Goal: Task Accomplishment & Management: Use online tool/utility

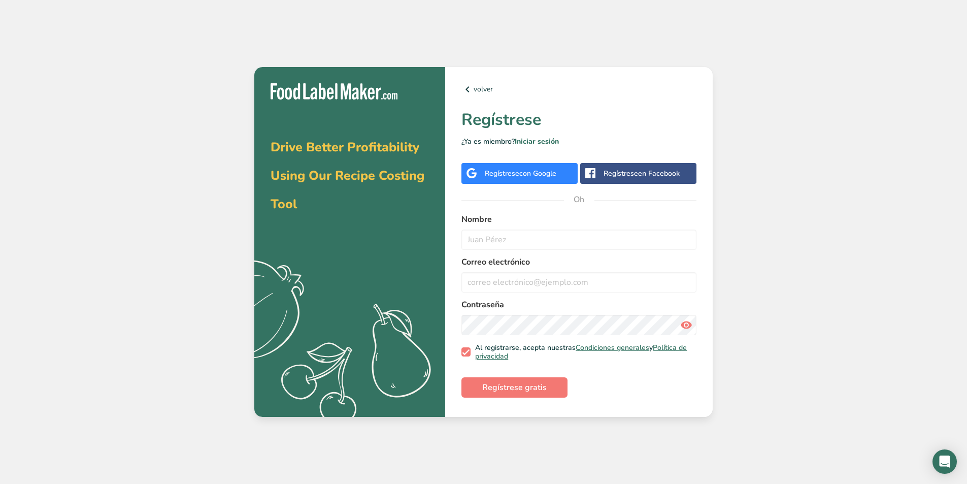
click at [546, 174] on font "con Google" at bounding box center [537, 174] width 37 height 10
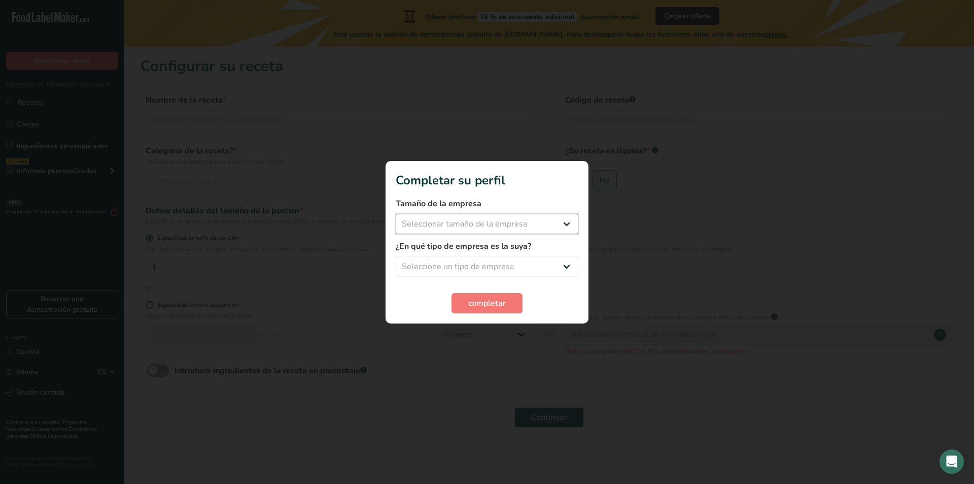
click at [511, 219] on select "Seleccionar tamaño de la empresa Menos de 10 empleados De 10 a 50 empleados De …" at bounding box center [487, 224] width 183 height 20
click at [513, 225] on select "Seleccionar tamaño de la empresa Menos de 10 empleados De 10 a 50 empleados De …" at bounding box center [487, 224] width 183 height 20
click at [522, 271] on select "Seleccione un tipo de empresa Fabricante de alimentos envasados Restaurante y c…" at bounding box center [487, 266] width 183 height 20
click at [498, 298] on font "completar" at bounding box center [487, 302] width 38 height 11
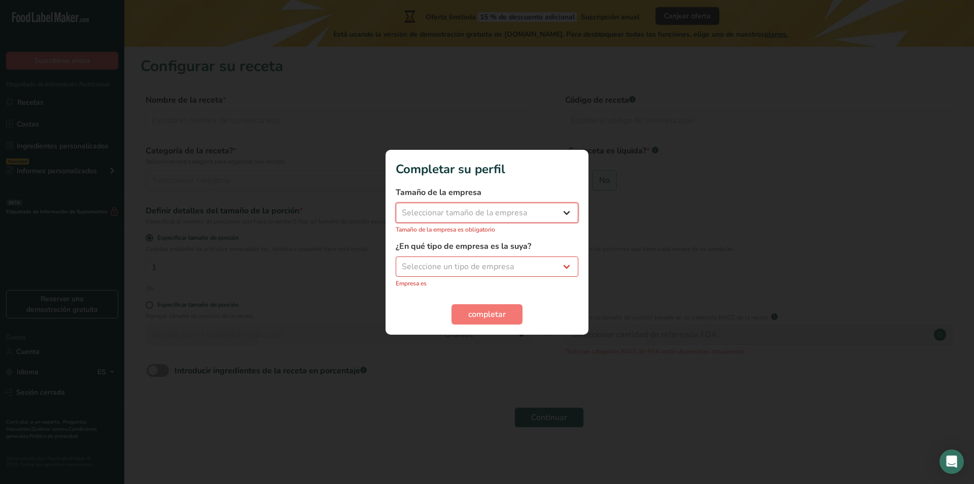
click at [506, 219] on select "Seleccionar tamaño de la empresa Menos de 10 empleados De 10 a 50 empleados De …" at bounding box center [487, 213] width 183 height 20
select select "1"
click at [396, 208] on select "Seleccionar tamaño de la empresa Menos de 10 empleados De 10 a 50 empleados De …" at bounding box center [487, 213] width 183 height 20
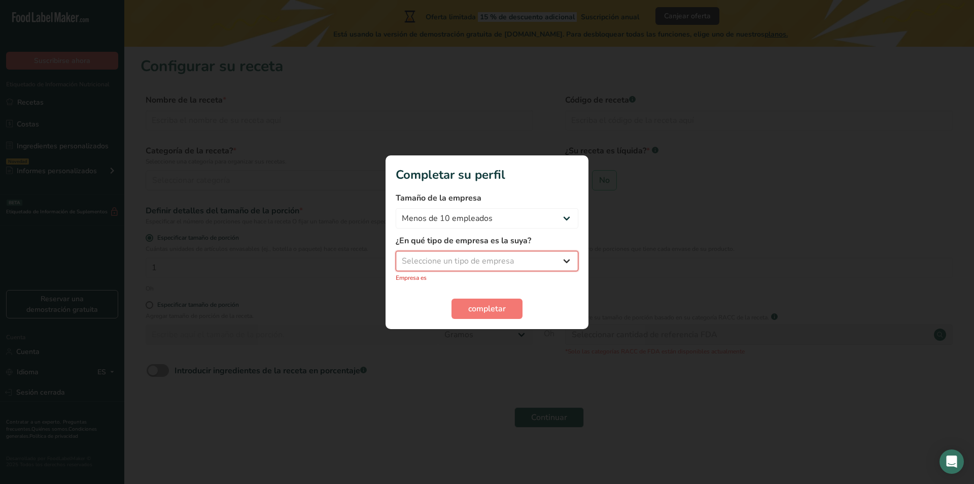
click at [498, 261] on select "Seleccione un tipo de empresa Fabricante de alimentos envasados Restaurante y c…" at bounding box center [487, 261] width 183 height 20
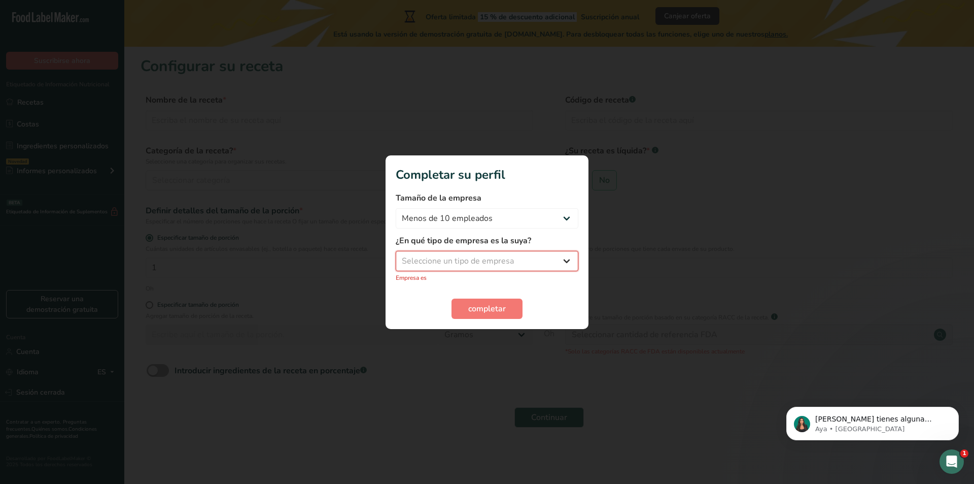
select select "8"
click at [396, 256] on select "Seleccione un tipo de empresa Fabricante de alimentos envasados Restaurante y c…" at bounding box center [487, 261] width 183 height 20
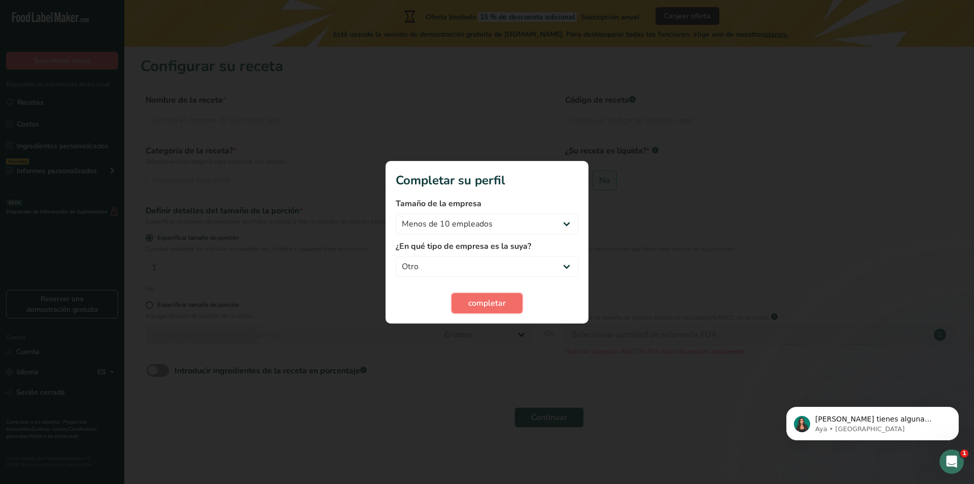
click at [481, 303] on font "completar" at bounding box center [487, 302] width 38 height 11
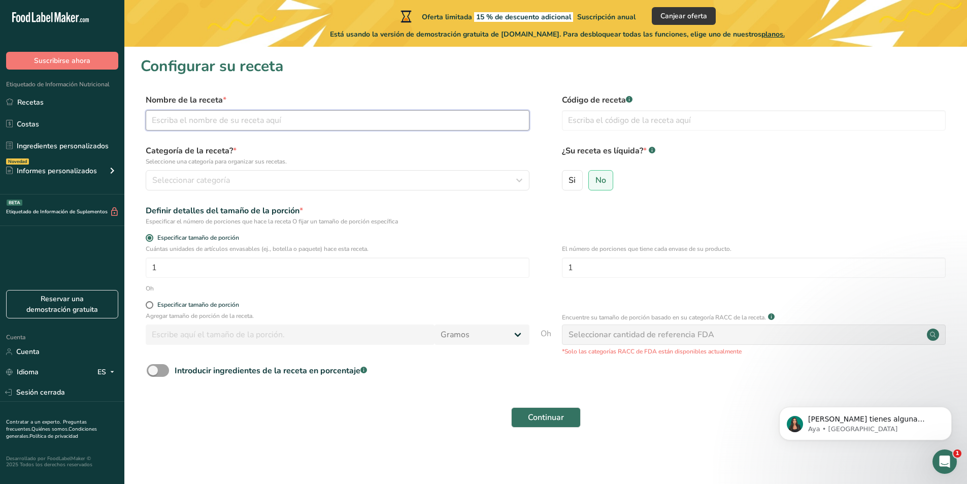
click at [226, 117] on input "text" at bounding box center [338, 120] width 384 height 20
type input "Frutas con crema"
click at [629, 127] on input "text" at bounding box center [754, 120] width 384 height 20
click at [754, 186] on div "Si No" at bounding box center [754, 183] width 384 height 26
click at [259, 173] on button "Seleccionar categoría" at bounding box center [338, 180] width 384 height 20
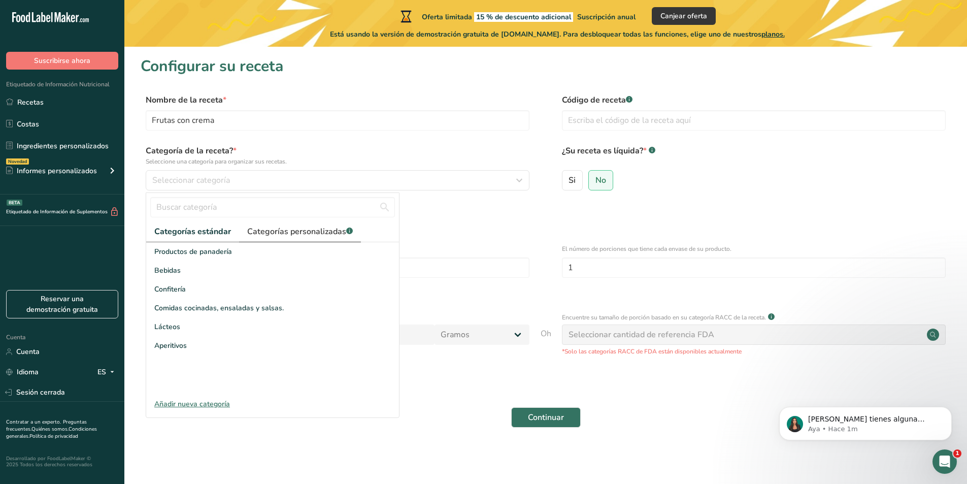
click at [276, 235] on font "Categorías personalizadas" at bounding box center [296, 231] width 99 height 11
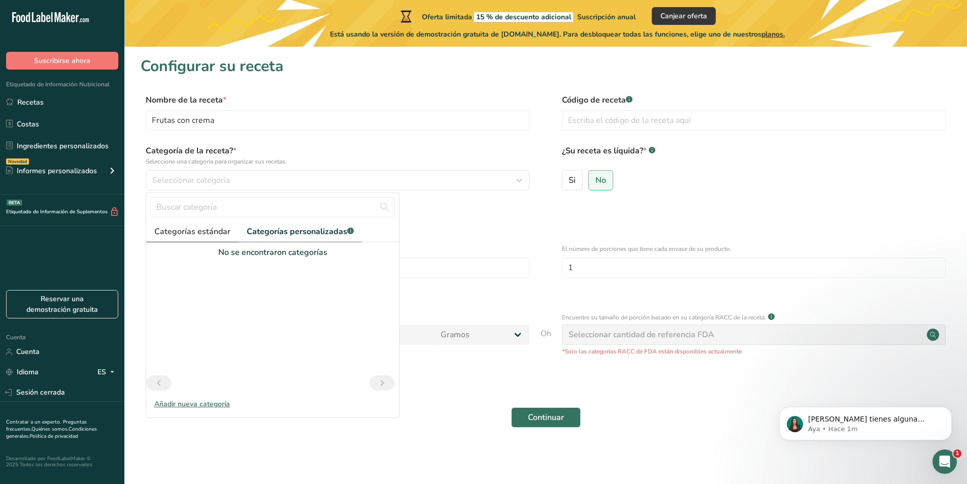
click at [209, 235] on font "Categorías estándar" at bounding box center [192, 231] width 76 height 11
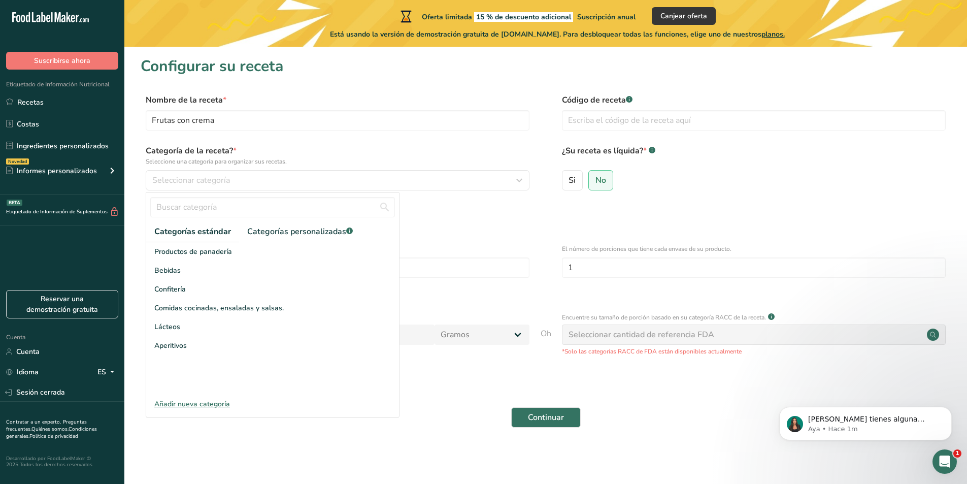
click at [222, 399] on font "Añadir nueva categoría" at bounding box center [192, 404] width 76 height 10
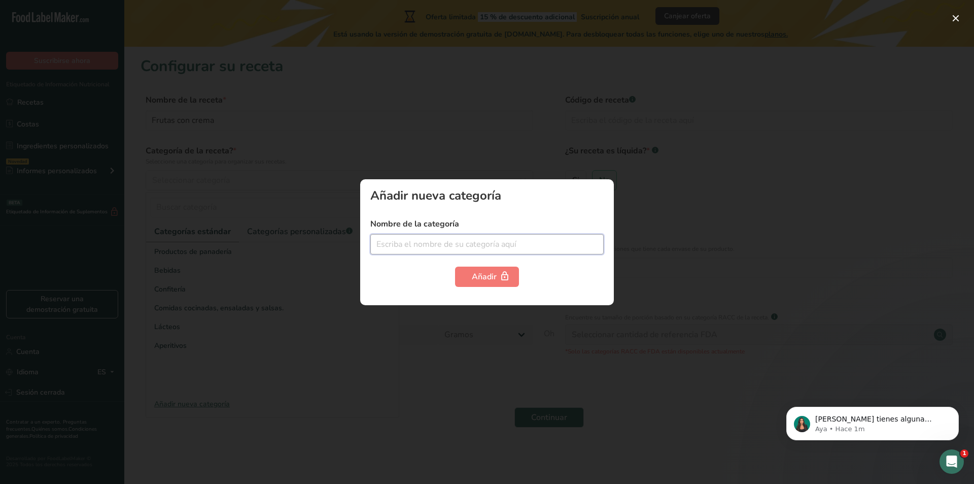
click at [477, 245] on input "text" at bounding box center [487, 244] width 233 height 20
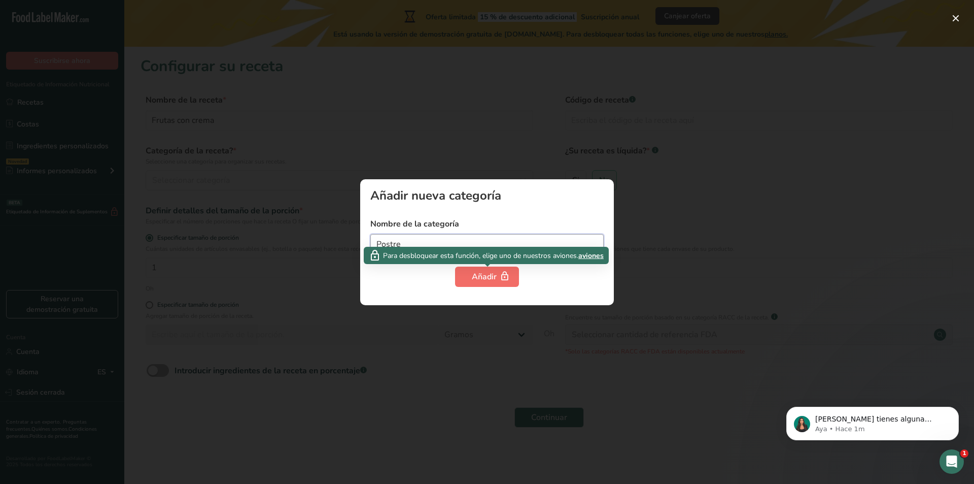
type input "Postre"
click at [473, 282] on font "Añadir" at bounding box center [484, 276] width 25 height 11
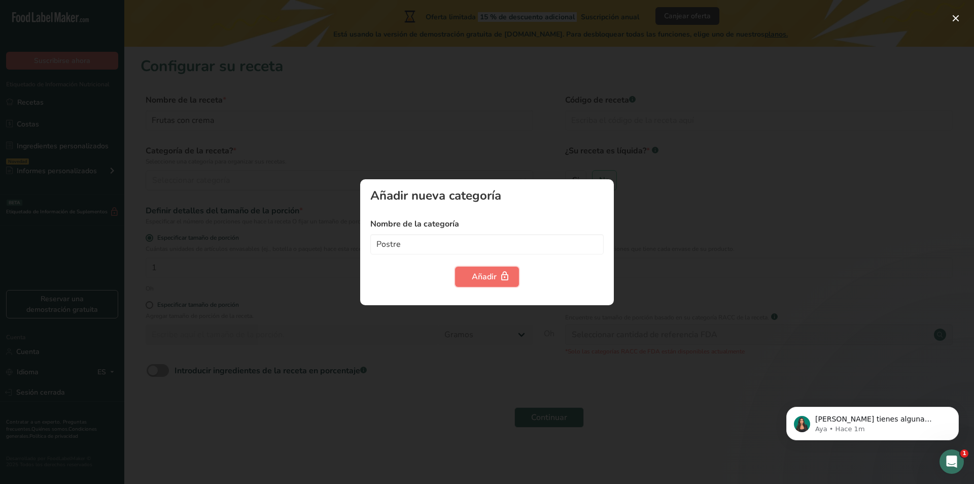
click at [502, 272] on icon "button" at bounding box center [505, 276] width 10 height 16
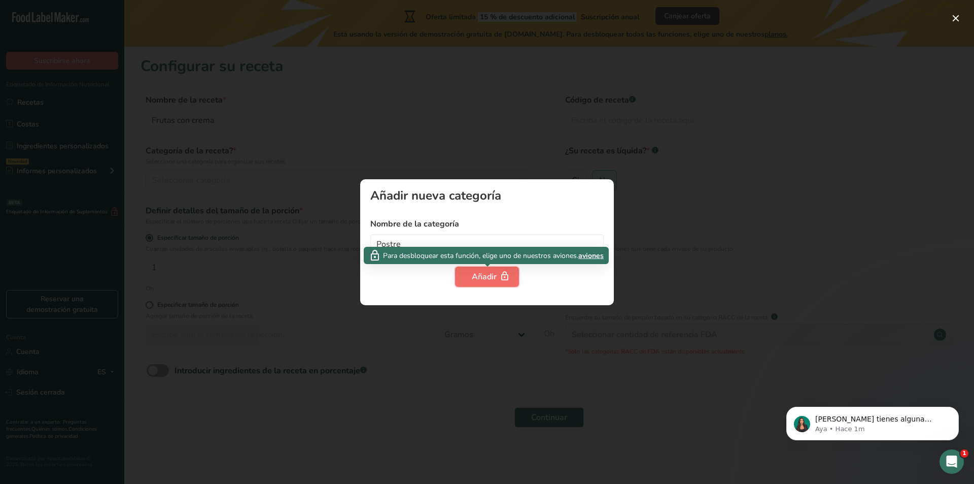
click at [496, 273] on font "Añadir" at bounding box center [484, 276] width 25 height 11
click at [589, 256] on font "aviones" at bounding box center [591, 256] width 25 height 10
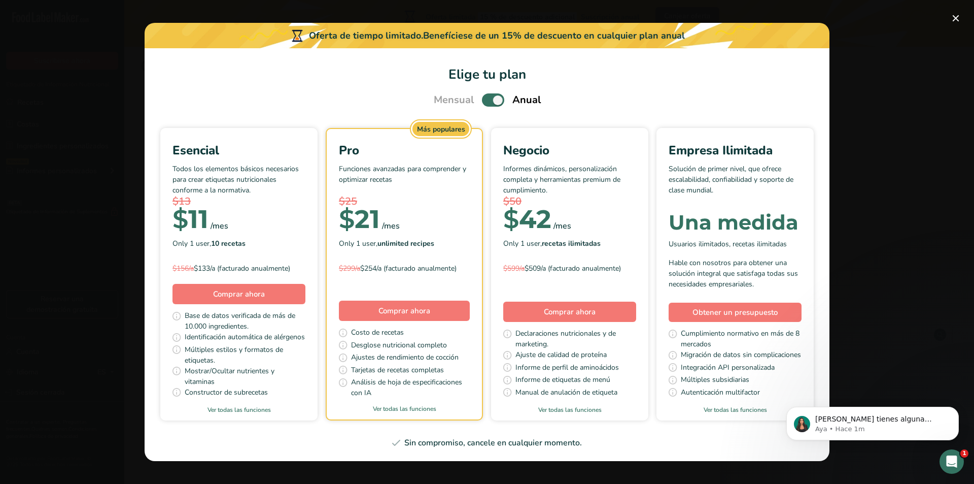
click at [966, 17] on div "Elige tu plan de precios modal" at bounding box center [487, 242] width 974 height 484
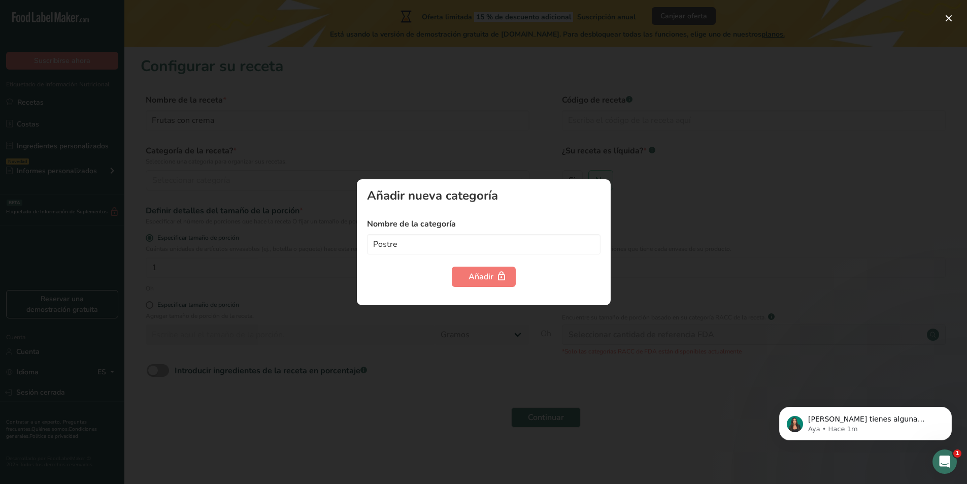
click at [607, 186] on div "Añadir nueva categoría Nombre de la categoría Postre Añadir" at bounding box center [484, 242] width 254 height 126
click at [592, 164] on div at bounding box center [483, 242] width 967 height 484
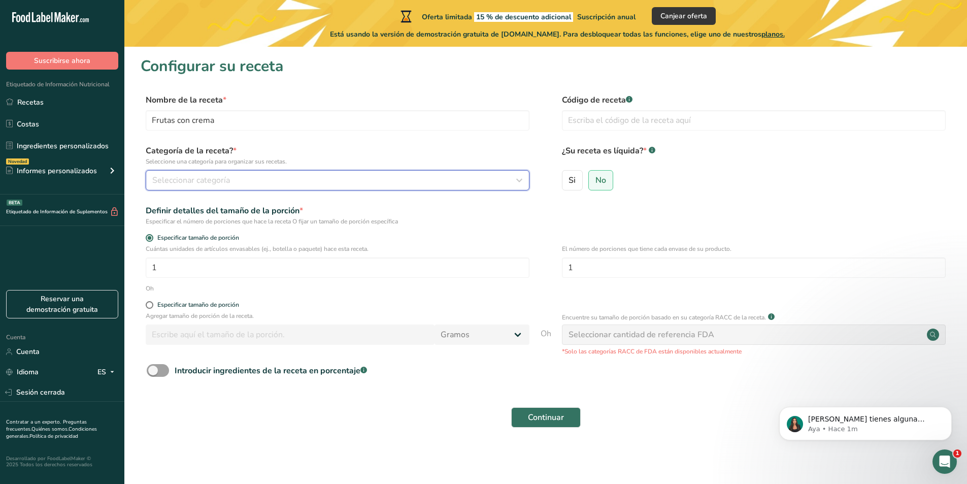
click at [266, 187] on button "Seleccionar categoría" at bounding box center [338, 180] width 384 height 20
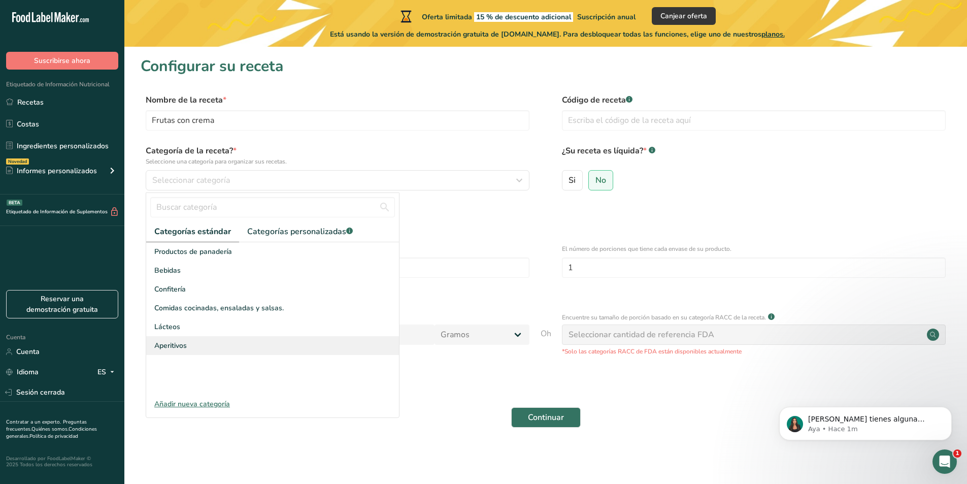
click at [191, 348] on div "Aperitivos" at bounding box center [272, 345] width 253 height 19
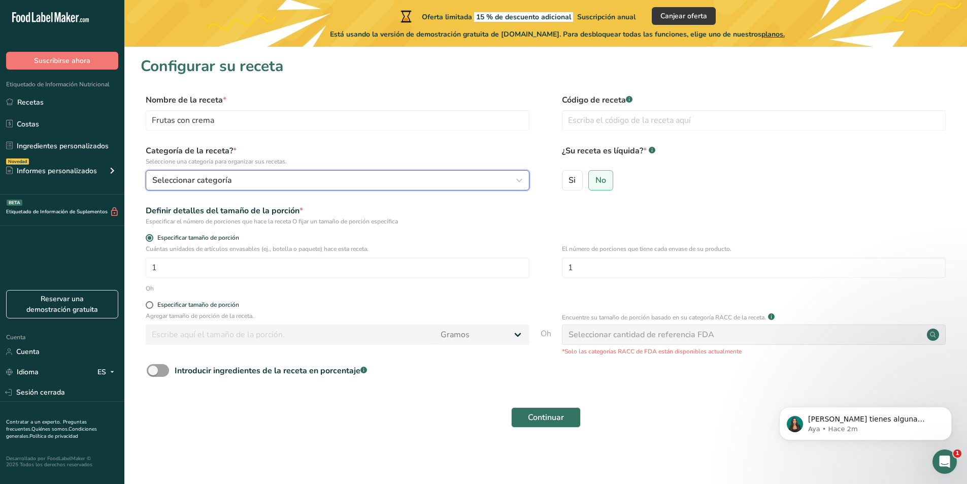
click at [361, 180] on div "Seleccionar categoría" at bounding box center [334, 180] width 364 height 12
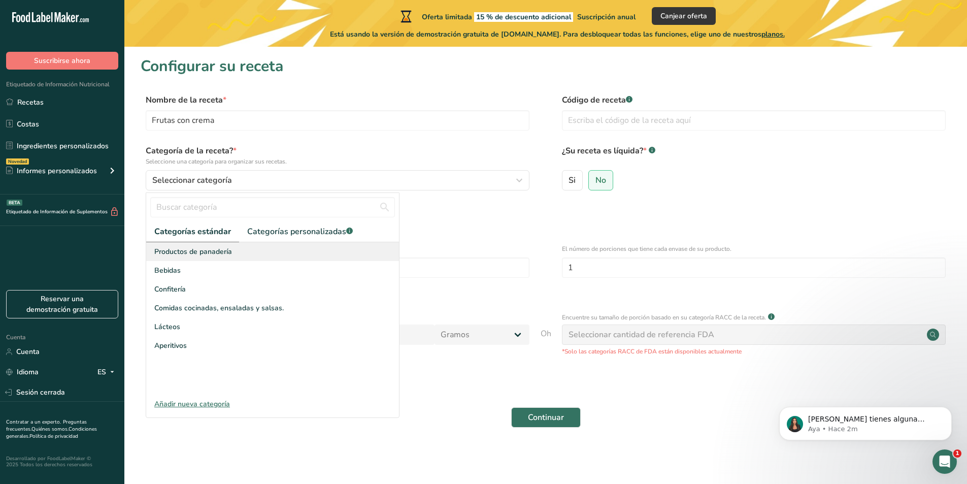
click at [255, 255] on div "Productos de panadería" at bounding box center [272, 251] width 253 height 19
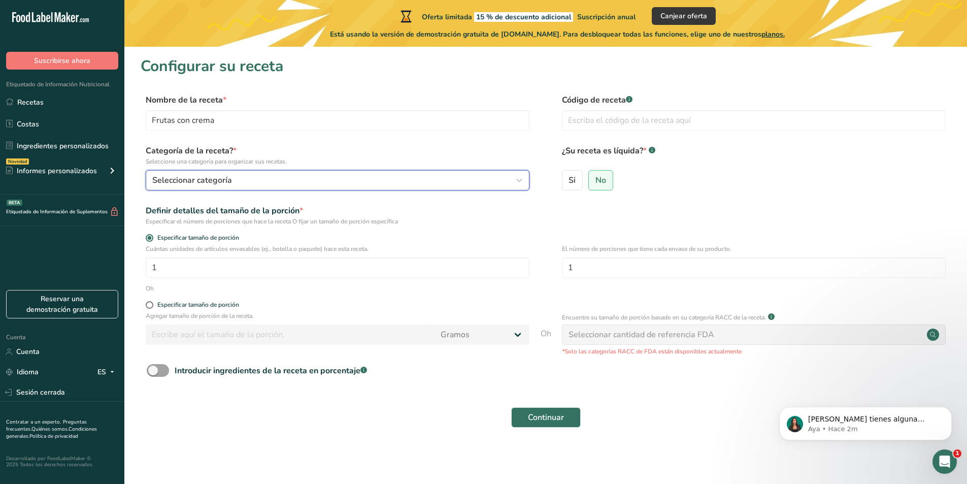
click at [362, 182] on div "Seleccionar categoría" at bounding box center [334, 180] width 364 height 12
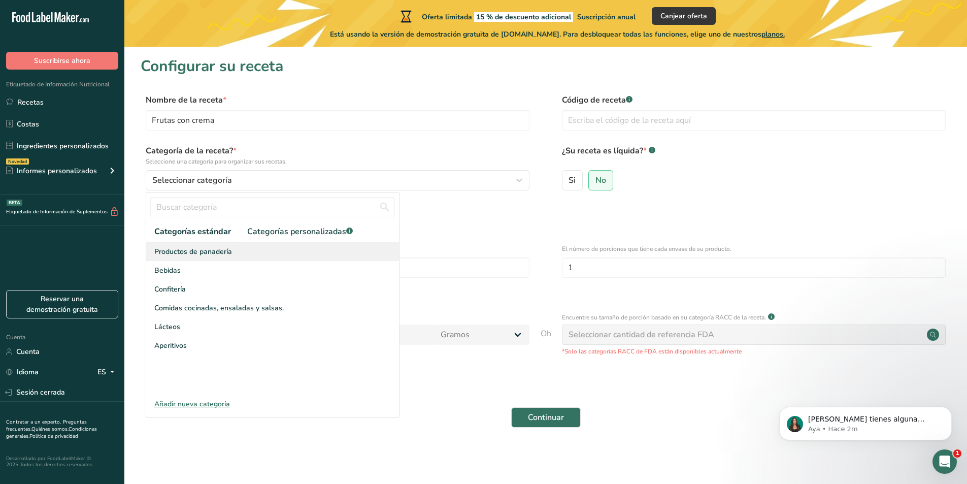
click at [306, 256] on div "Productos de panadería" at bounding box center [272, 251] width 253 height 19
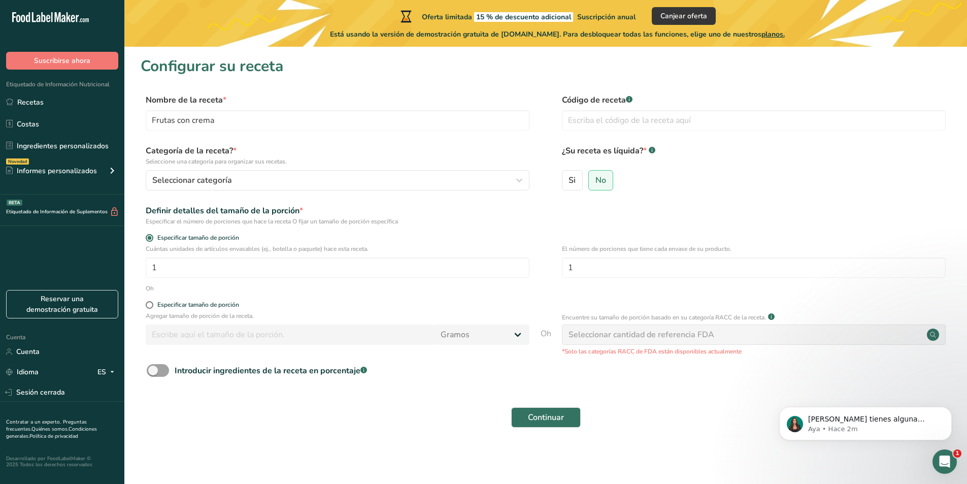
click at [210, 191] on div "Categoría de la receta? * Seleccione una categoría para organizar sus recetas. …" at bounding box center [546, 171] width 810 height 52
click at [156, 306] on span "Especificar tamaño de porción" at bounding box center [196, 305] width 86 height 8
click at [152, 306] on input "Especificar tamaño de porción" at bounding box center [149, 304] width 7 height 7
radio input "true"
radio input "false"
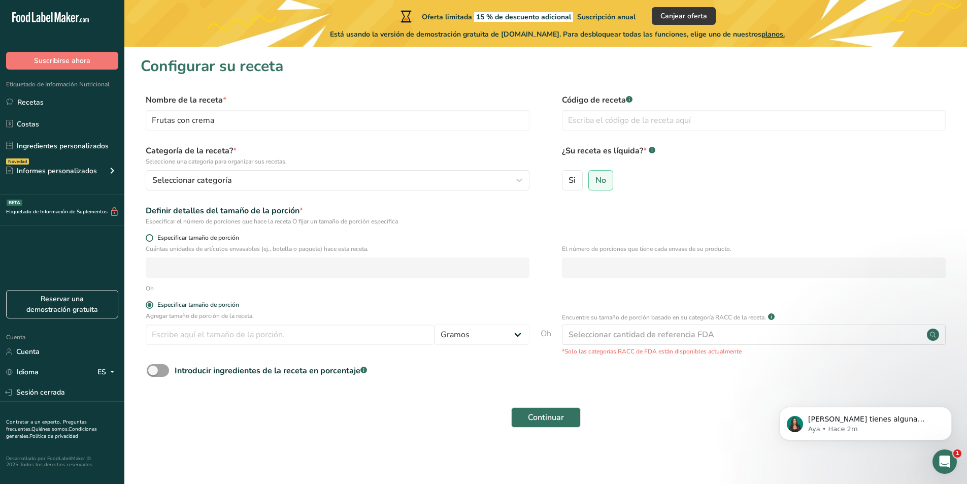
click at [152, 241] on label "Especificar tamaño de porción" at bounding box center [338, 238] width 384 height 8
click at [152, 241] on input "Especificar tamaño de porción" at bounding box center [149, 237] width 7 height 7
radio input "true"
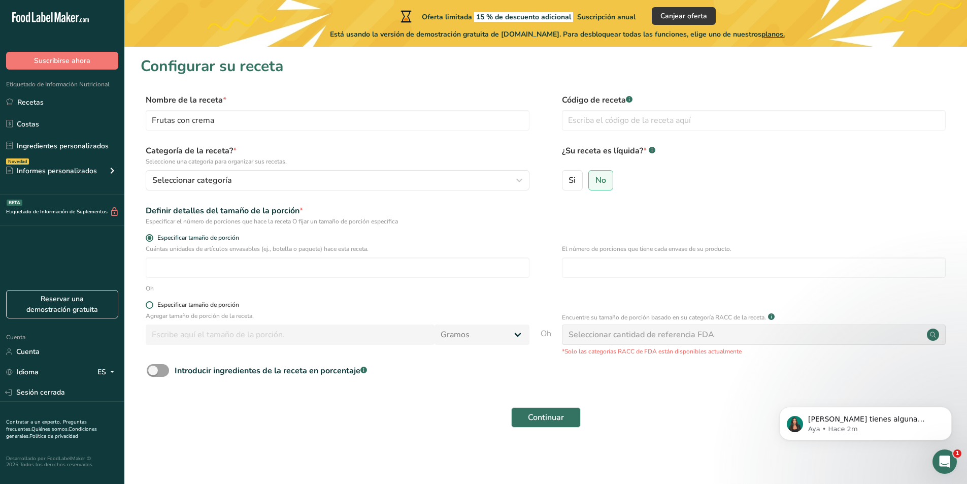
click at [149, 306] on span at bounding box center [150, 305] width 8 height 8
click at [149, 306] on input "Especificar tamaño de porción" at bounding box center [149, 304] width 7 height 7
radio input "true"
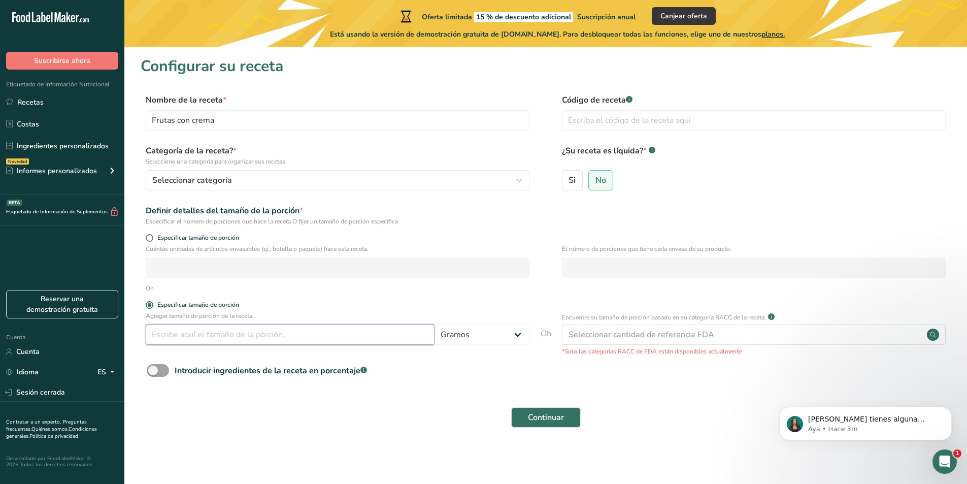
click at [234, 324] on input "number" at bounding box center [290, 334] width 289 height 20
click at [156, 236] on span "Especificar tamaño de porción" at bounding box center [196, 238] width 86 height 8
click at [152, 236] on input "Especificar tamaño de porción" at bounding box center [149, 237] width 7 height 7
radio input "true"
radio input "false"
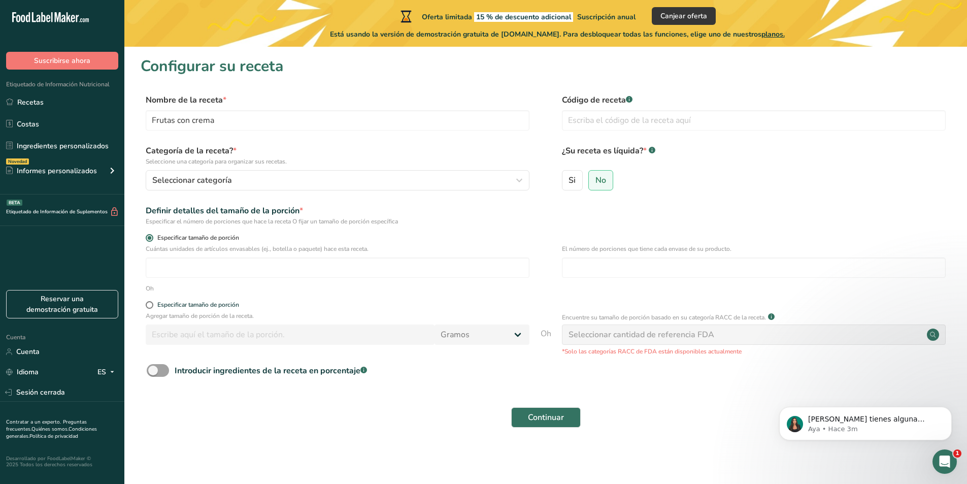
click at [152, 235] on span at bounding box center [150, 238] width 8 height 8
click at [152, 235] on input "Especificar tamaño de porción" at bounding box center [149, 237] width 7 height 7
click at [170, 374] on span "Introducir ingredientes de la receta en porcentaje .a-a{fill:#347362;}.b-a{fill…" at bounding box center [268, 370] width 198 height 12
click at [153, 374] on input "Introducir ingredientes de la receta en porcentaje .a-a{fill:#347362;}.b-a{fill…" at bounding box center [150, 370] width 7 height 7
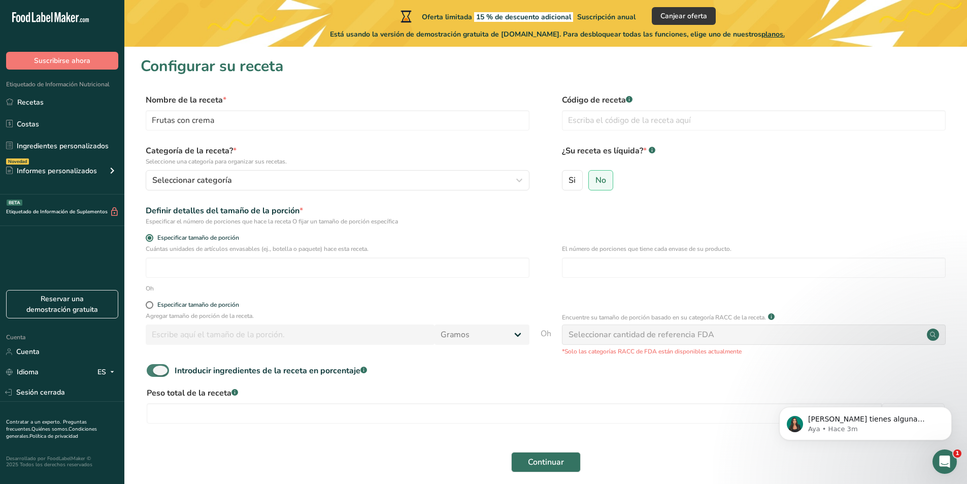
click at [163, 368] on span at bounding box center [158, 370] width 22 height 13
click at [153, 368] on input "Introducir ingredientes de la receta en porcentaje .a-a{fill:#347362;}.b-a{fill…" at bounding box center [150, 370] width 7 height 7
checkbox input "false"
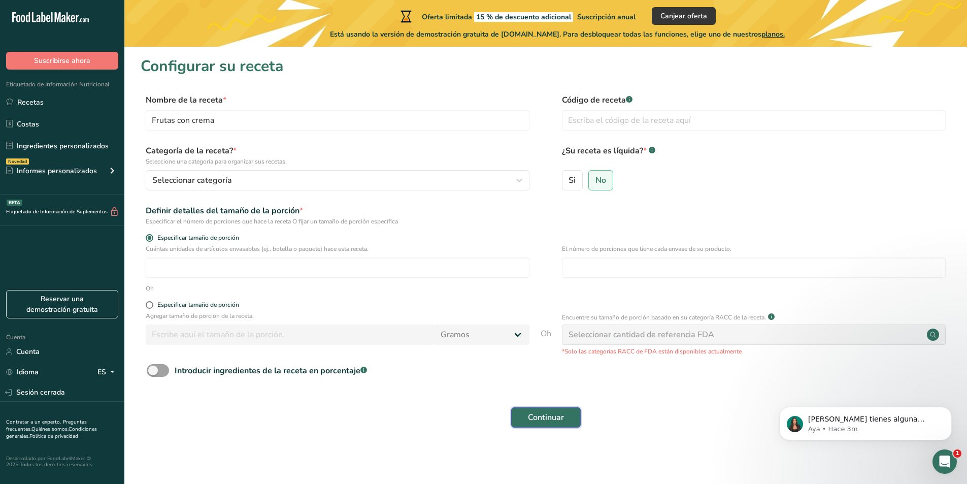
click at [533, 416] on font "Continuar" at bounding box center [546, 417] width 36 height 11
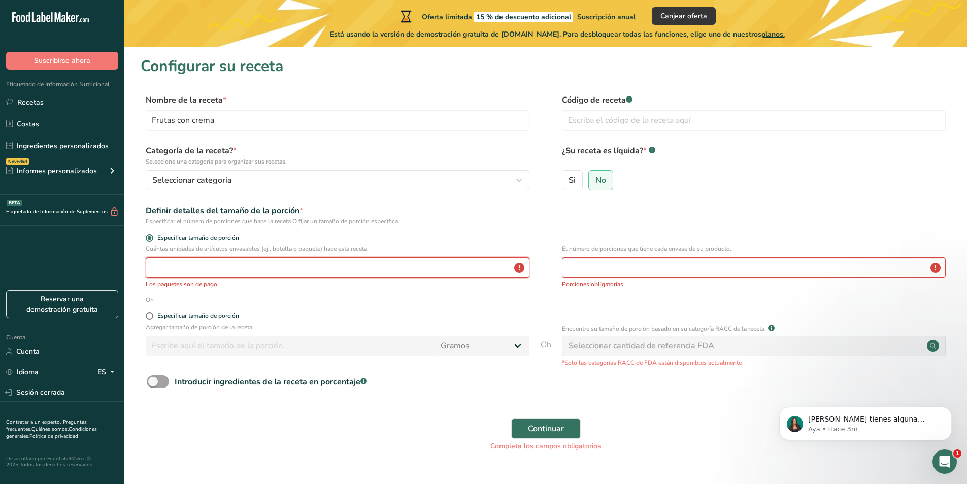
click at [424, 264] on input "number" at bounding box center [338, 267] width 384 height 20
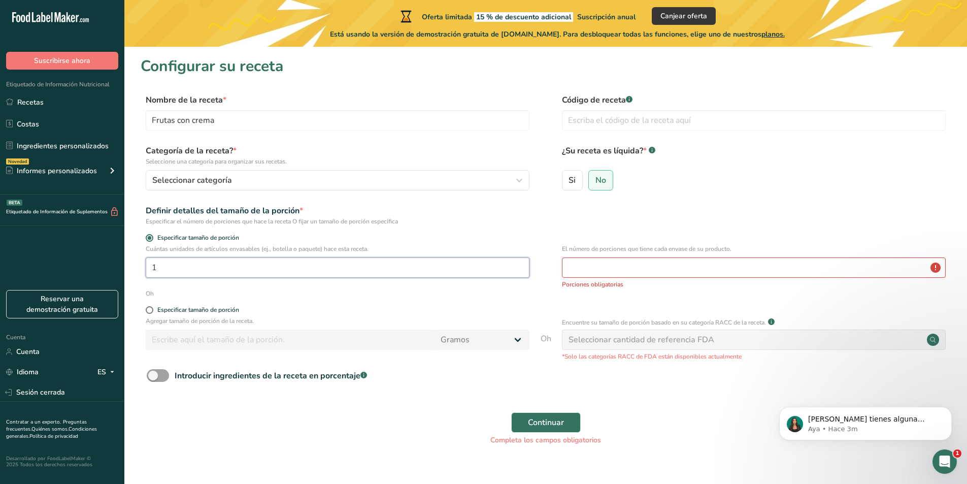
type input "1"
click at [652, 259] on input "number" at bounding box center [754, 267] width 384 height 20
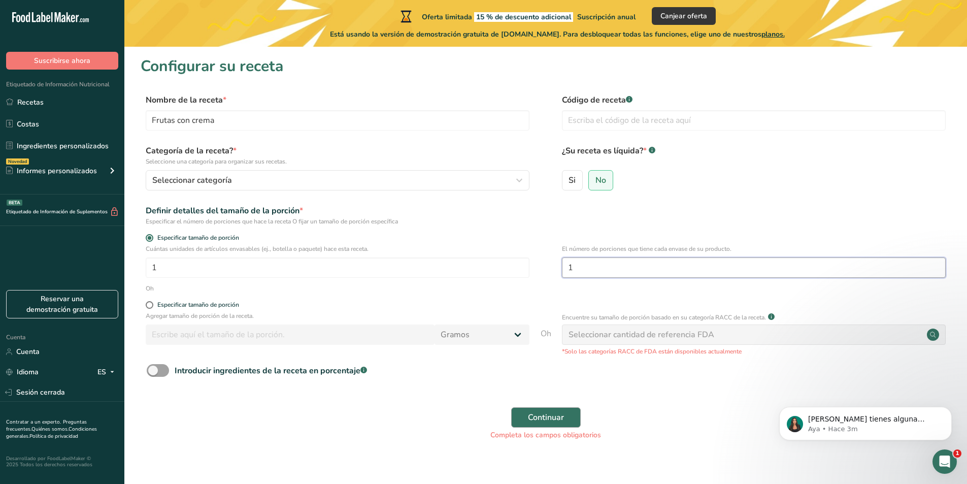
type input "1"
click at [567, 415] on button "Continuar" at bounding box center [546, 417] width 70 height 20
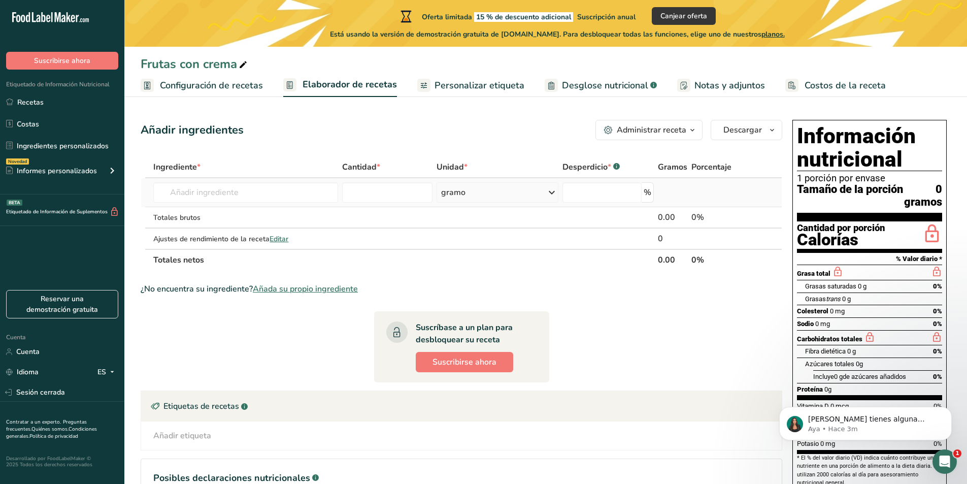
click at [338, 190] on td "Harina [PERSON_NAME] 1211 Leche entera, 3,25 % de grasa láctea, sin vitamina A …" at bounding box center [245, 192] width 188 height 29
click at [308, 184] on input "text" at bounding box center [245, 192] width 184 height 20
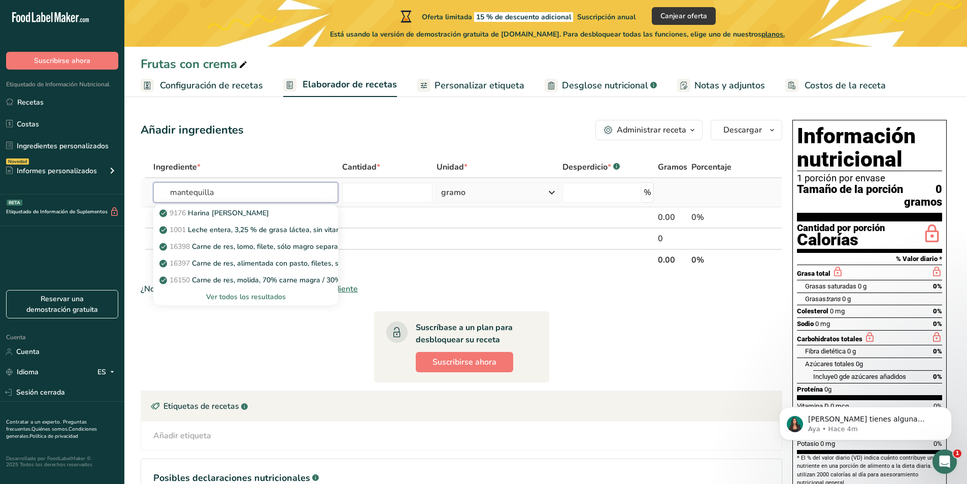
type input "mantequilla"
click at [297, 299] on div "Ver todos los resultados" at bounding box center [245, 296] width 168 height 11
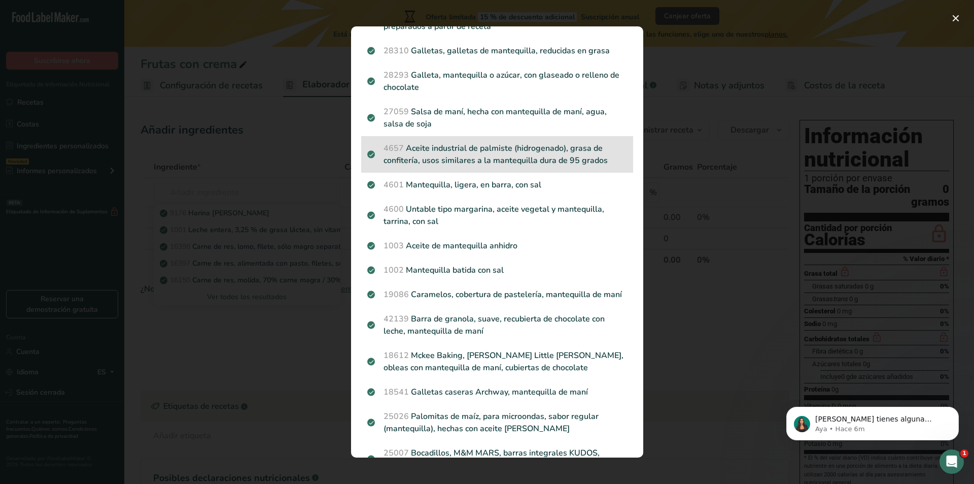
scroll to position [1041, 0]
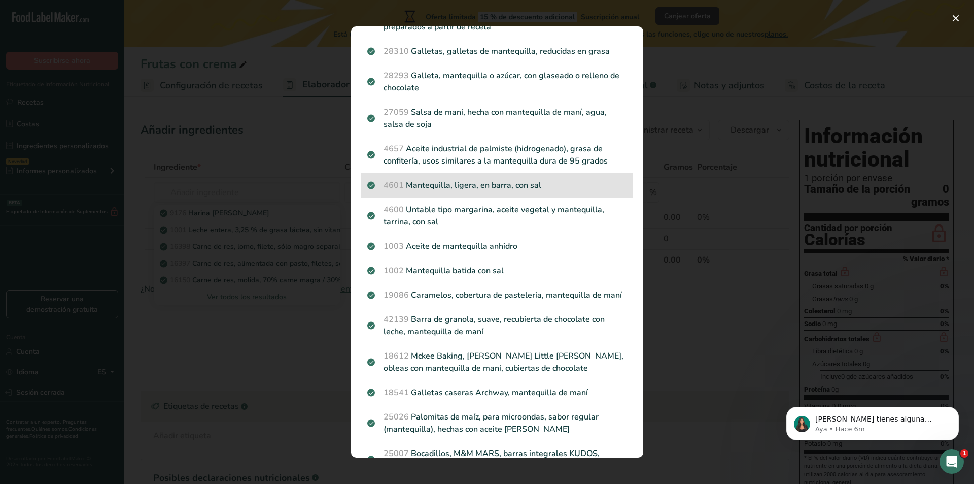
click at [467, 197] on div "4601 Mantequilla, ligera, en barra, con sal" at bounding box center [497, 185] width 272 height 24
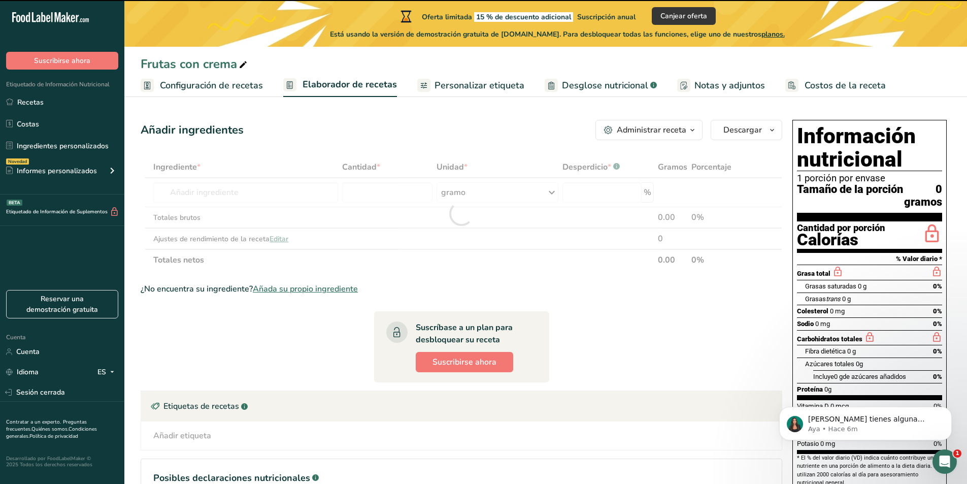
type input "0"
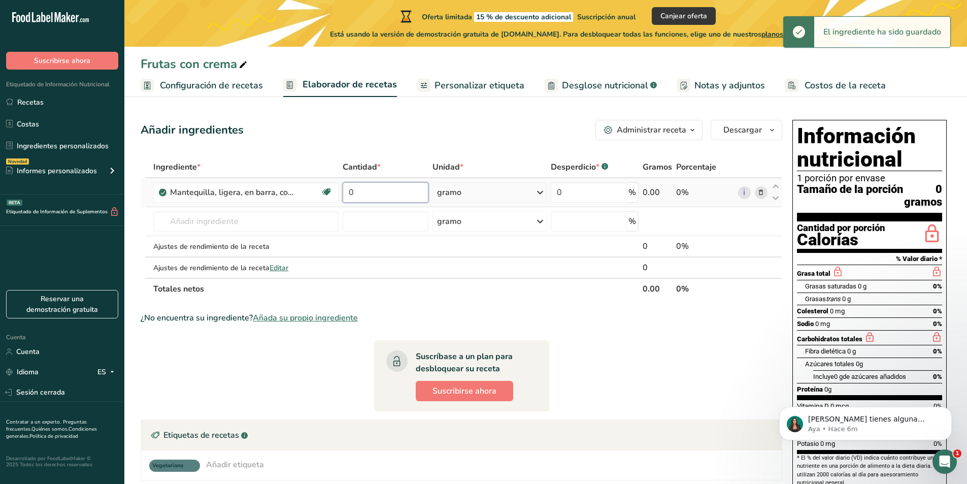
click at [373, 193] on input "0" at bounding box center [386, 192] width 86 height 20
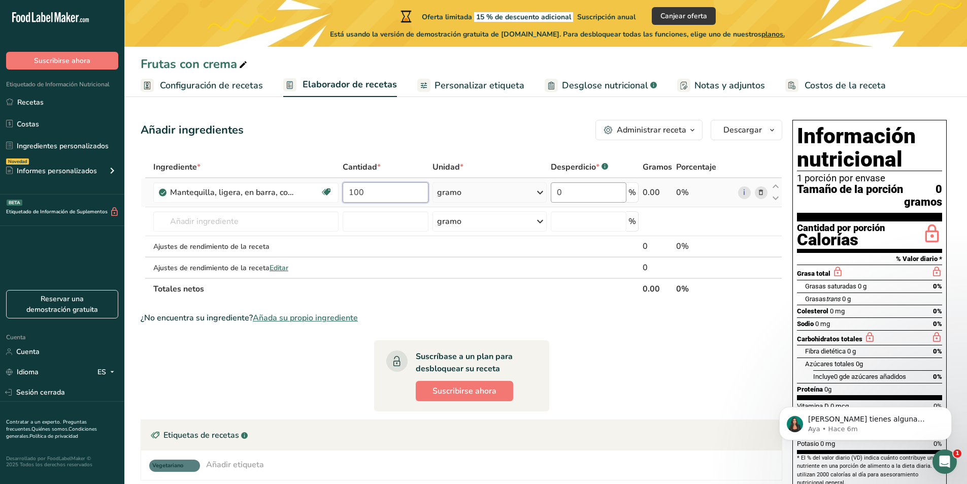
type input "100"
click at [576, 198] on div "Ingrediente * Cantidad * Unidad * Desperdicio * .a-a{fill:#347362;}.b-a{fill:#f…" at bounding box center [462, 227] width 642 height 143
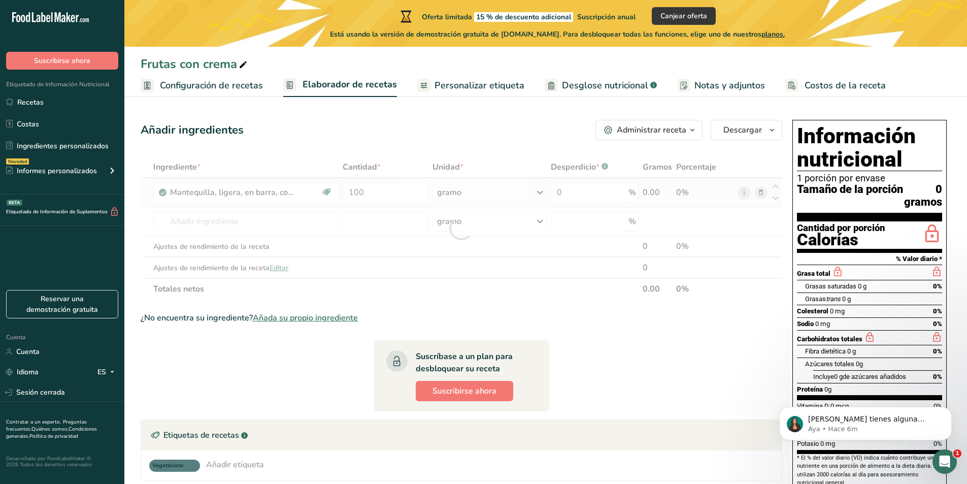
click at [653, 196] on div "Ingrediente * Cantidad * Unidad * Desperdicio * .a-a{fill:#347362;}.b-a{fill:#f…" at bounding box center [462, 227] width 642 height 143
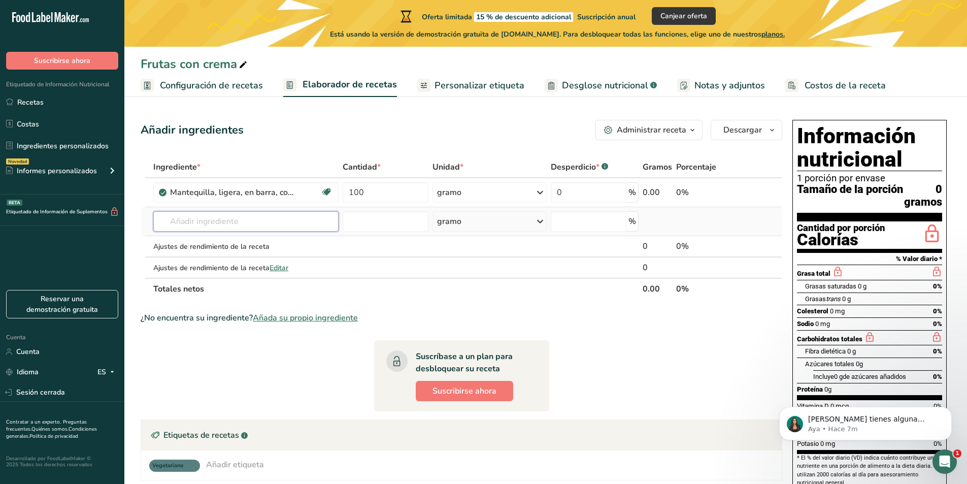
click at [272, 223] on input "text" at bounding box center [245, 221] width 185 height 20
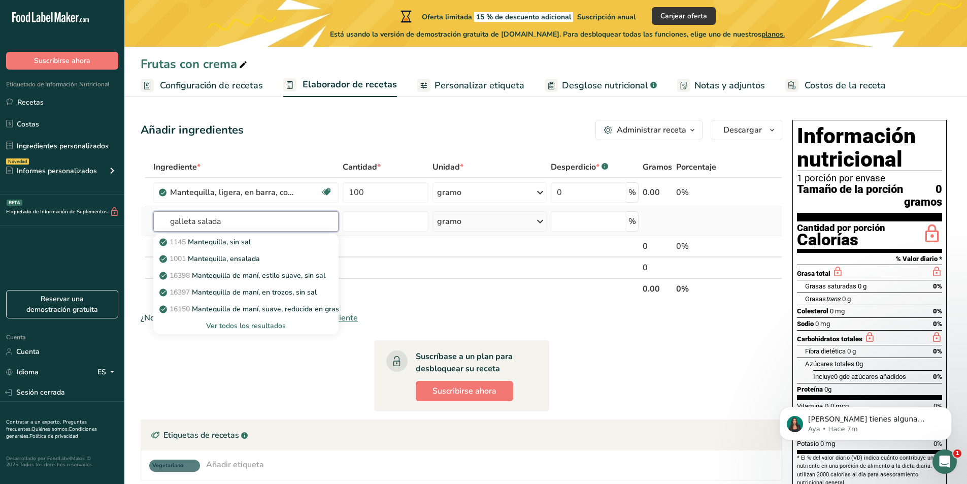
type input "galleta salada"
click at [277, 326] on font "Ver todos los resultados" at bounding box center [246, 326] width 80 height 10
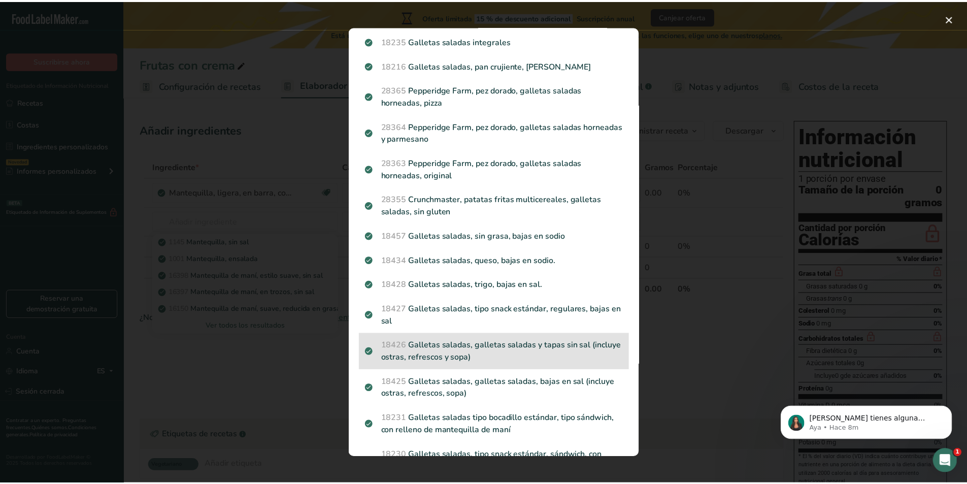
scroll to position [102, 0]
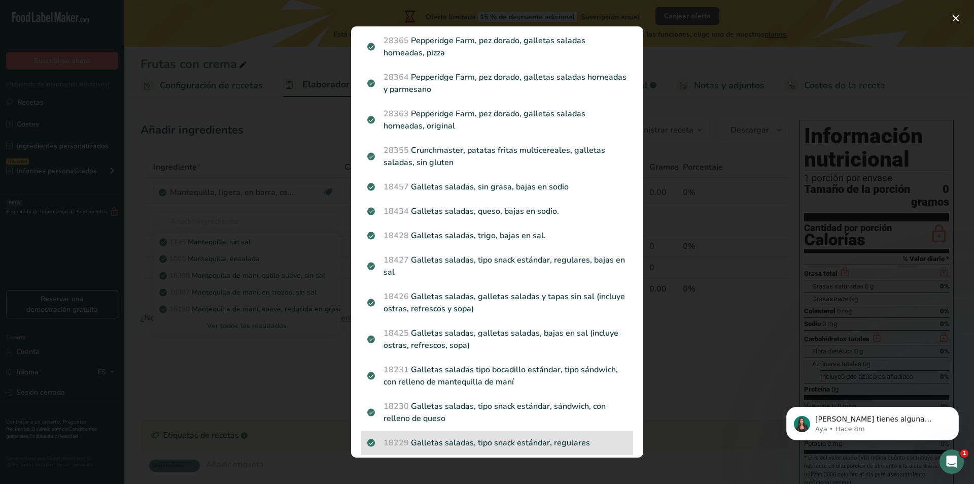
click at [566, 433] on div "18229 Galletas saladas, tipo snack estándar, regulares" at bounding box center [497, 442] width 272 height 24
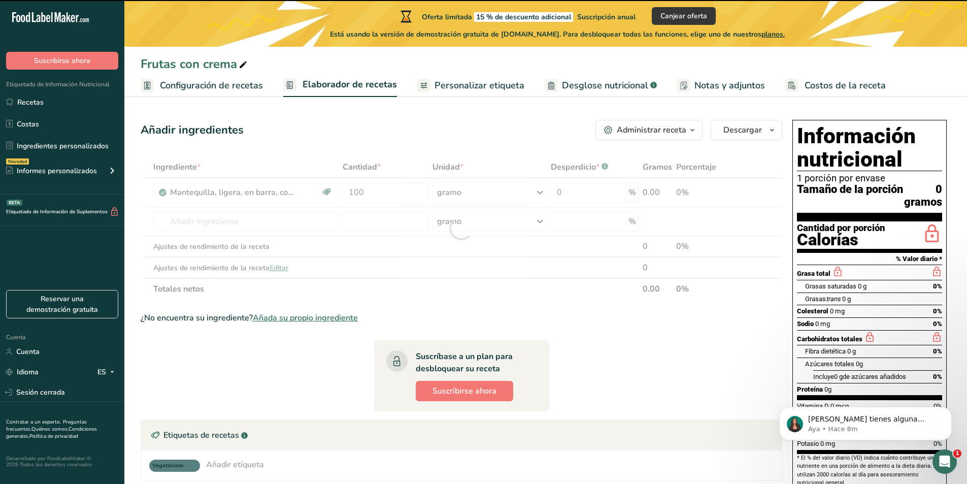
type input "0"
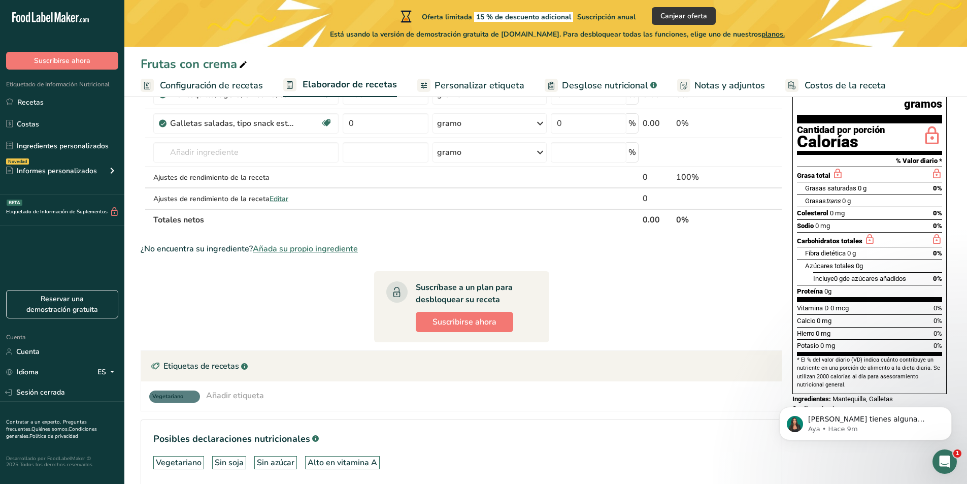
scroll to position [0, 0]
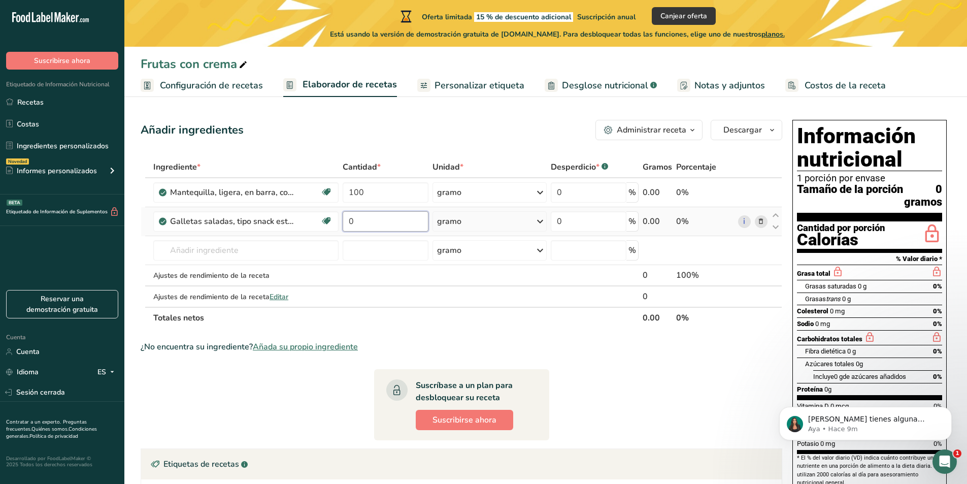
click at [362, 222] on input "0" at bounding box center [386, 221] width 86 height 20
type input "100"
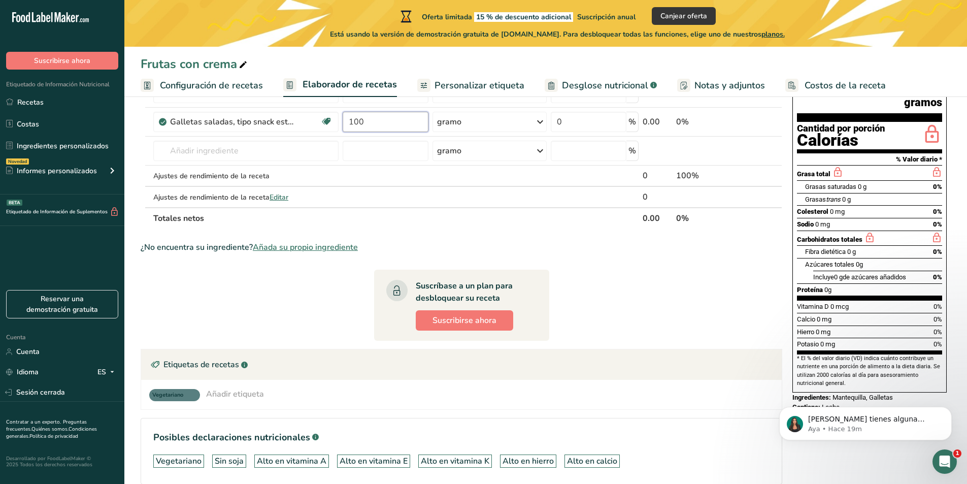
scroll to position [102, 0]
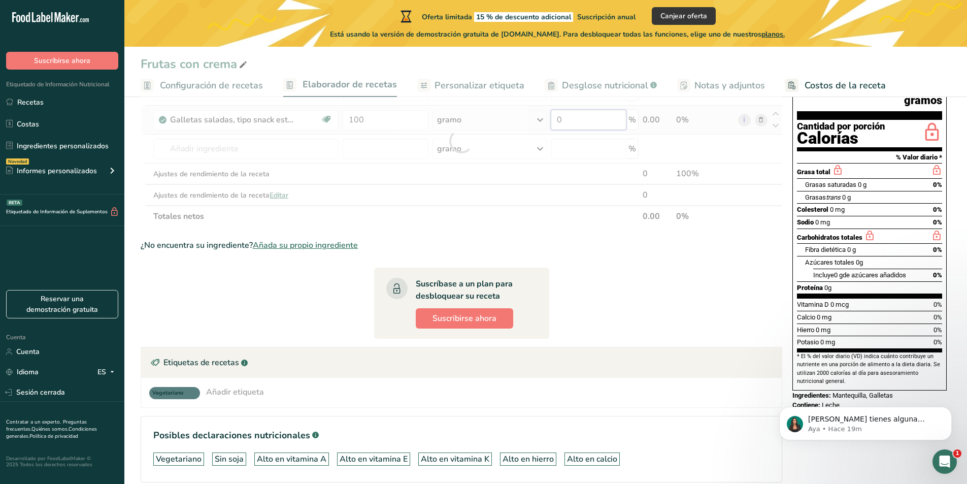
click at [578, 120] on div "Ingrediente * Cantidad * Unidad * Desperdicio * .a-a{fill:#347362;}.b-a{fill:#f…" at bounding box center [462, 141] width 642 height 172
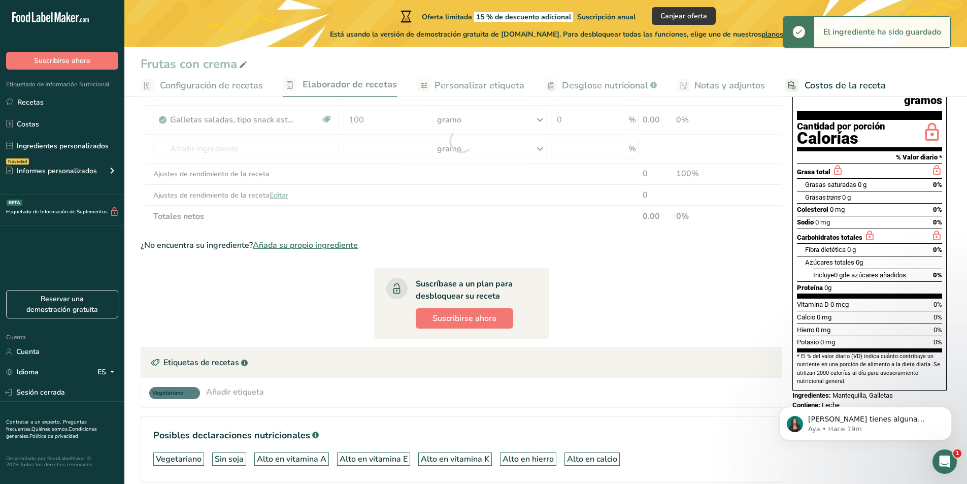
click at [632, 81] on div "Frutas con crema Configuración de recetas Elaborador de recetas Personalizar et…" at bounding box center [545, 264] width 843 height 533
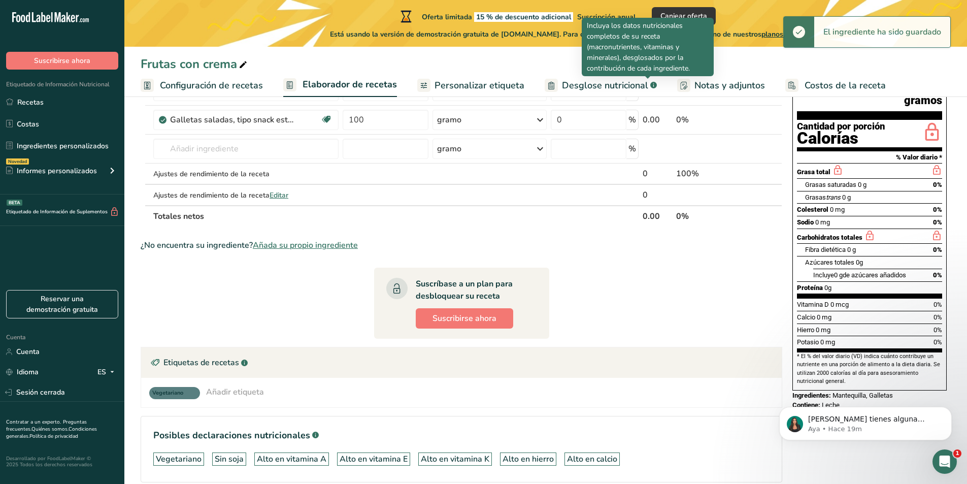
click at [650, 83] on icon ".a-a{fill:#347362;}.b-a{fill:#fff;}" at bounding box center [653, 85] width 7 height 7
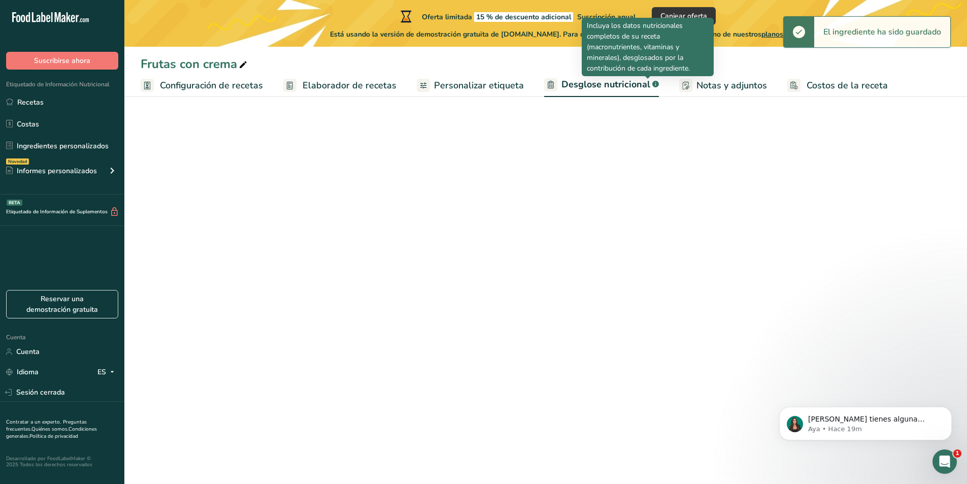
select select "Calories"
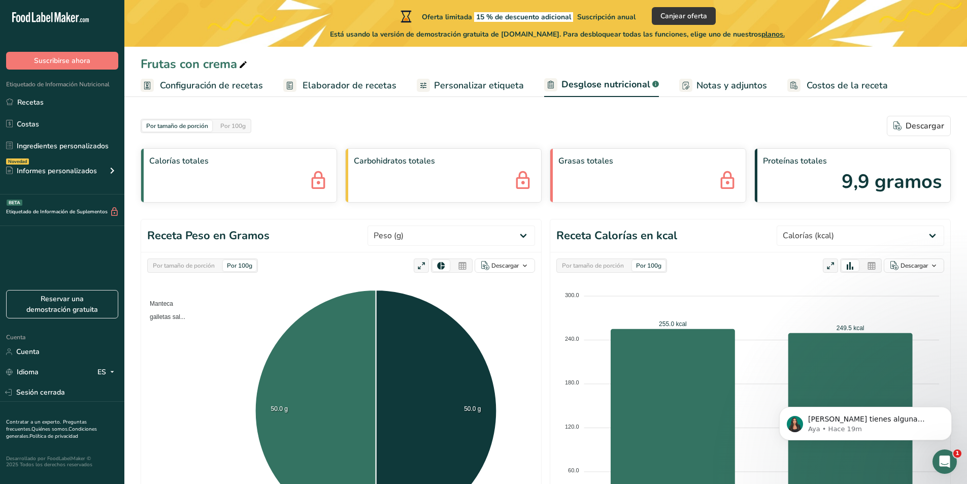
click at [473, 81] on font "Personalizar etiqueta" at bounding box center [479, 85] width 90 height 12
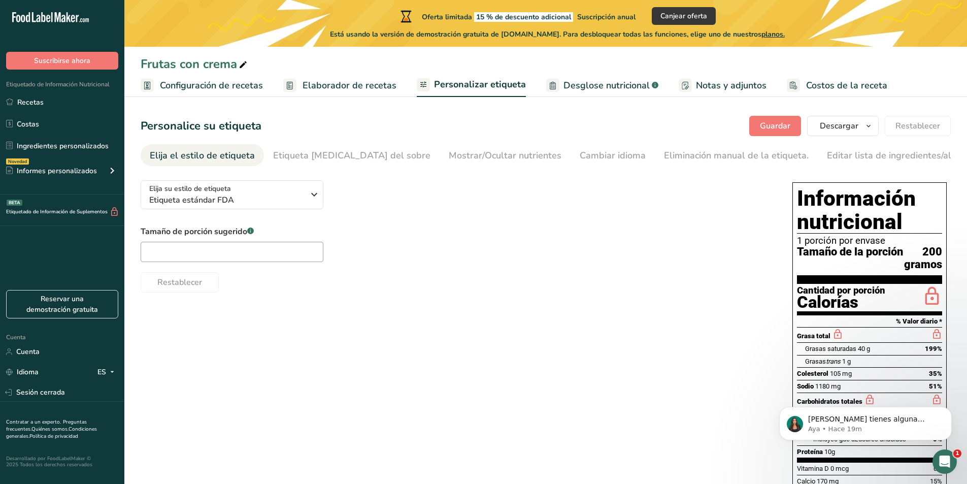
click at [349, 80] on font "Elaborador de recetas" at bounding box center [349, 85] width 94 height 12
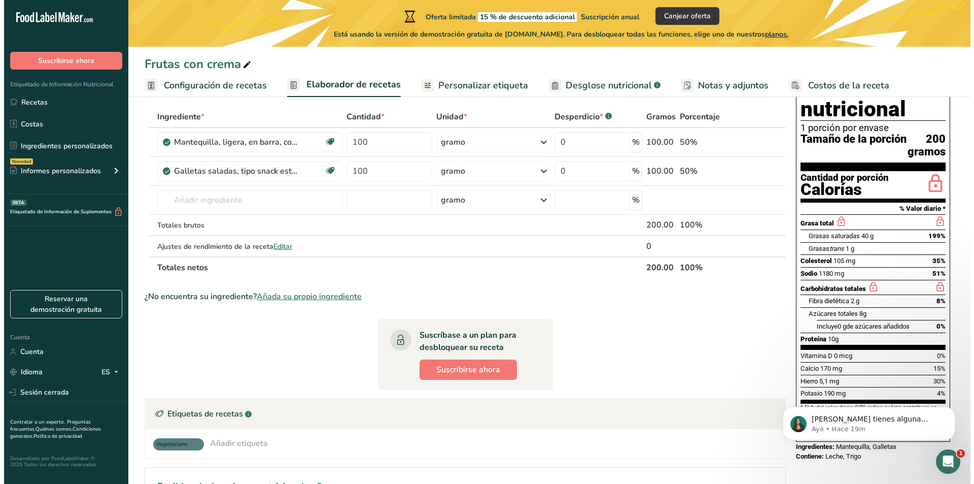
scroll to position [51, 0]
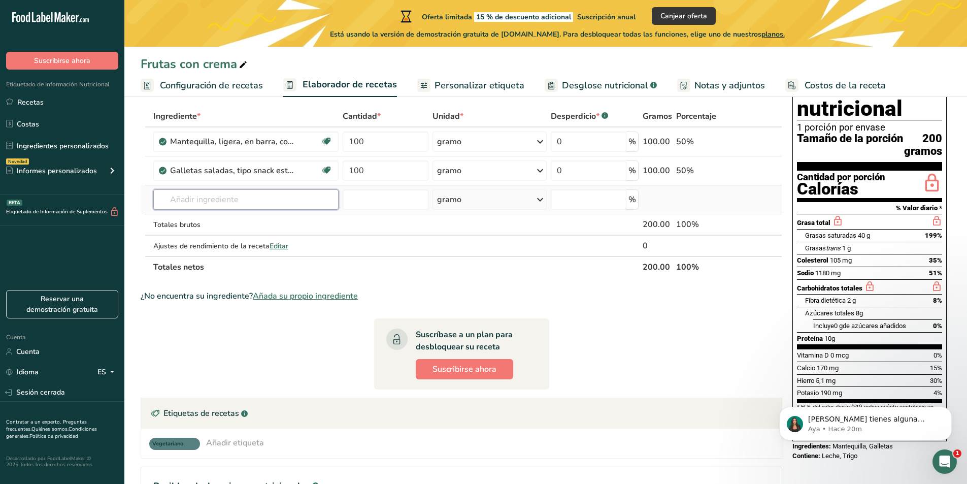
click at [253, 199] on input "text" at bounding box center [245, 199] width 185 height 20
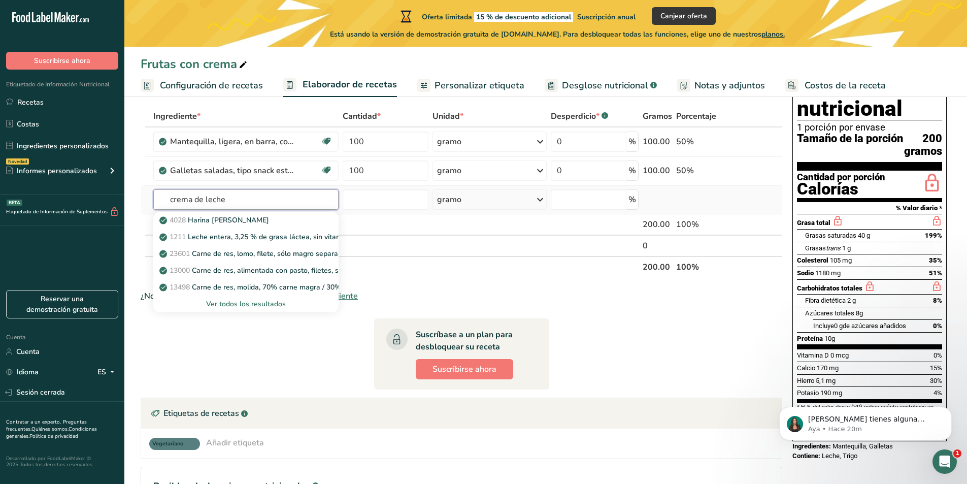
type input "crema de leche"
click at [288, 305] on div "Ver todos los resultados" at bounding box center [245, 303] width 169 height 11
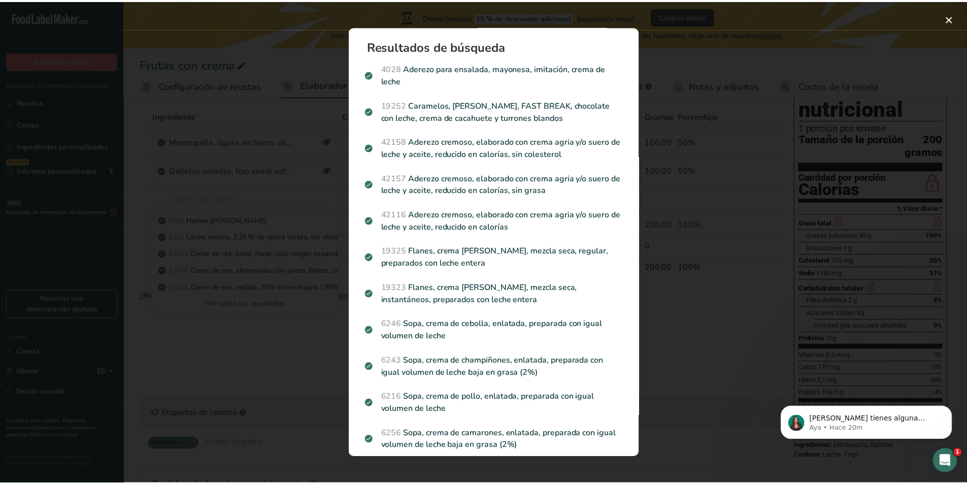
scroll to position [0, 0]
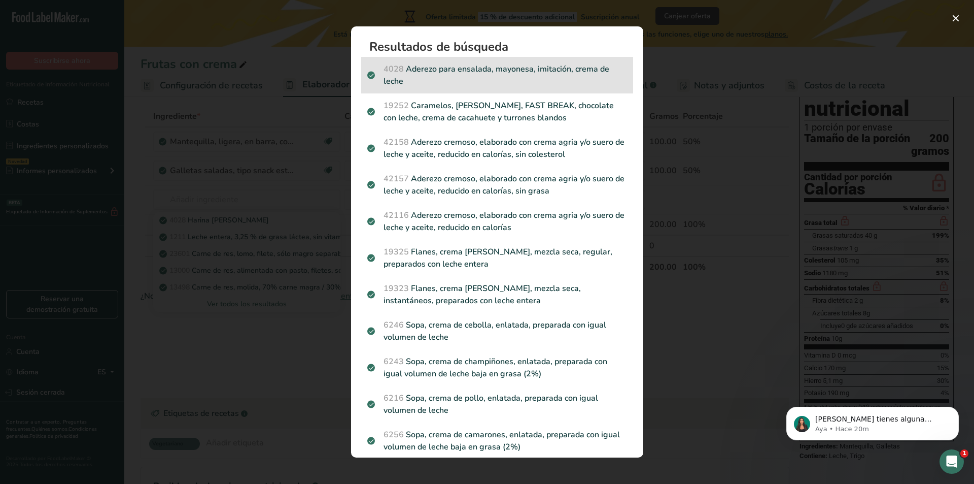
click at [507, 74] on font "Aderezo para ensalada, mayonesa, imitación, crema de leche" at bounding box center [497, 74] width 226 height 23
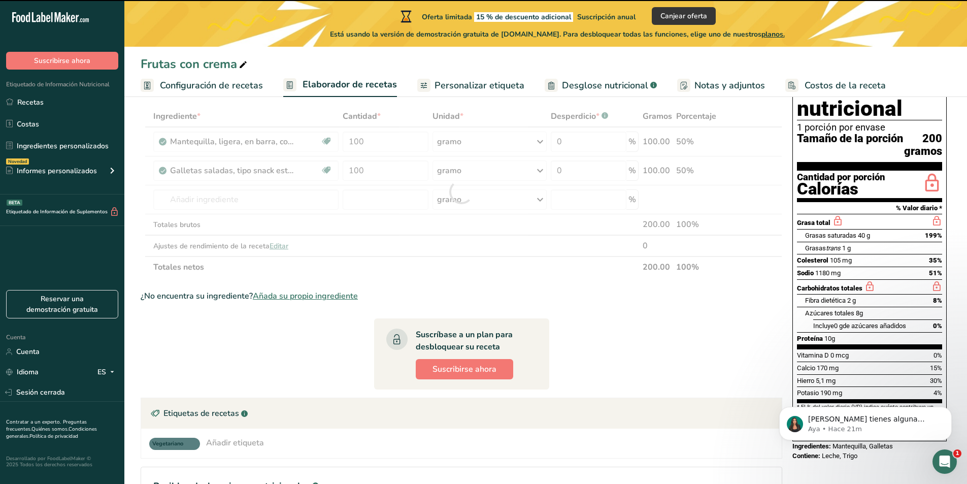
type input "0"
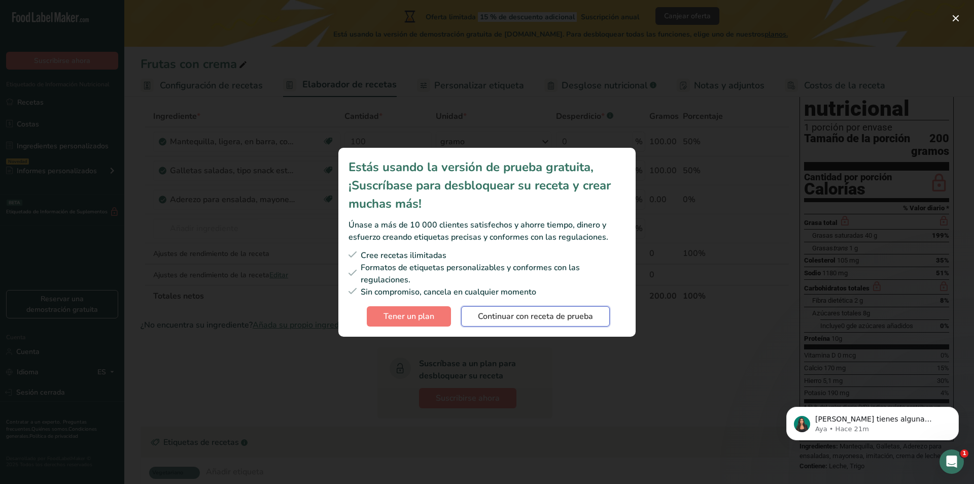
click at [533, 321] on font "Continuar con receta de prueba" at bounding box center [535, 316] width 115 height 11
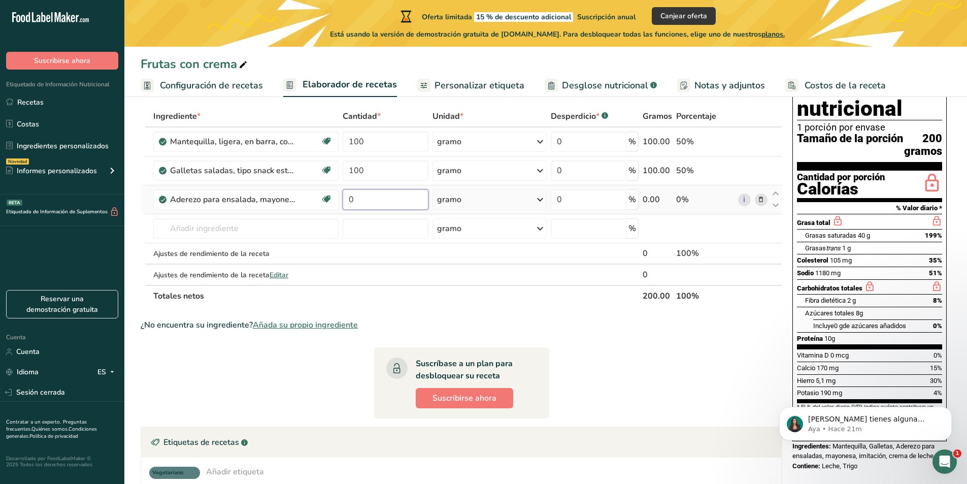
click at [363, 206] on input "0" at bounding box center [386, 199] width 86 height 20
type input "100"
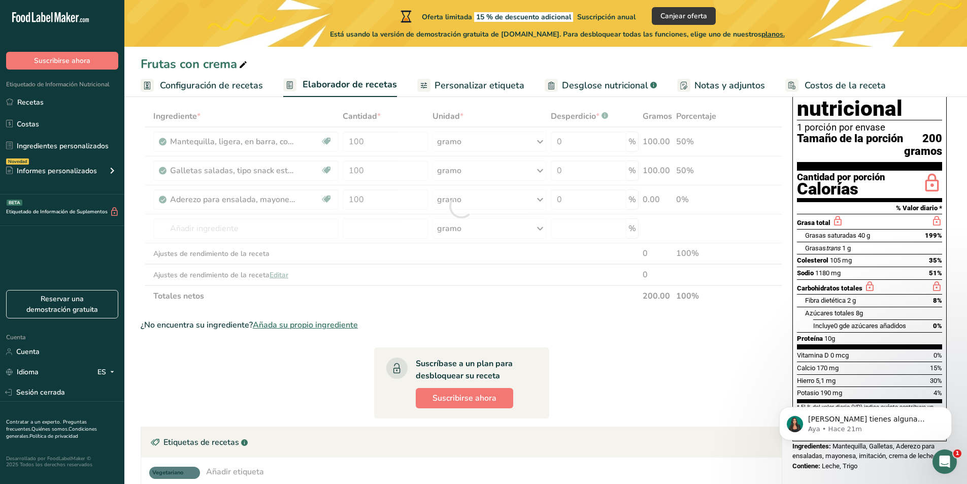
click at [439, 82] on font "Personalizar etiqueta" at bounding box center [479, 85] width 90 height 12
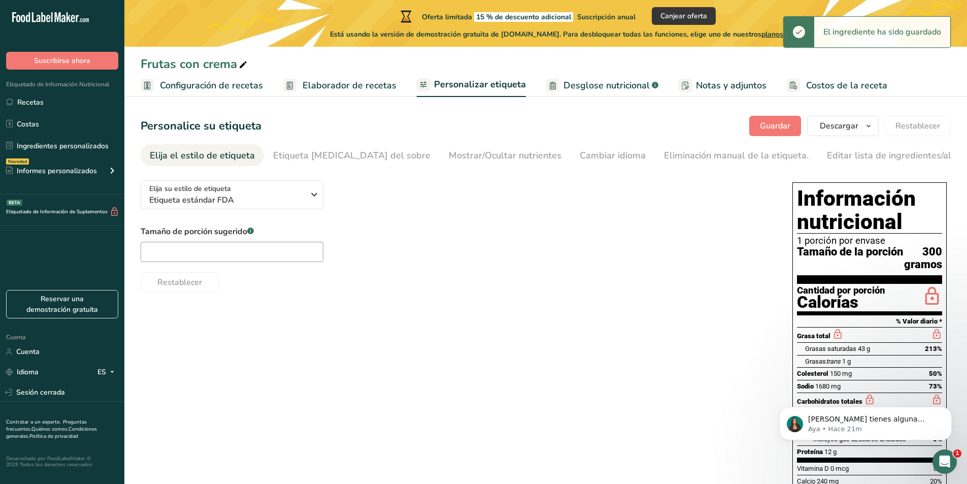
click at [349, 83] on font "Elaborador de recetas" at bounding box center [349, 85] width 94 height 12
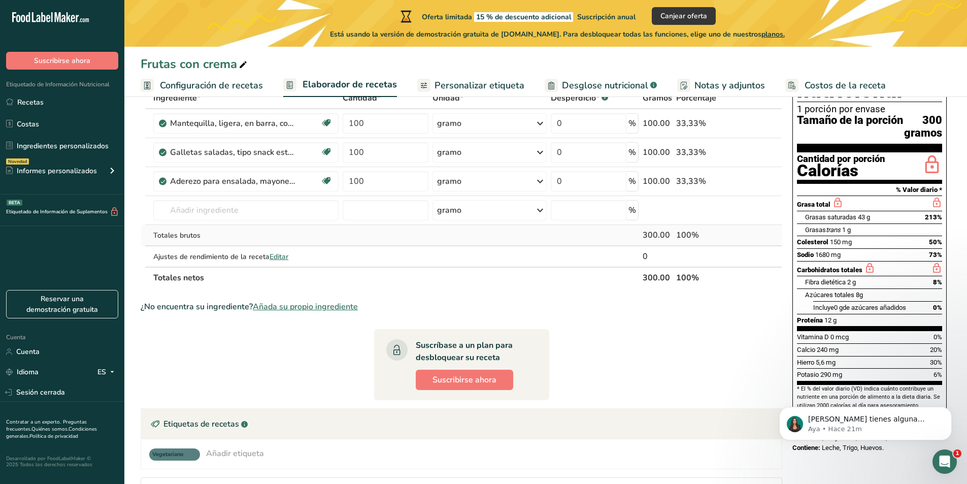
scroll to position [51, 0]
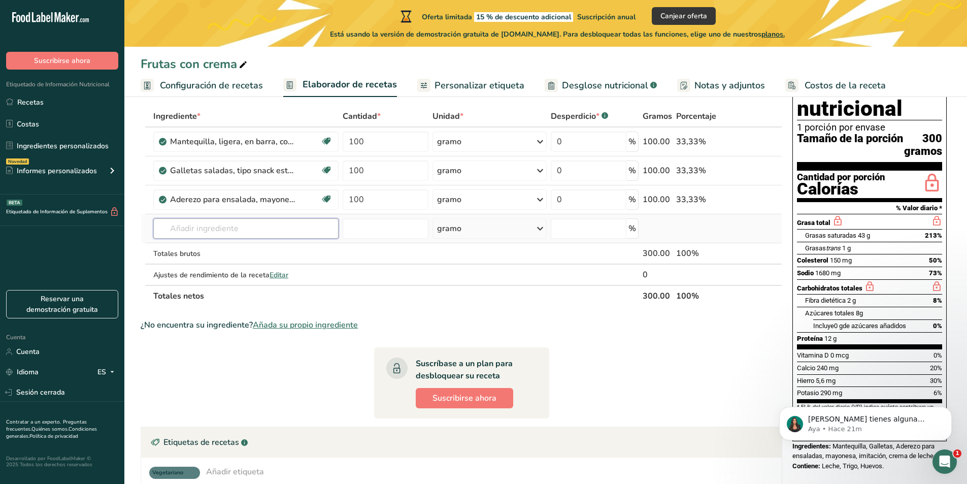
click at [243, 223] on input "text" at bounding box center [245, 228] width 185 height 20
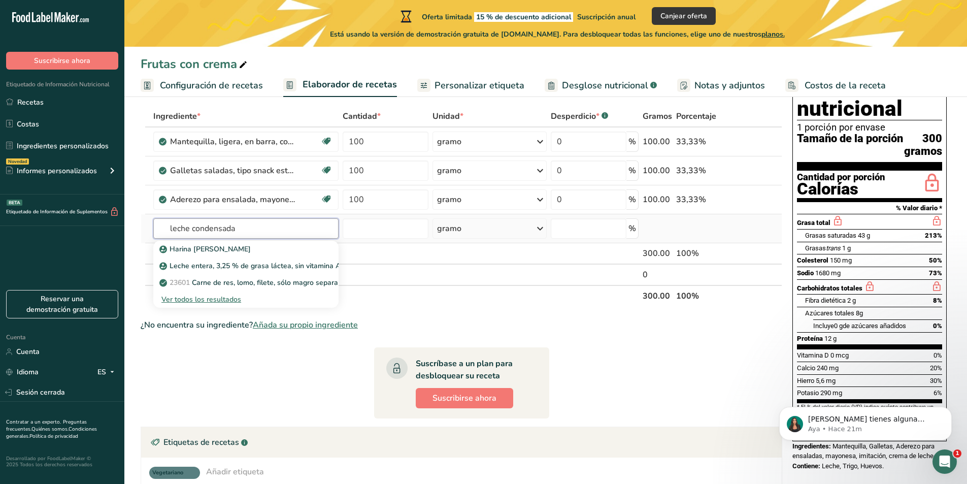
type input "leche condensada"
click at [239, 299] on font "Ver todos los resultados" at bounding box center [201, 299] width 80 height 10
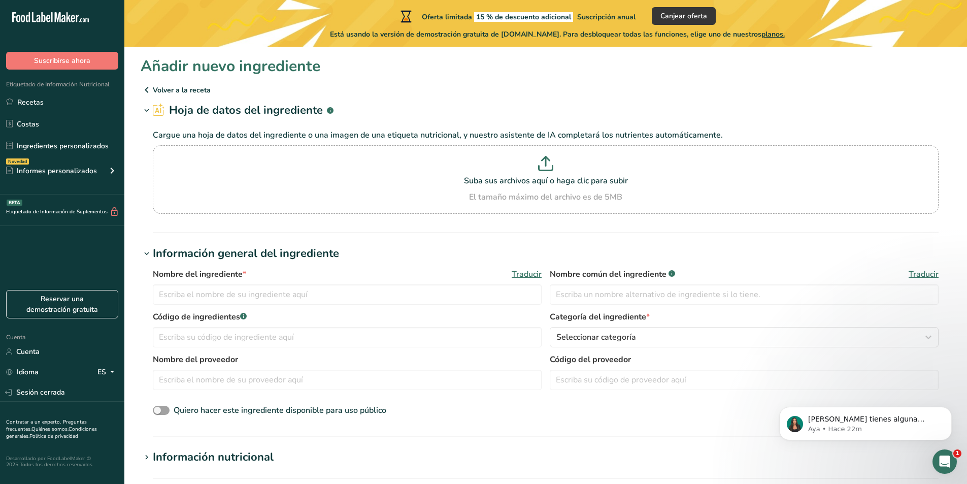
click at [147, 86] on icon at bounding box center [147, 90] width 12 height 18
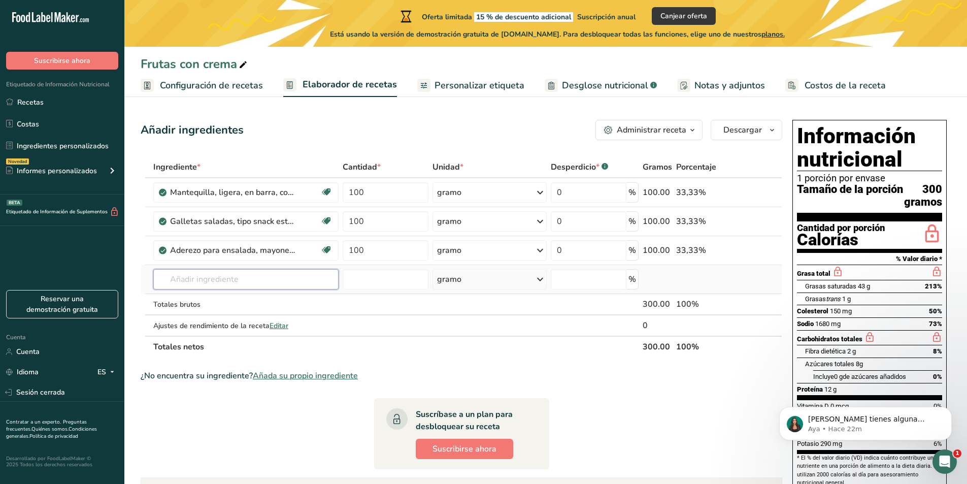
click at [247, 276] on input "text" at bounding box center [245, 279] width 185 height 20
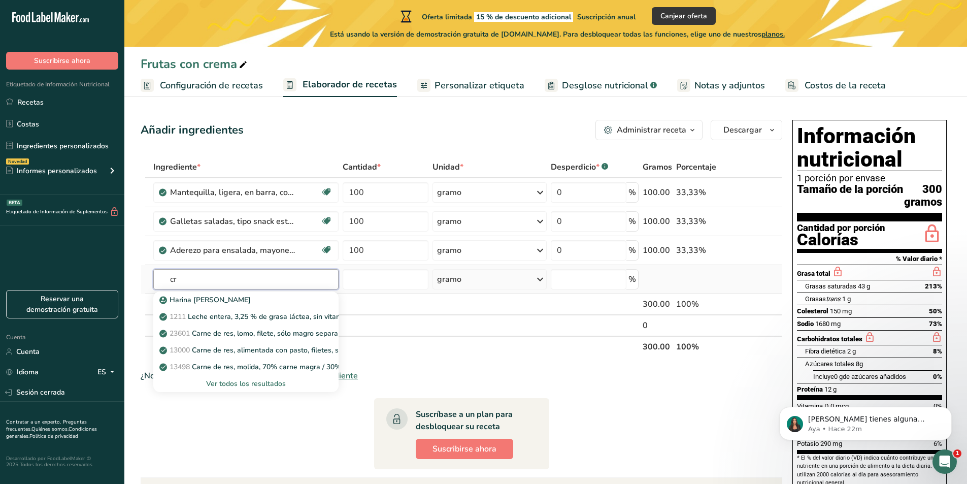
type input "c"
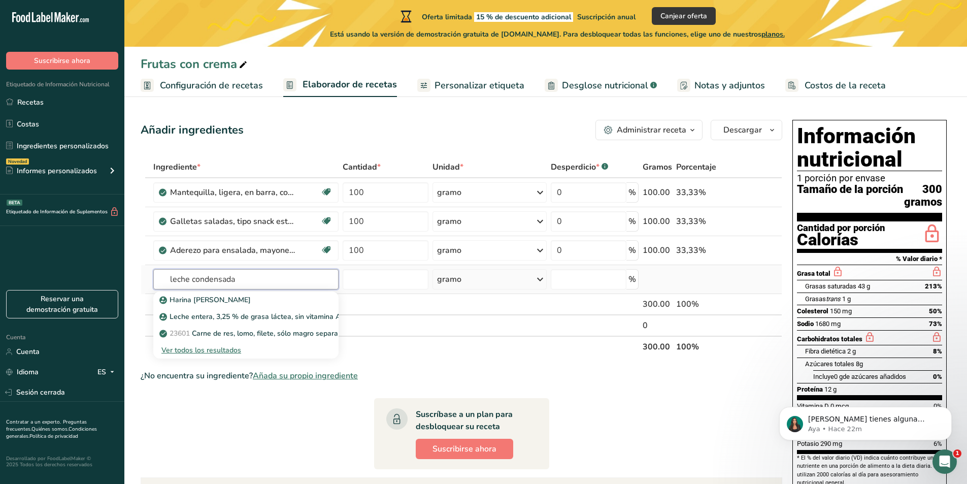
type input "leche condensada"
click at [225, 347] on font "Ver todos los resultados" at bounding box center [201, 350] width 80 height 10
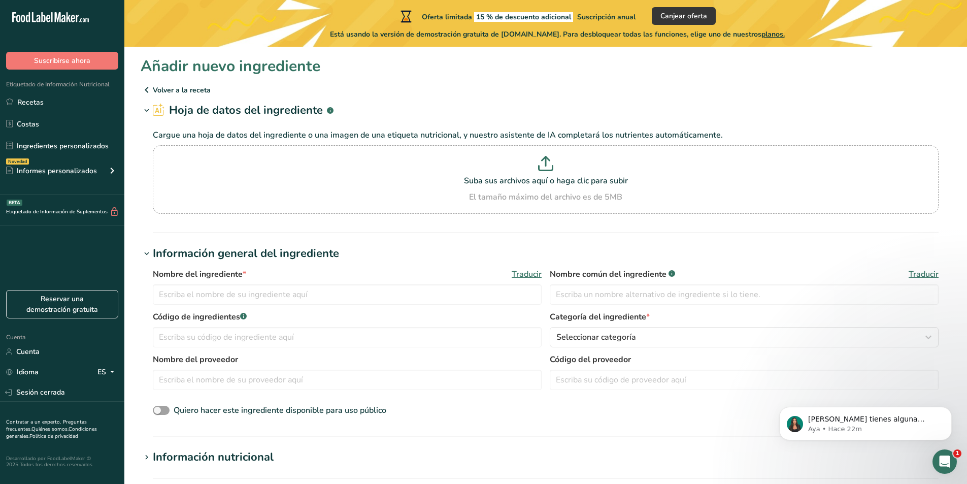
click at [146, 89] on icon at bounding box center [147, 90] width 12 height 18
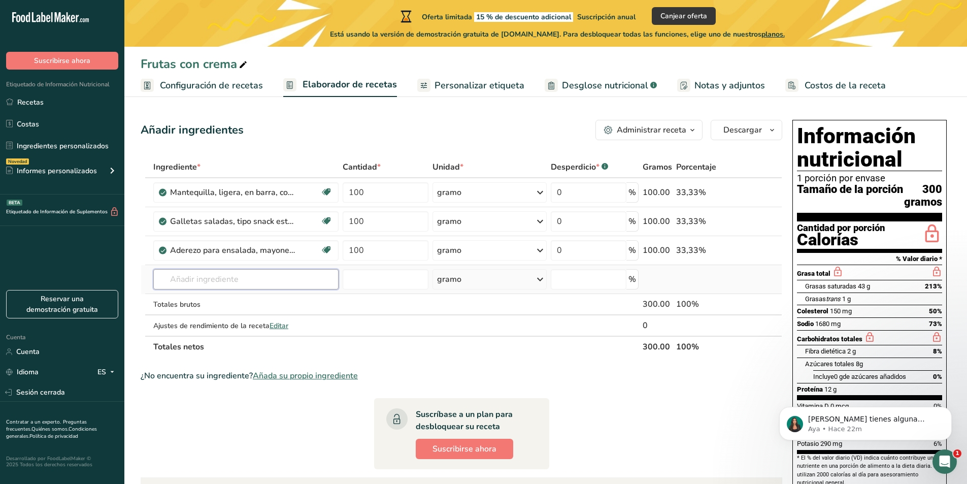
click at [266, 288] on input "text" at bounding box center [245, 279] width 185 height 20
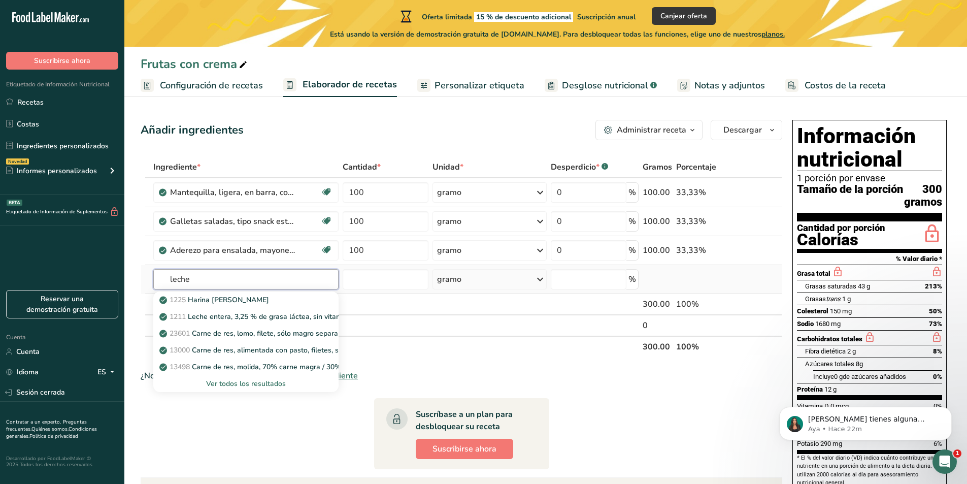
type input "leche"
click at [269, 385] on font "Ver todos los resultados" at bounding box center [246, 384] width 80 height 10
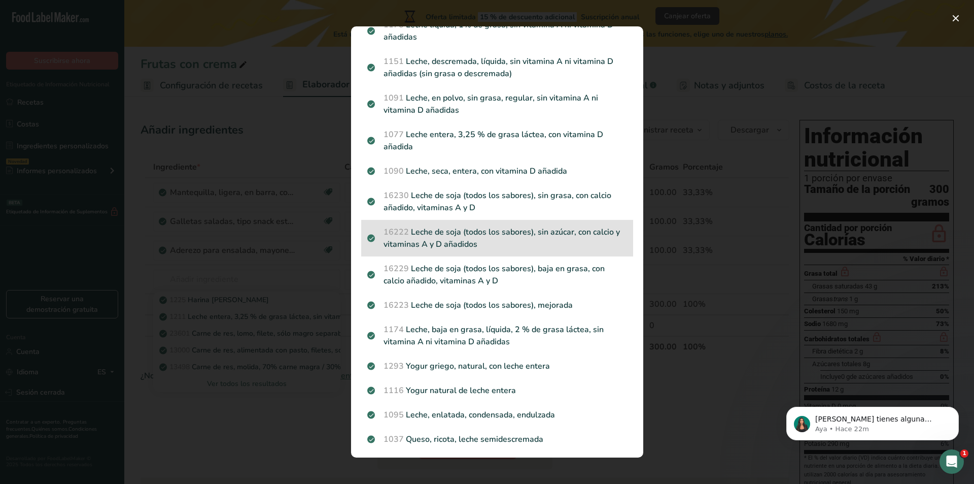
scroll to position [203, 0]
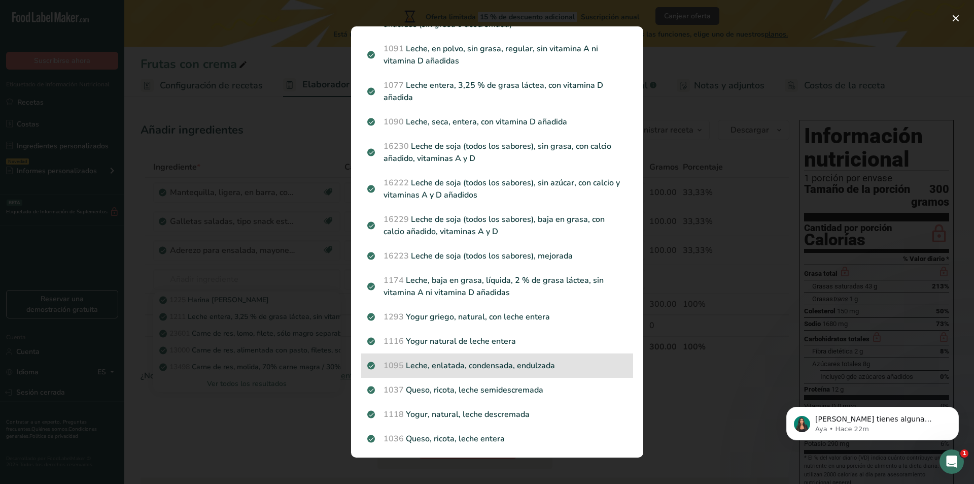
click at [444, 371] on font "Leche, enlatada, condensada, endulzada" at bounding box center [480, 365] width 149 height 11
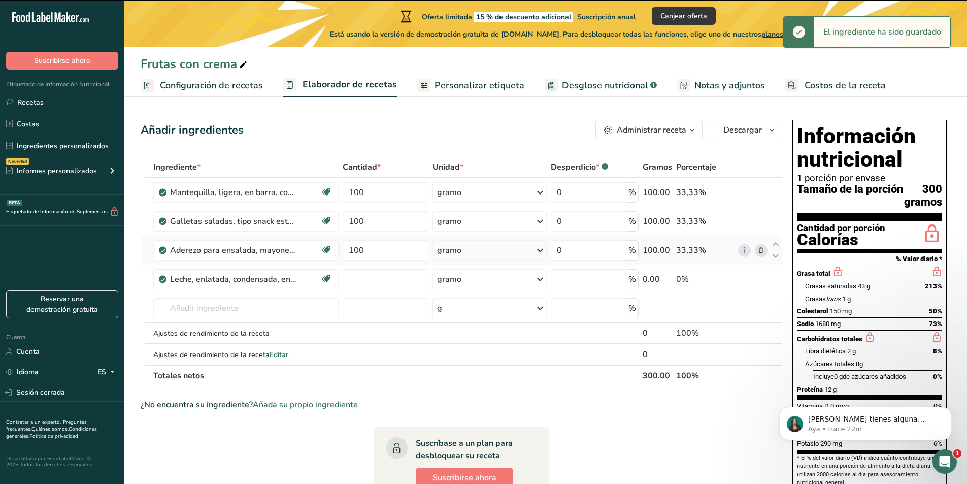
type input "0"
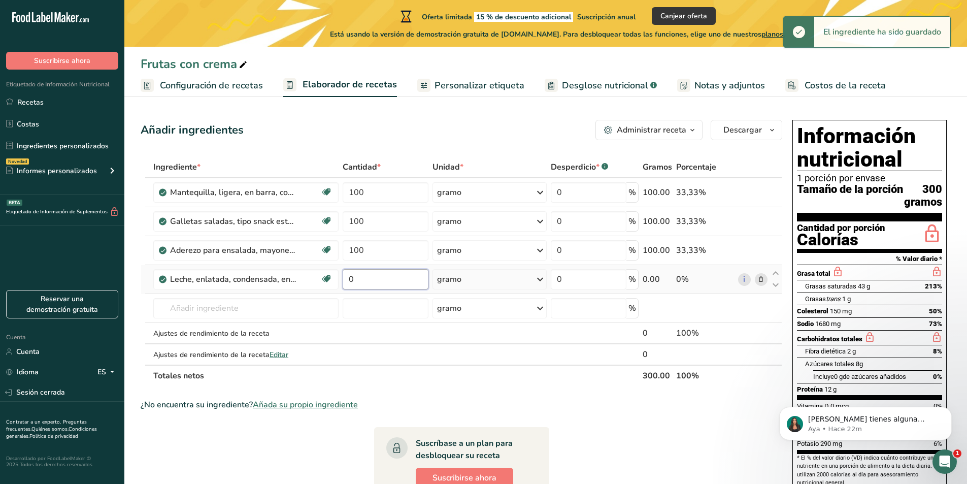
click at [375, 287] on input "0" at bounding box center [386, 279] width 86 height 20
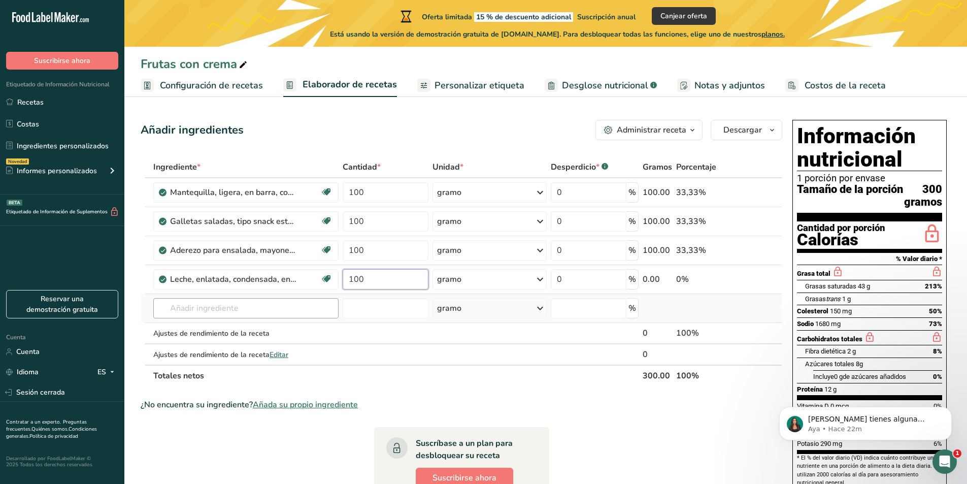
type input "100"
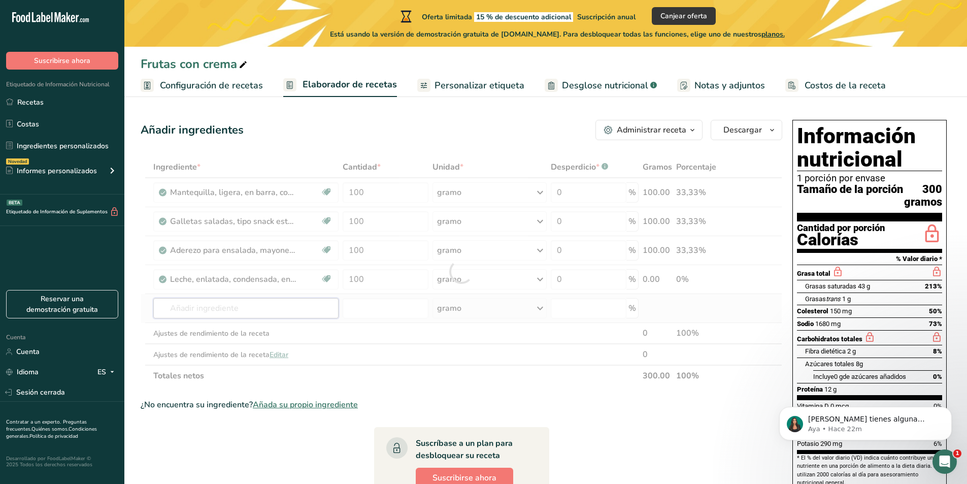
click at [199, 301] on div "Ingrediente * Cantidad * Unidad * Desperdicio * .a-a{fill:#347362;}.b-a{fill:#f…" at bounding box center [462, 271] width 642 height 230
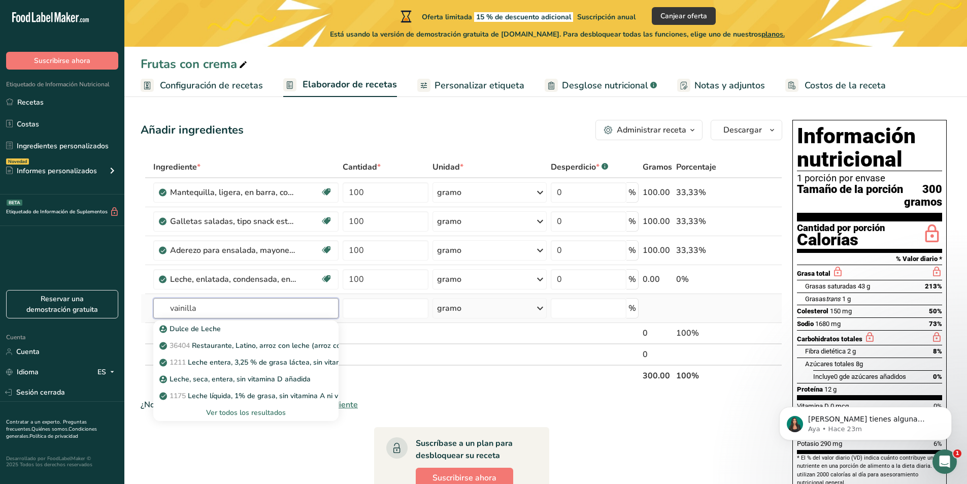
type input "vainilla"
click at [271, 416] on font "Ver todos los resultados" at bounding box center [246, 413] width 80 height 10
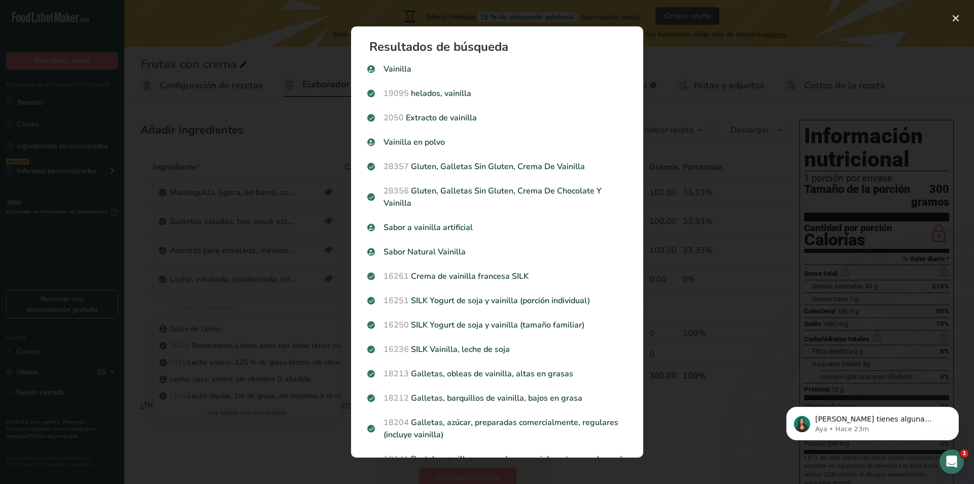
click at [282, 259] on div "Resultados de búsqueda modal" at bounding box center [487, 242] width 974 height 484
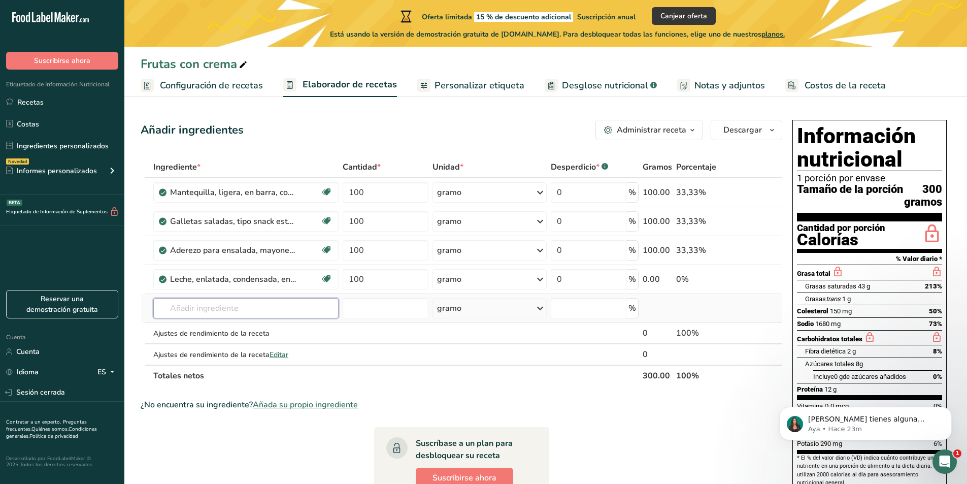
click at [218, 312] on input "text" at bounding box center [245, 308] width 185 height 20
type input "esencia de vainilla"
click at [232, 346] on font "Ver todos los resultados" at bounding box center [201, 346] width 80 height 10
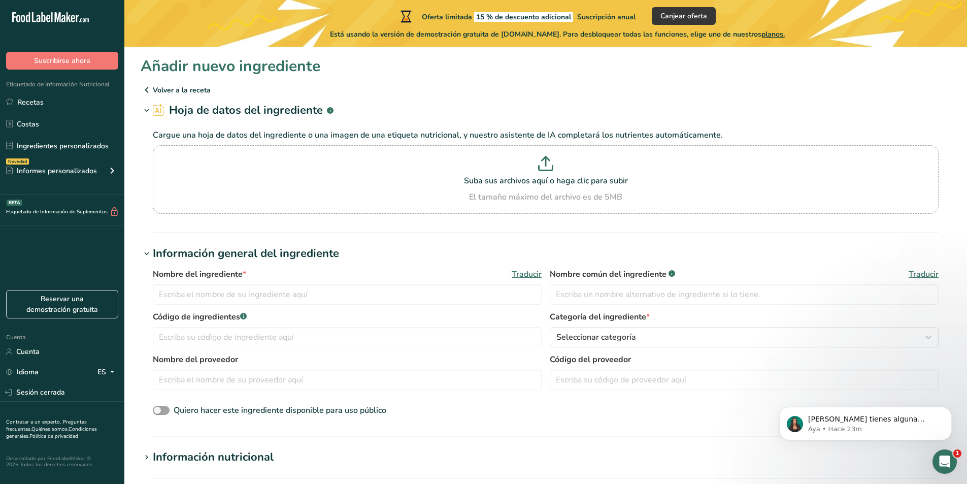
click at [145, 92] on icon at bounding box center [147, 90] width 12 height 18
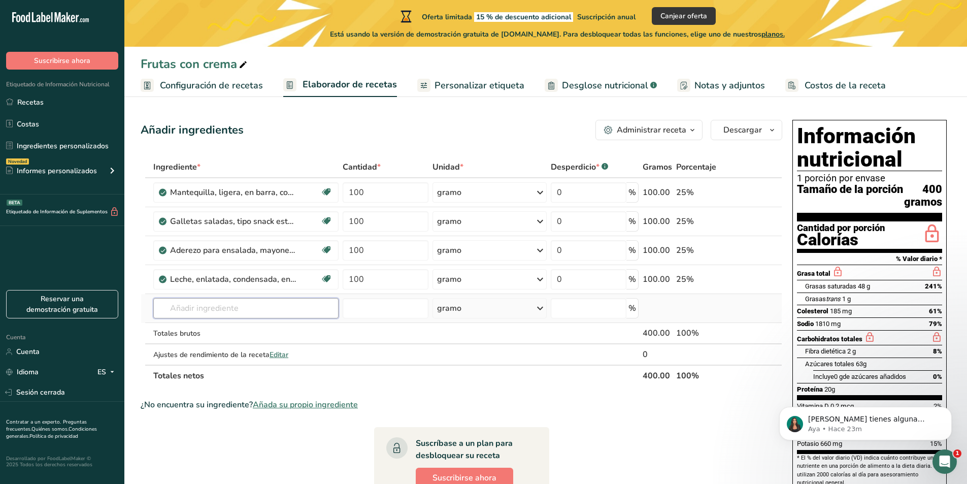
click at [220, 307] on input "text" at bounding box center [245, 308] width 185 height 20
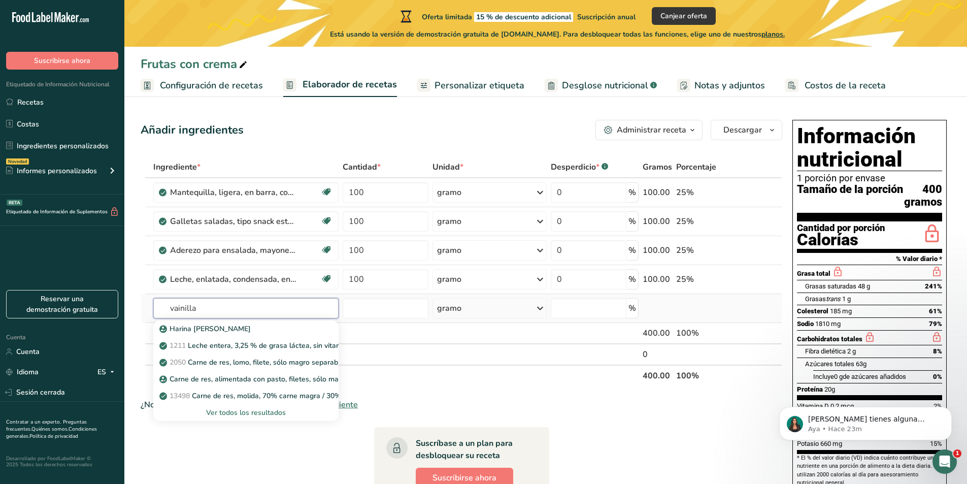
type input "vainilla"
click at [273, 413] on font "Ver todos los resultados" at bounding box center [246, 413] width 80 height 10
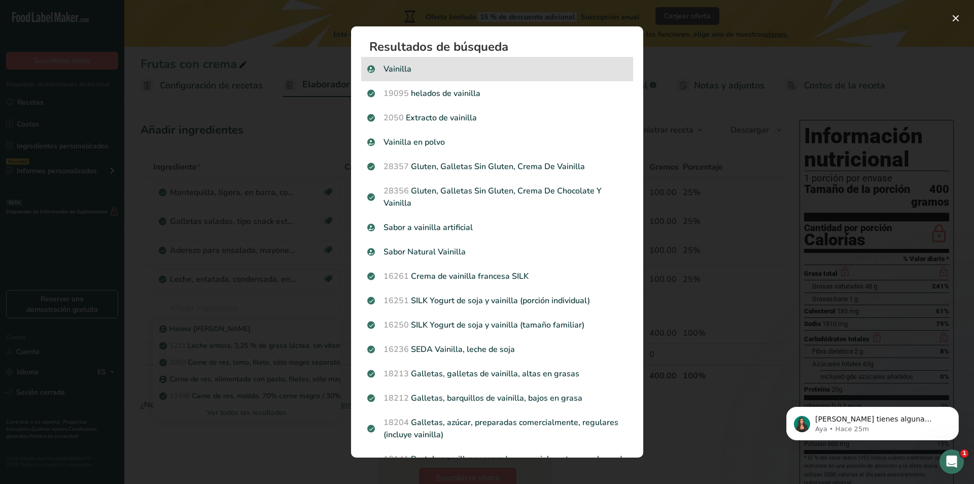
click at [460, 65] on p "Vainilla" at bounding box center [497, 69] width 260 height 12
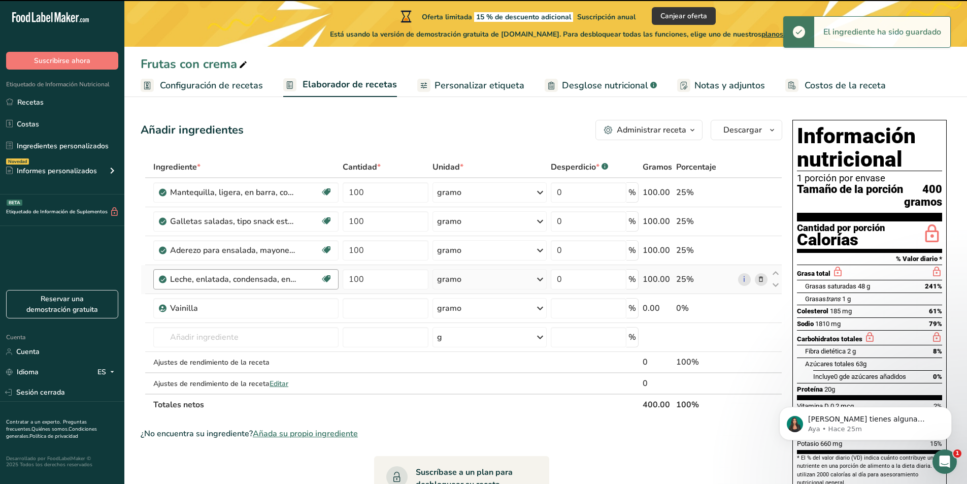
type input "0"
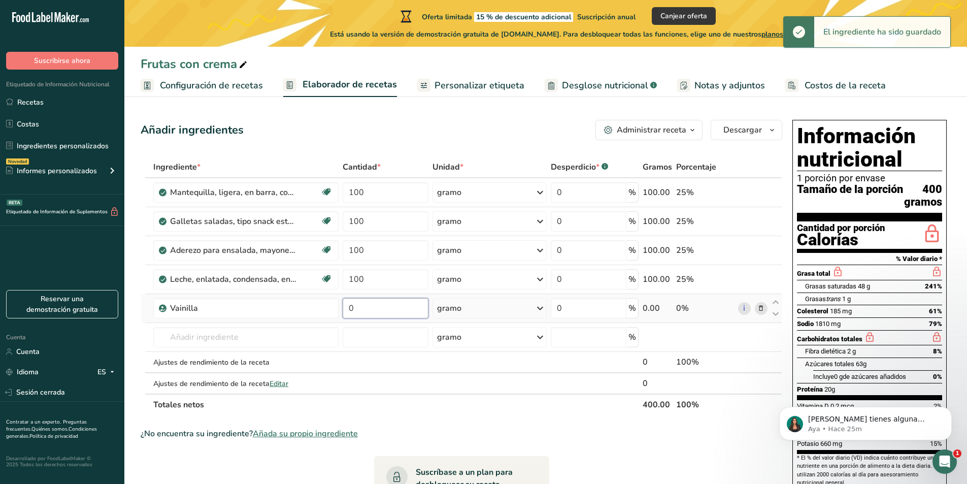
click at [379, 313] on input "0" at bounding box center [386, 308] width 86 height 20
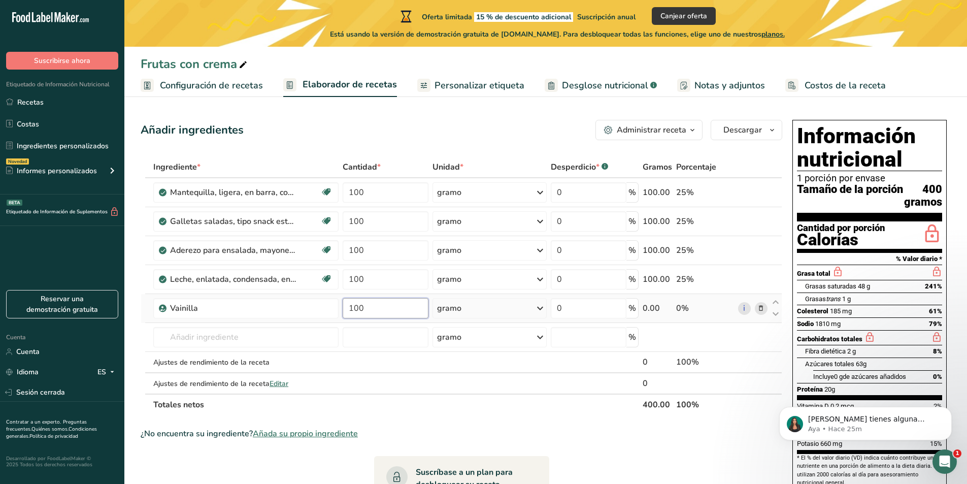
type input "100"
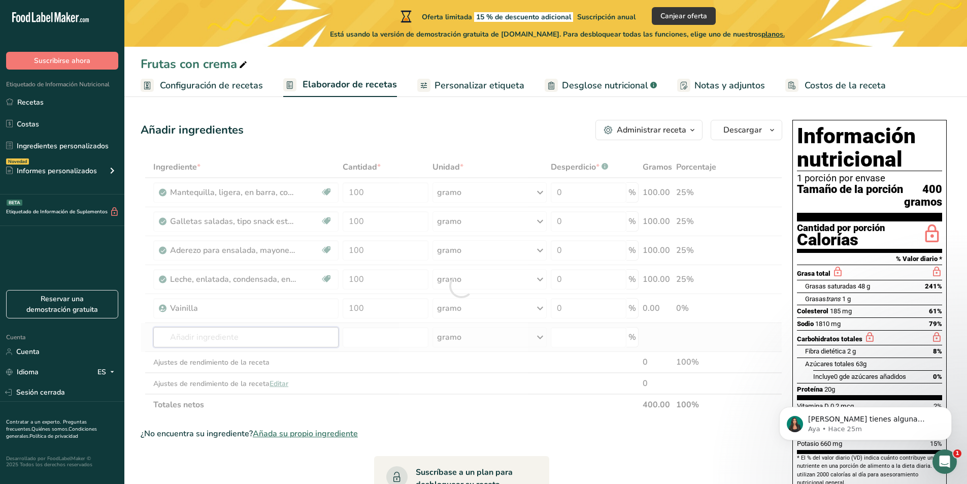
click at [305, 333] on div "Ingrediente * Cantidad * Unidad * Desperdicio * .a-a{fill:#347362;}.b-a{fill:#f…" at bounding box center [462, 285] width 642 height 259
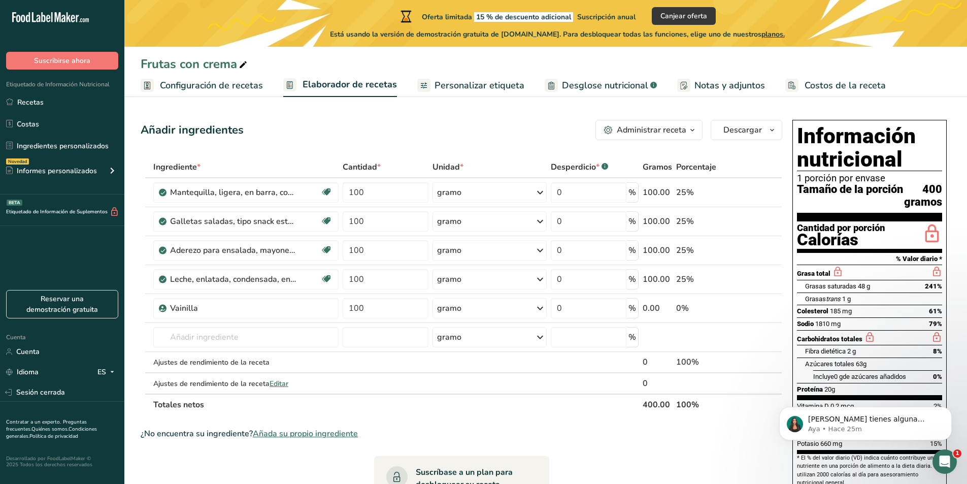
click at [451, 89] on font "Personalizar etiqueta" at bounding box center [479, 85] width 90 height 12
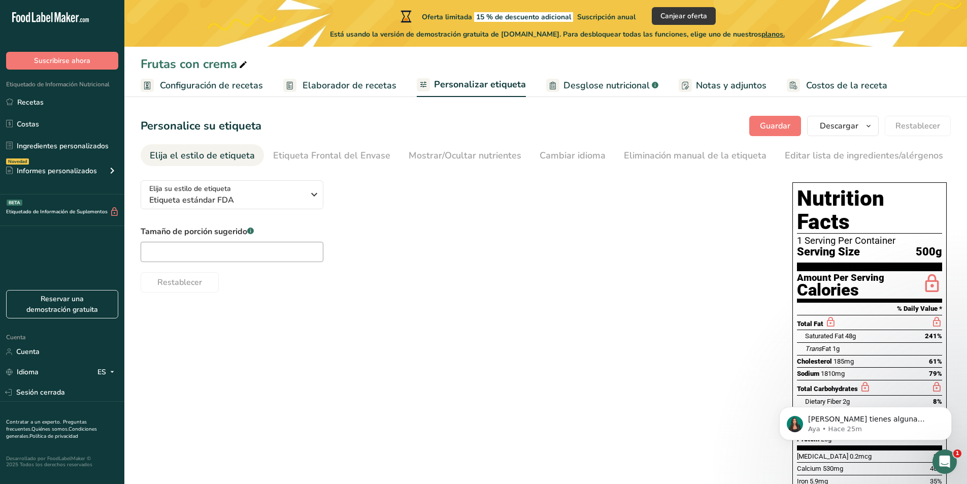
click at [366, 88] on font "Elaborador de recetas" at bounding box center [349, 85] width 94 height 12
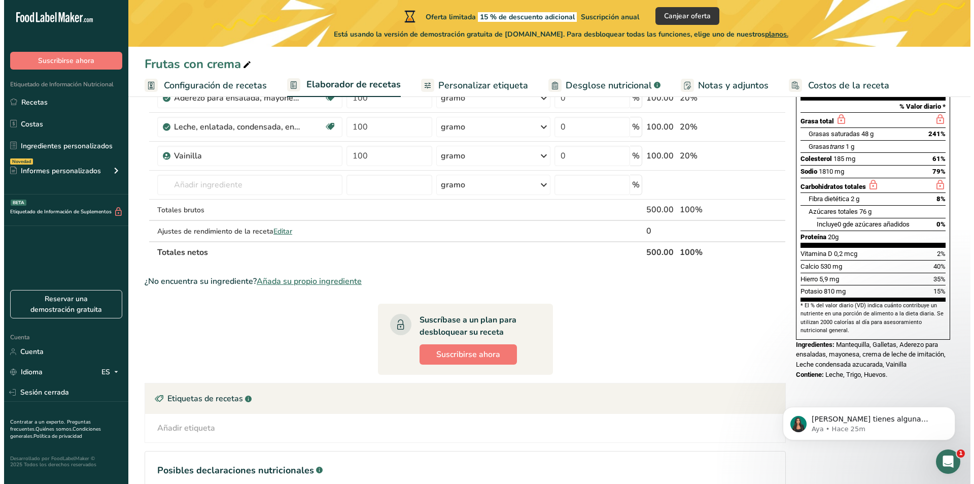
scroll to position [51, 0]
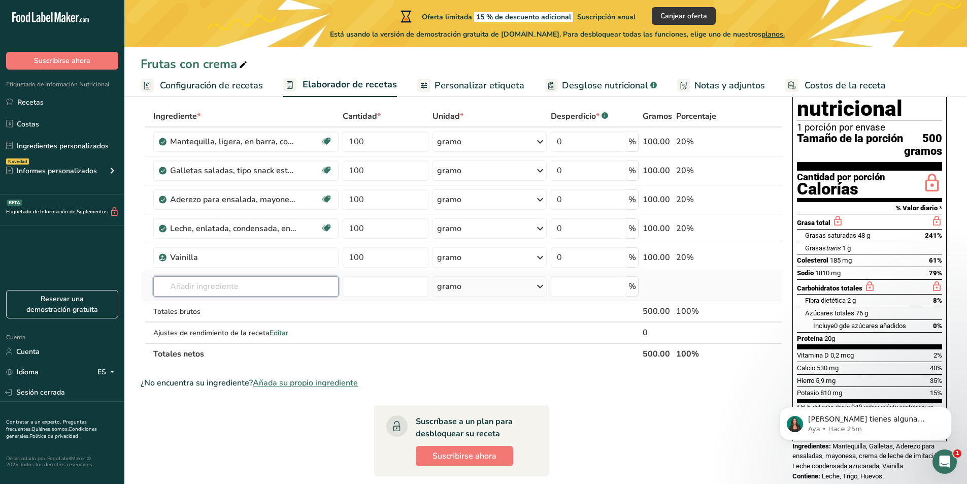
click at [248, 285] on input "text" at bounding box center [245, 286] width 185 height 20
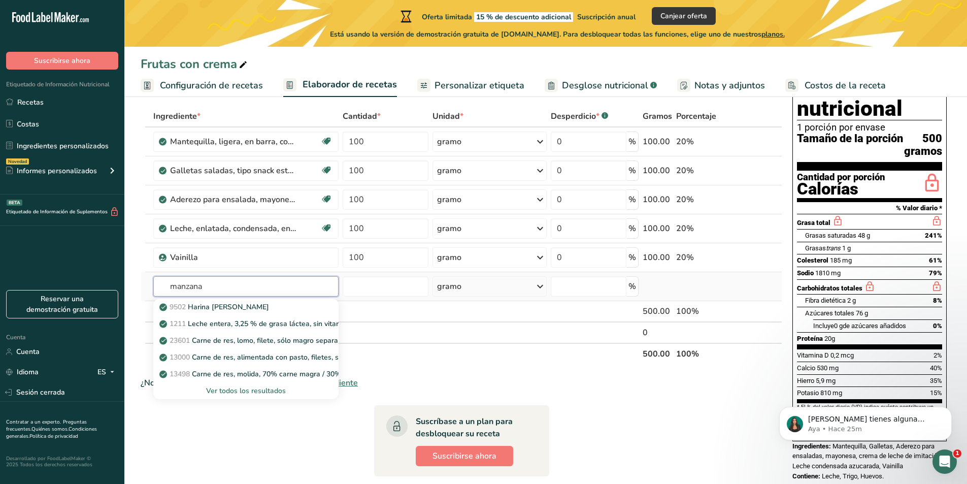
type input "manzana"
click at [257, 394] on font "Ver todos los resultados" at bounding box center [246, 391] width 80 height 10
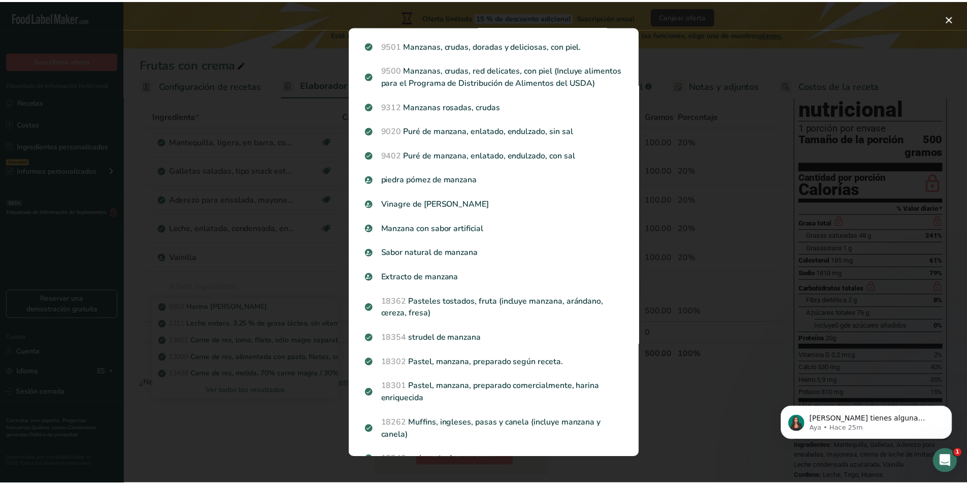
scroll to position [0, 0]
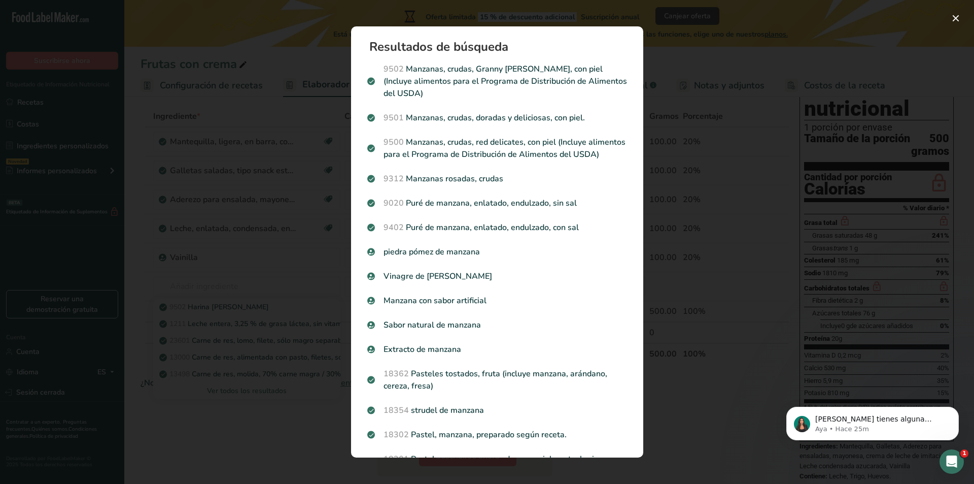
click at [215, 235] on div "Resultados de búsqueda modal" at bounding box center [487, 242] width 974 height 484
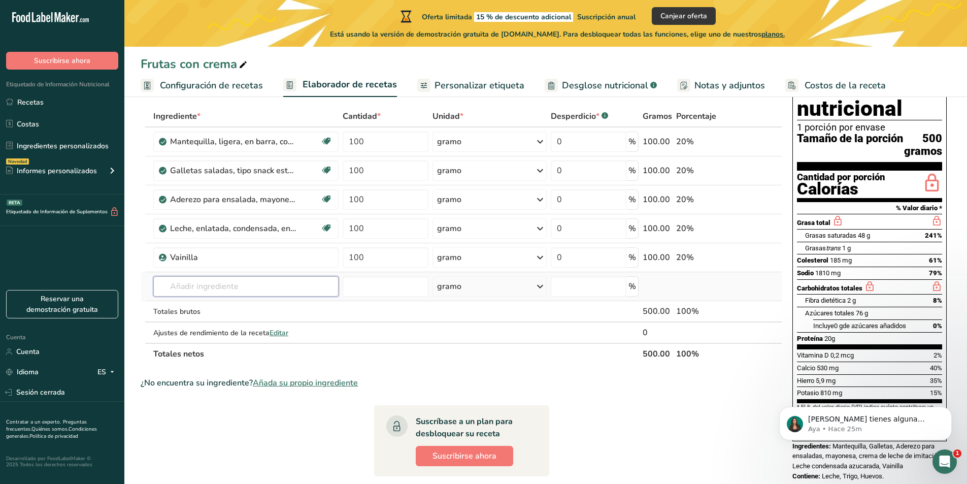
click at [203, 283] on input "text" at bounding box center [245, 286] width 185 height 20
type input "manzana verde"
click at [213, 326] on font "Ver todos los resultados" at bounding box center [201, 324] width 80 height 10
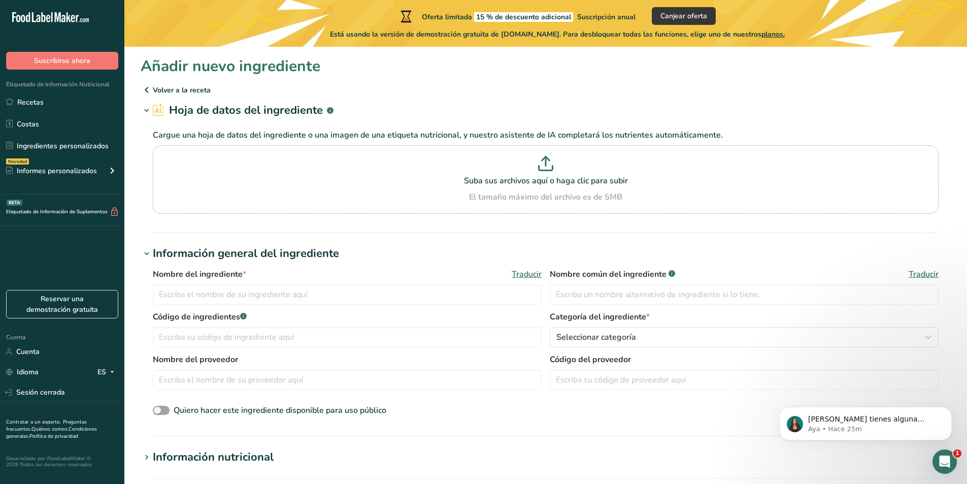
click at [153, 91] on font "Volver a la receta" at bounding box center [182, 90] width 58 height 10
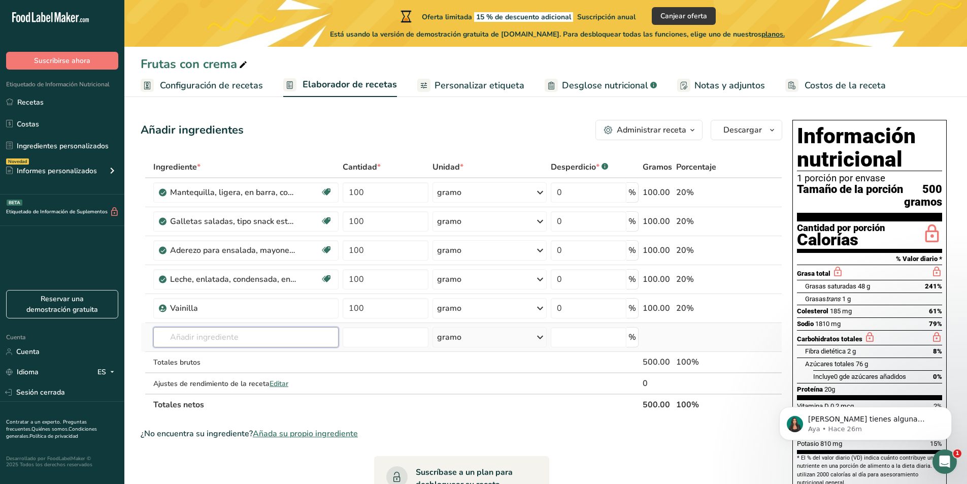
click at [231, 331] on input "text" at bounding box center [245, 337] width 185 height 20
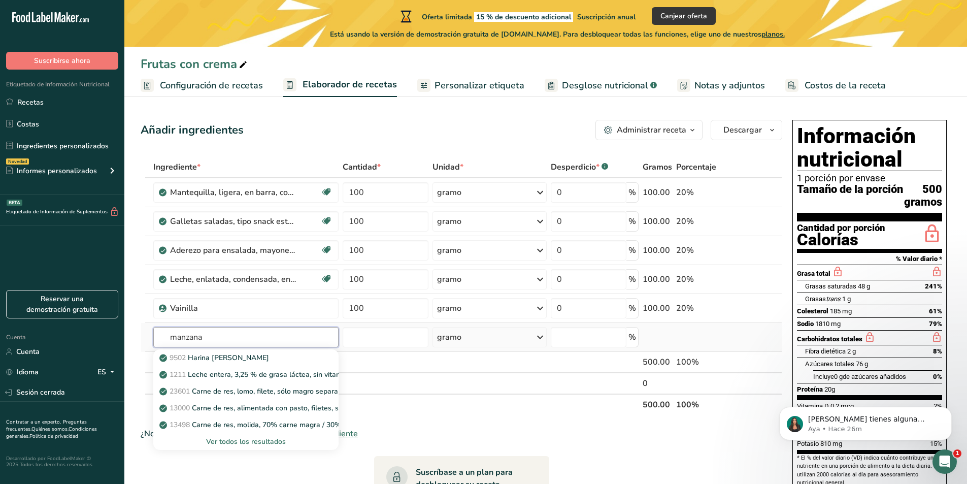
type input "manzana"
click at [280, 441] on font "Ver todos los resultados" at bounding box center [246, 441] width 80 height 10
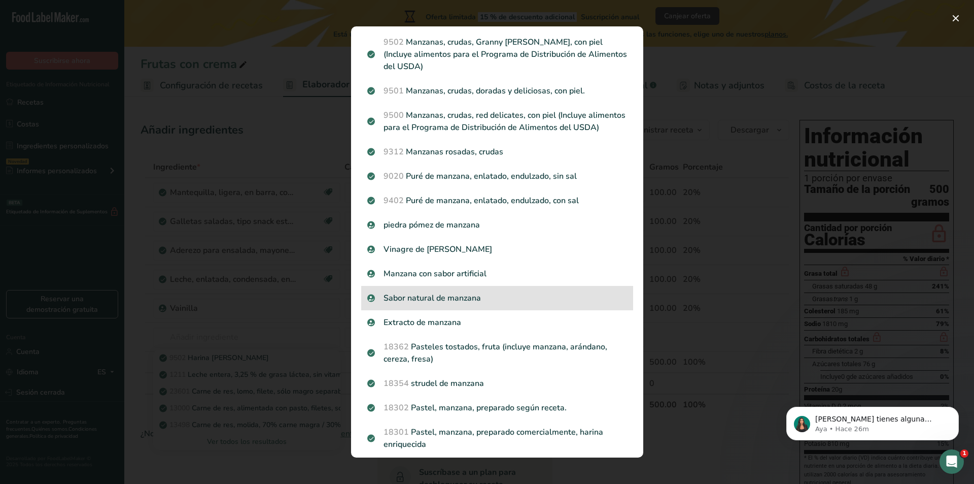
scroll to position [51, 0]
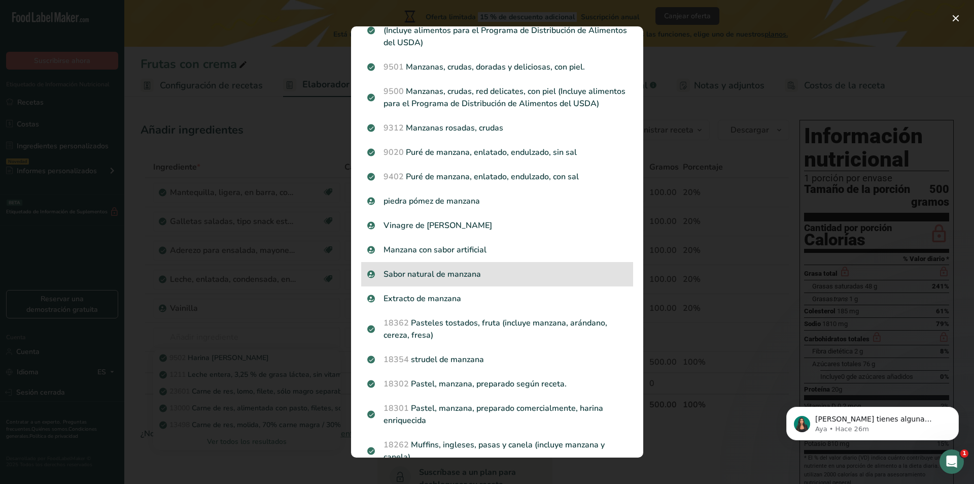
click at [462, 286] on div "Sabor natural de manzana" at bounding box center [497, 274] width 272 height 24
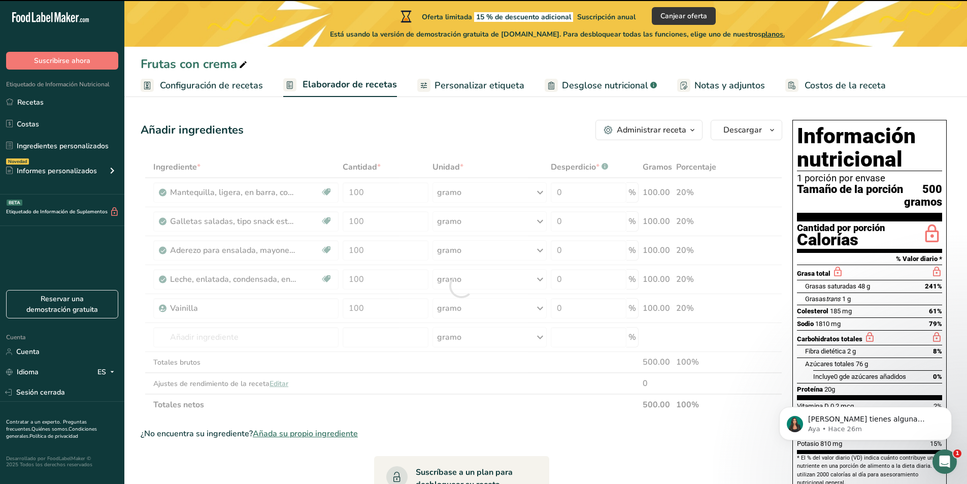
type input "0"
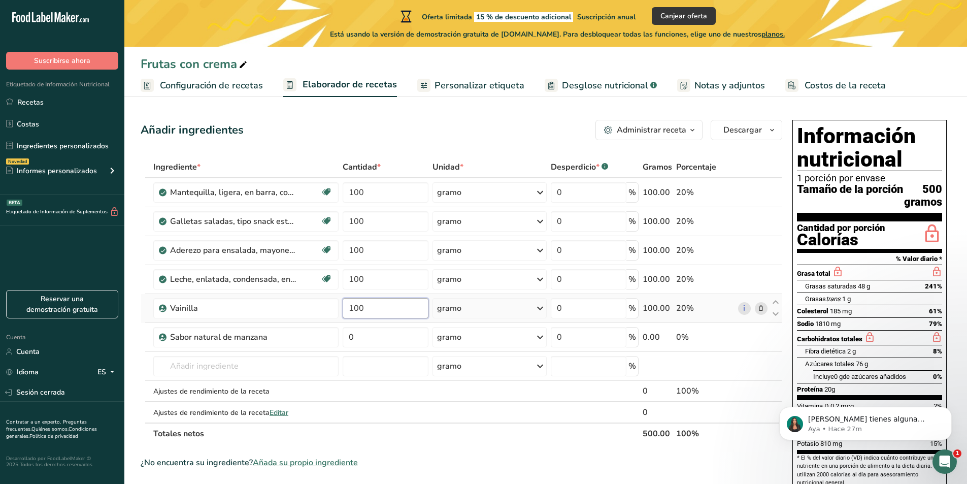
click at [388, 308] on input "100" at bounding box center [386, 308] width 86 height 20
type input "1"
type input "5"
click at [408, 337] on div "Ingrediente * Cantidad * Unidad * Desperdicio * .a-a{fill:#347362;}.b-a{fill:#f…" at bounding box center [462, 300] width 642 height 288
type input "50"
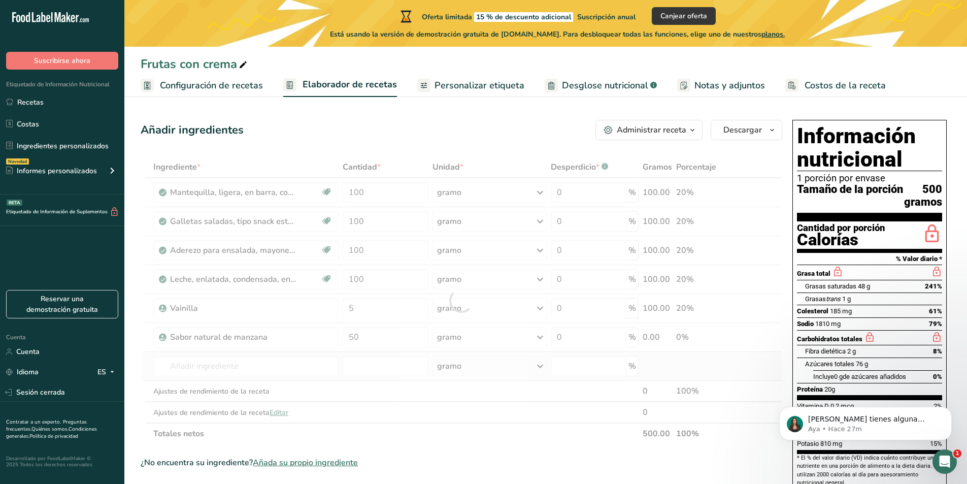
click at [271, 354] on div "Ingrediente * Cantidad * Unidad * Desperdicio * .a-a{fill:#347362;}.b-a{fill:#f…" at bounding box center [462, 300] width 642 height 288
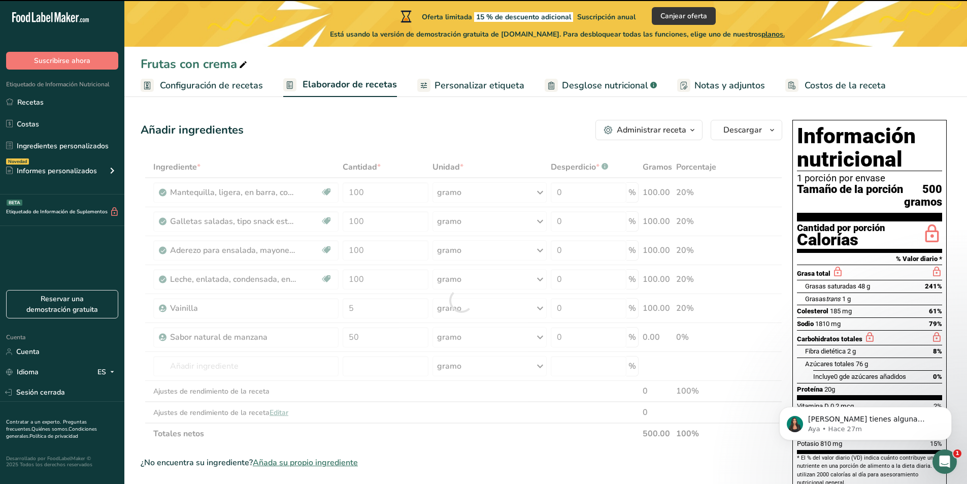
click at [271, 363] on div at bounding box center [462, 300] width 642 height 288
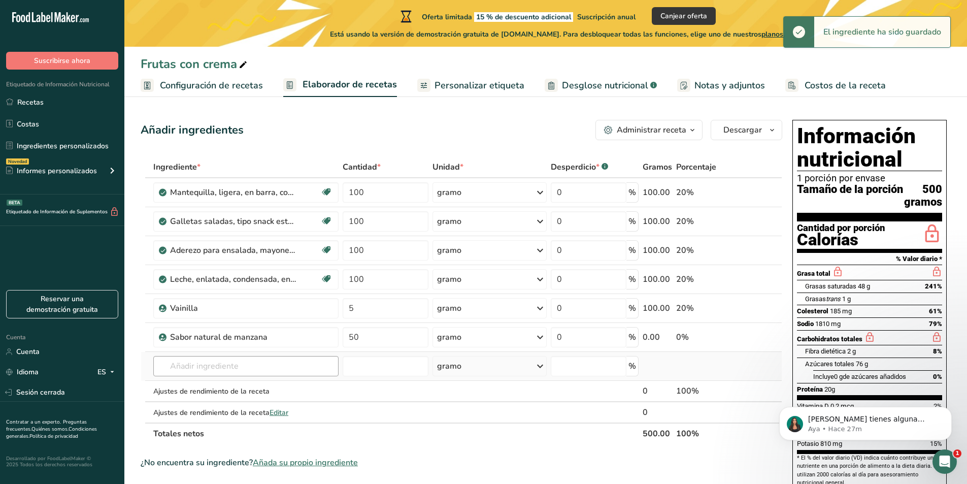
drag, startPoint x: 267, startPoint y: 378, endPoint x: 271, endPoint y: 361, distance: 17.6
click at [267, 378] on td "9502 Manzanas, crudas, Granny [PERSON_NAME], con piel (Incluye alimentos para e…" at bounding box center [245, 366] width 189 height 29
click at [271, 361] on input "text" at bounding box center [245, 366] width 185 height 20
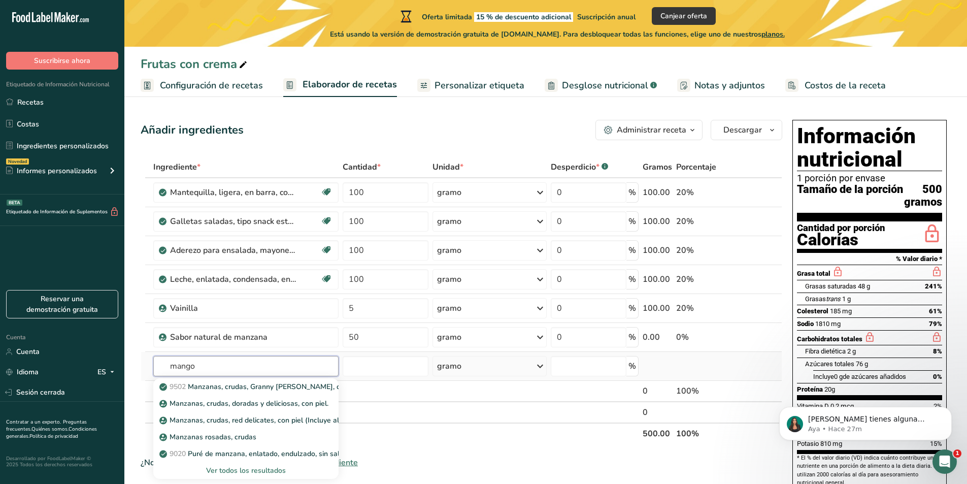
type input "mango"
click at [268, 470] on font "Ver todos los resultados" at bounding box center [246, 470] width 80 height 10
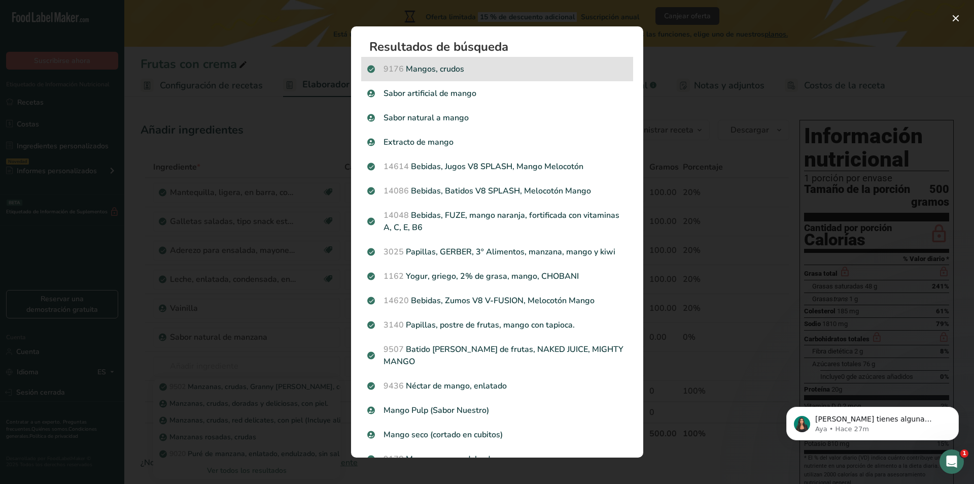
click at [482, 73] on p "9176 Mangos, crudos" at bounding box center [497, 69] width 260 height 12
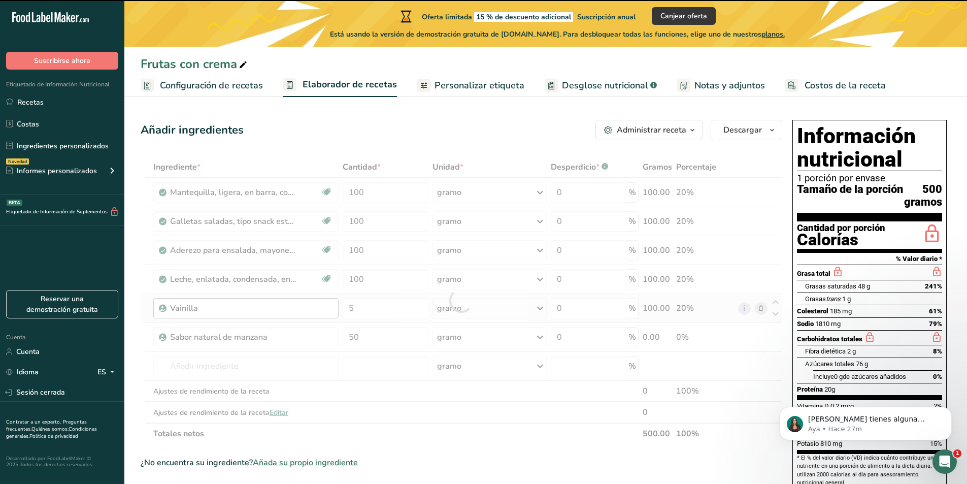
type input "0"
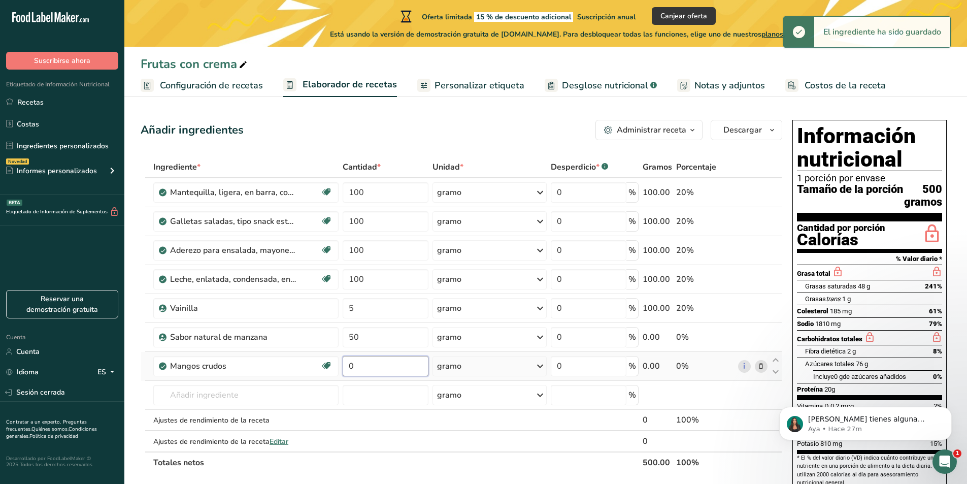
click at [362, 371] on input "0" at bounding box center [386, 366] width 86 height 20
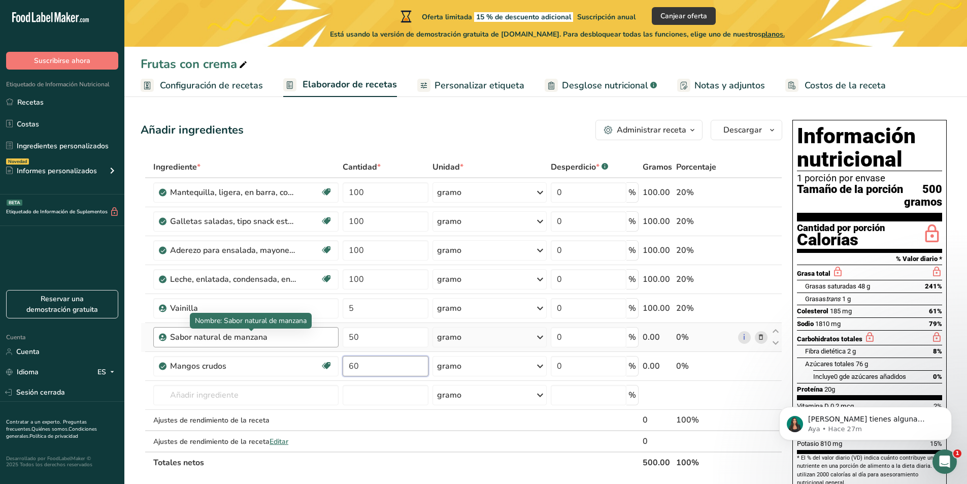
type input "60"
click at [298, 336] on div "Ingrediente * Cantidad * Unidad * Desperdicio * .a-a{fill:#347362;}.b-a{fill:#f…" at bounding box center [462, 314] width 642 height 317
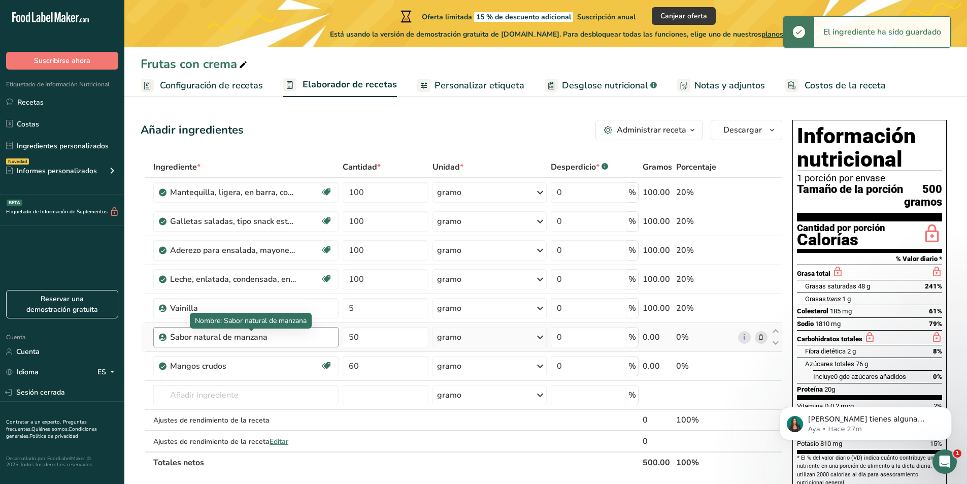
click at [238, 336] on font "Sabor natural de manzana" at bounding box center [218, 336] width 97 height 11
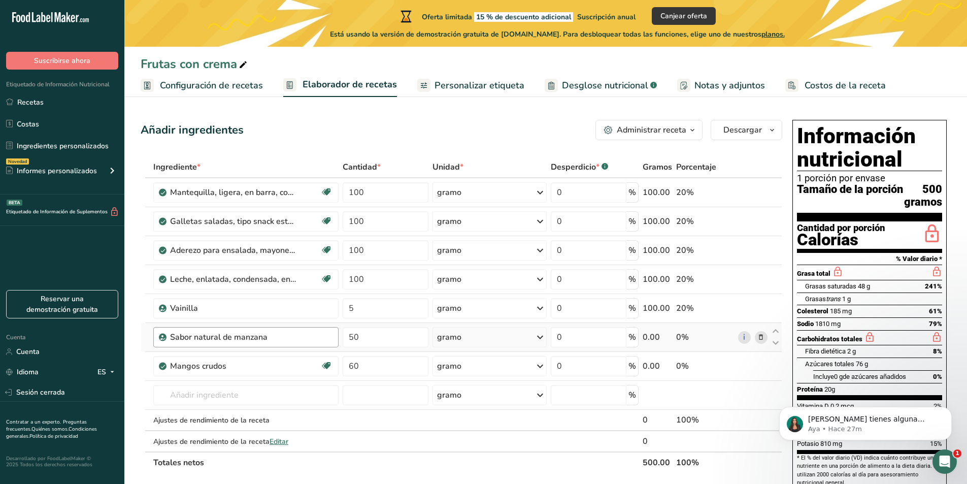
click at [233, 338] on font "Sabor natural de manzana" at bounding box center [218, 336] width 97 height 11
click at [259, 335] on font "Sabor natural de manzana" at bounding box center [218, 336] width 97 height 11
click at [284, 338] on div "Sabor natural de manzana" at bounding box center [233, 337] width 127 height 12
click at [325, 338] on div "Sabor natural de manzana" at bounding box center [251, 337] width 162 height 12
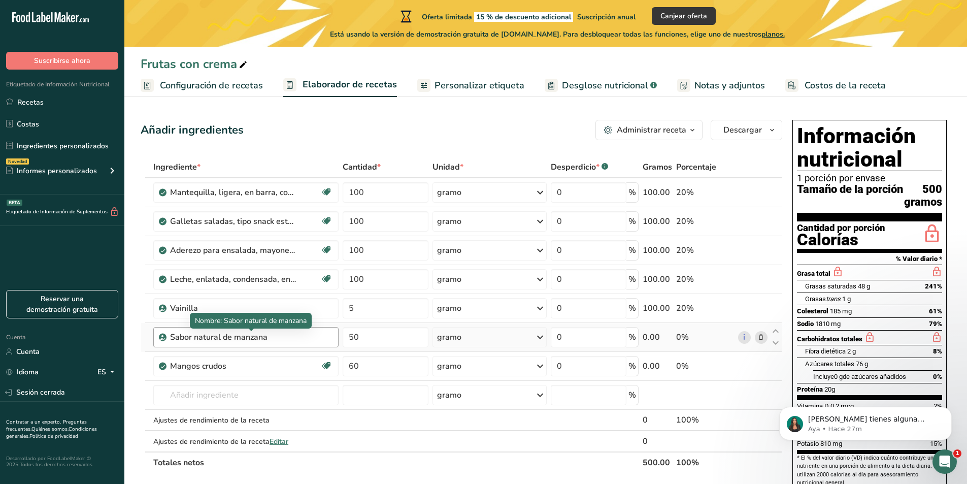
click at [191, 345] on div "Sabor natural de manzana" at bounding box center [245, 337] width 185 height 20
click at [175, 339] on font "Sabor natural de manzana" at bounding box center [218, 336] width 97 height 11
drag, startPoint x: 200, startPoint y: 339, endPoint x: 267, endPoint y: 339, distance: 67.5
click at [252, 339] on font "Sabor natural de manzana" at bounding box center [218, 336] width 97 height 11
drag, startPoint x: 267, startPoint y: 339, endPoint x: 307, endPoint y: 342, distance: 39.2
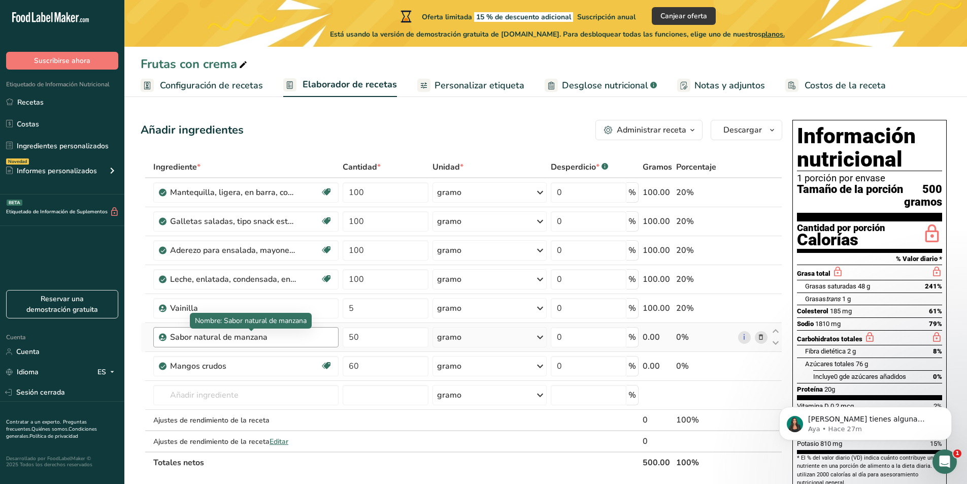
click at [294, 339] on div "Sabor natural de manzana" at bounding box center [233, 337] width 127 height 12
click at [762, 369] on icon at bounding box center [760, 366] width 7 height 11
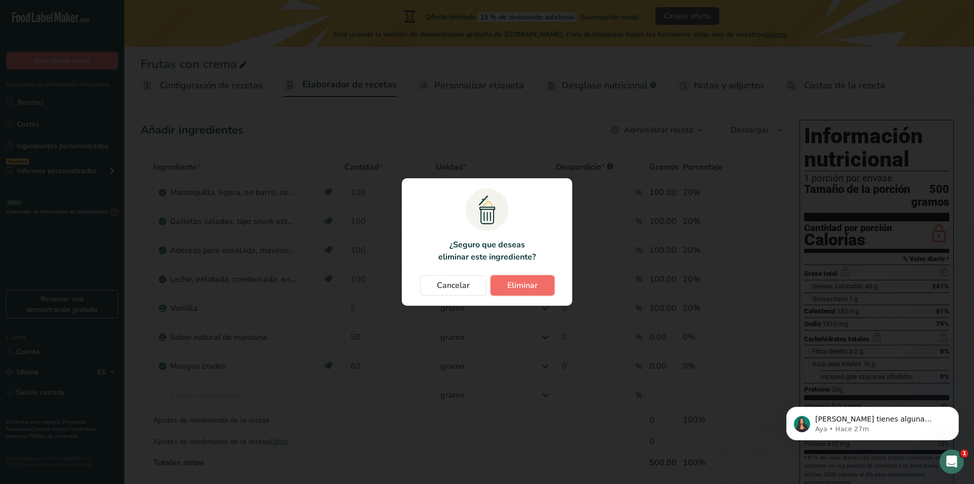
click at [543, 282] on button "Eliminar" at bounding box center [523, 285] width 64 height 20
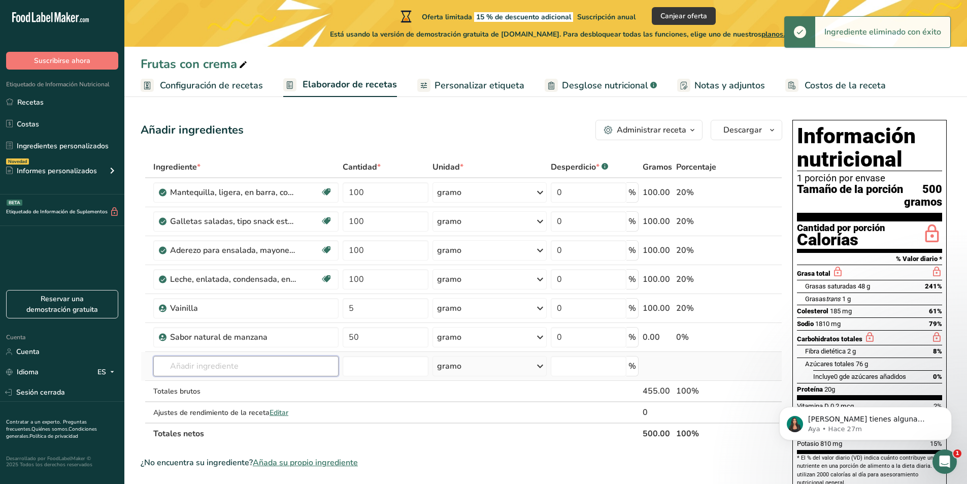
click at [237, 365] on input "text" at bounding box center [245, 366] width 185 height 20
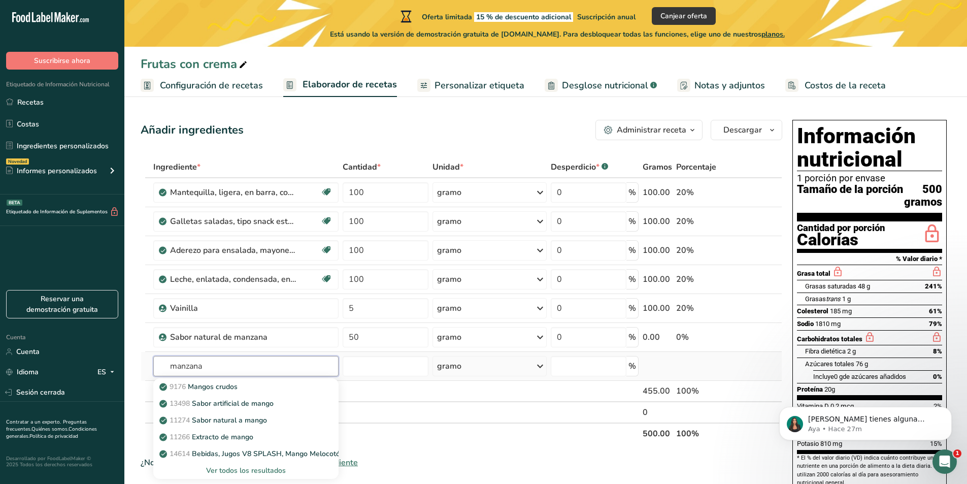
type input "manzana"
click at [241, 470] on font "Ver todos los resultados" at bounding box center [246, 470] width 80 height 10
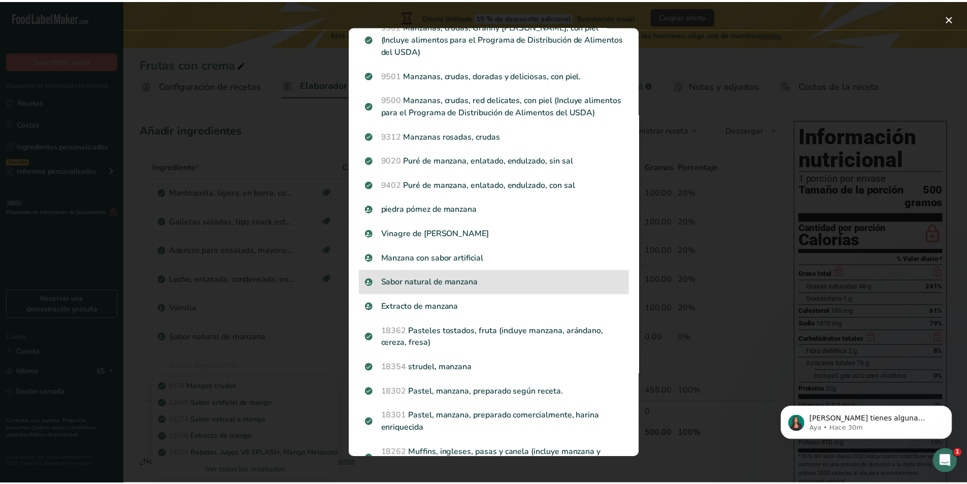
scroll to position [0, 0]
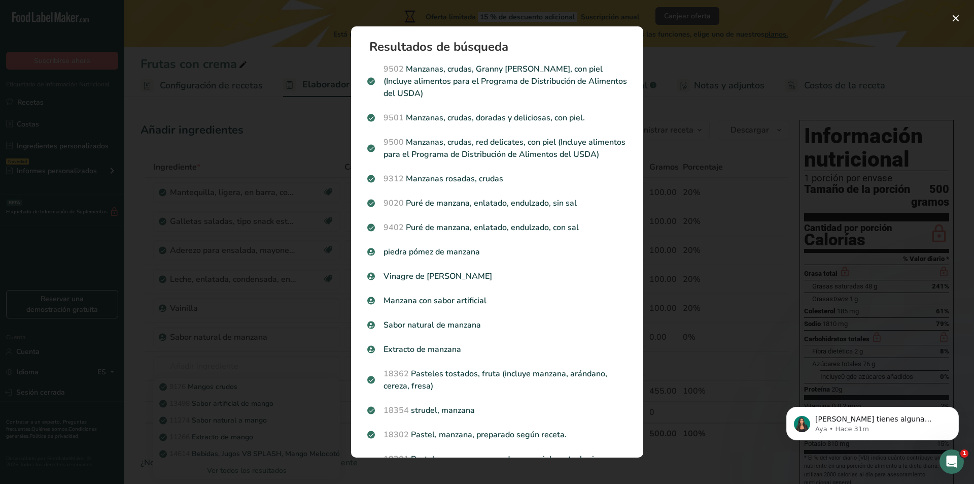
click at [455, 88] on p "9502 Manzanas, crudas, Granny [PERSON_NAME], con piel (Incluye alimentos para e…" at bounding box center [497, 81] width 260 height 37
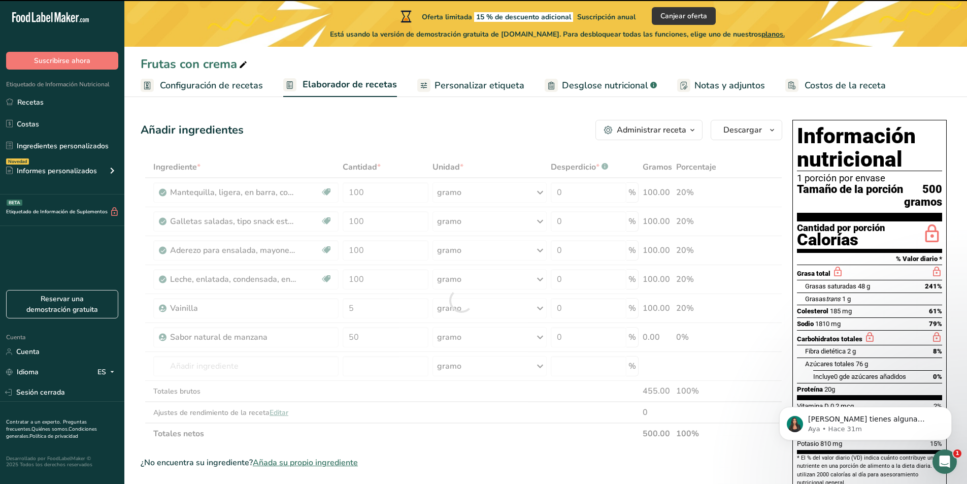
type input "0"
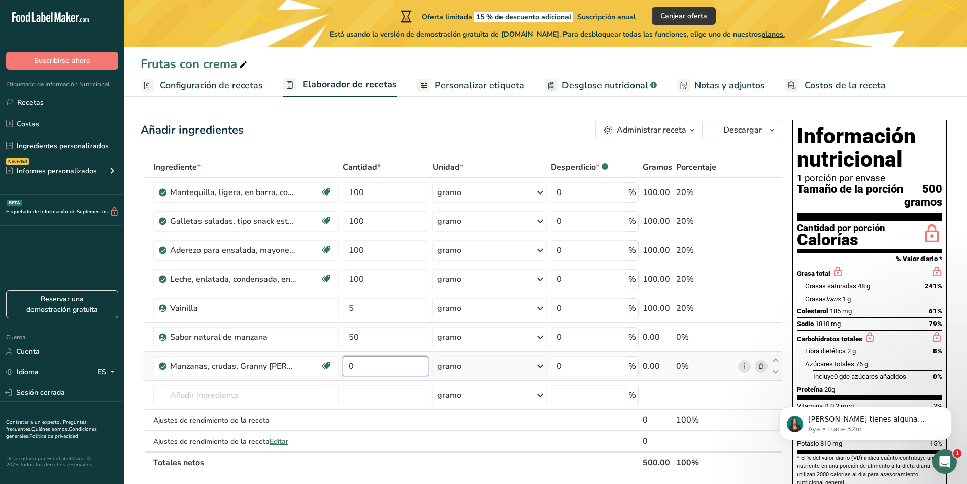
click at [402, 367] on input "0" at bounding box center [386, 366] width 86 height 20
type input "0"
click at [762, 335] on div "Ingrediente * Cantidad * Unidad * Desperdicio * .a-a{fill:#347362;}.b-a{fill:#f…" at bounding box center [462, 314] width 642 height 317
click at [764, 338] on icon at bounding box center [760, 337] width 7 height 11
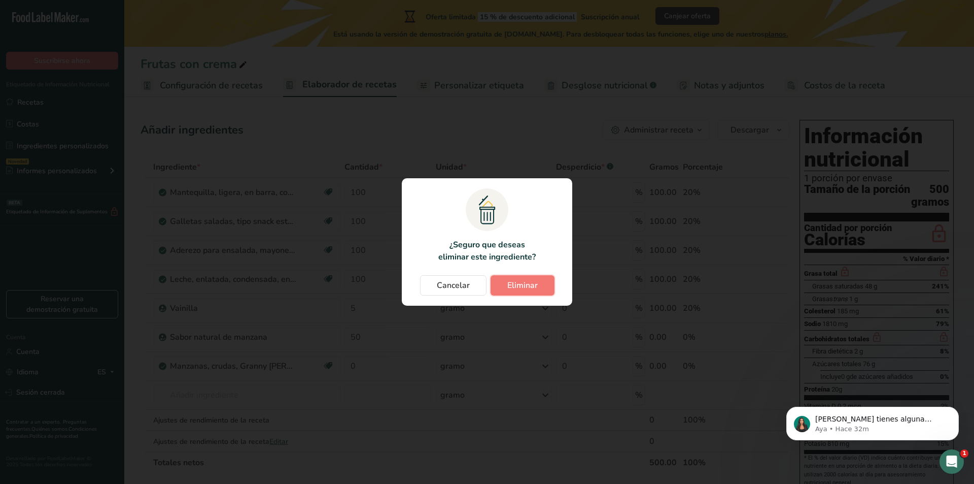
drag, startPoint x: 511, startPoint y: 278, endPoint x: 504, endPoint y: 261, distance: 17.3
click at [511, 278] on button "Eliminar" at bounding box center [523, 285] width 64 height 20
type input "0"
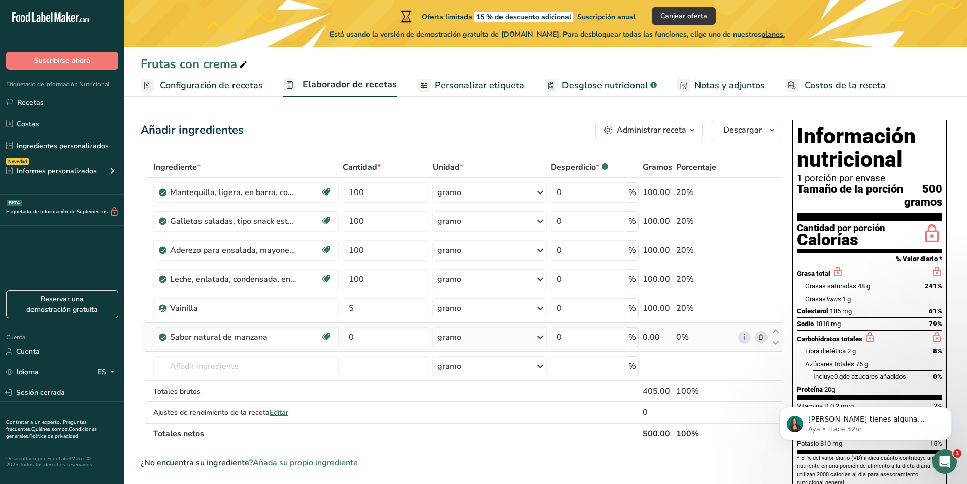
click at [762, 339] on icon at bounding box center [760, 337] width 7 height 11
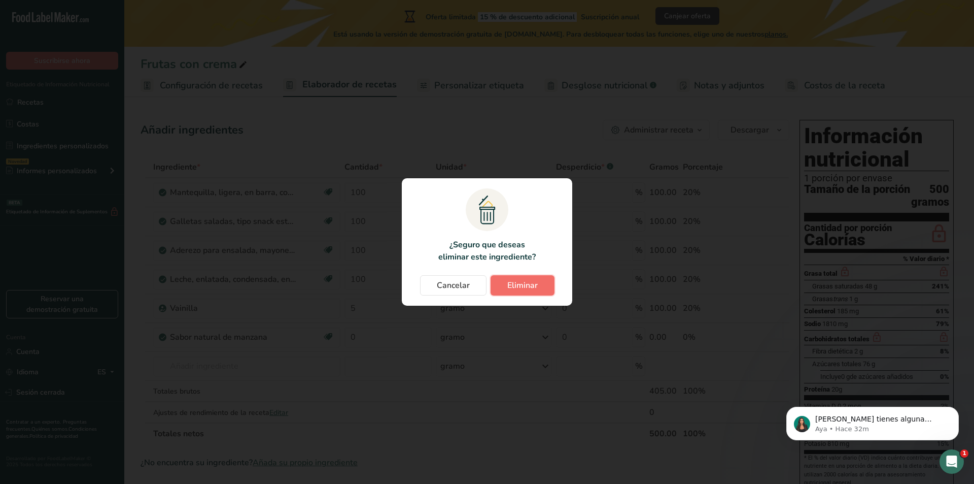
click at [535, 282] on font "Eliminar" at bounding box center [523, 285] width 30 height 11
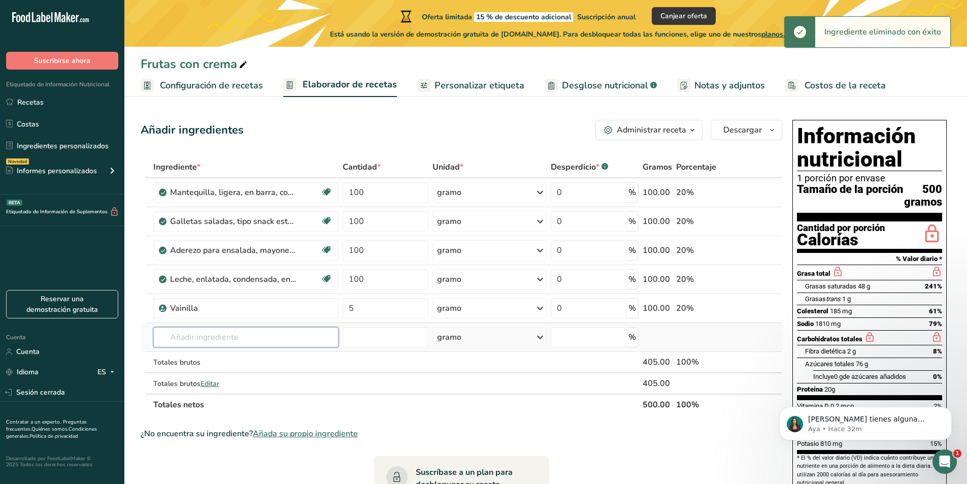
click at [234, 334] on input "text" at bounding box center [245, 337] width 185 height 20
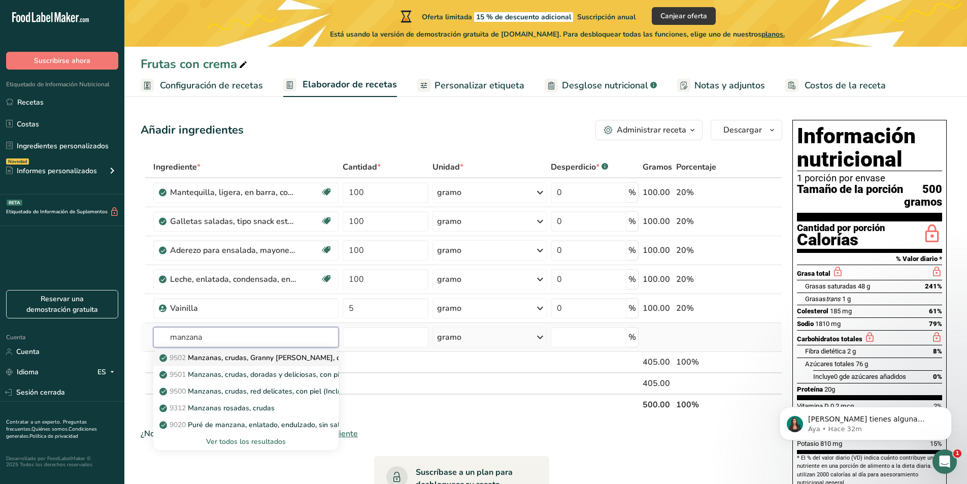
type input "manzana"
click at [258, 362] on font "Manzanas, crudas, Granny [PERSON_NAME], con piel (Incluye alimentos para el Pro…" at bounding box center [402, 358] width 428 height 10
type input "Apples, raw, granny [PERSON_NAME], with skin (Includes foods for USDA's Food Di…"
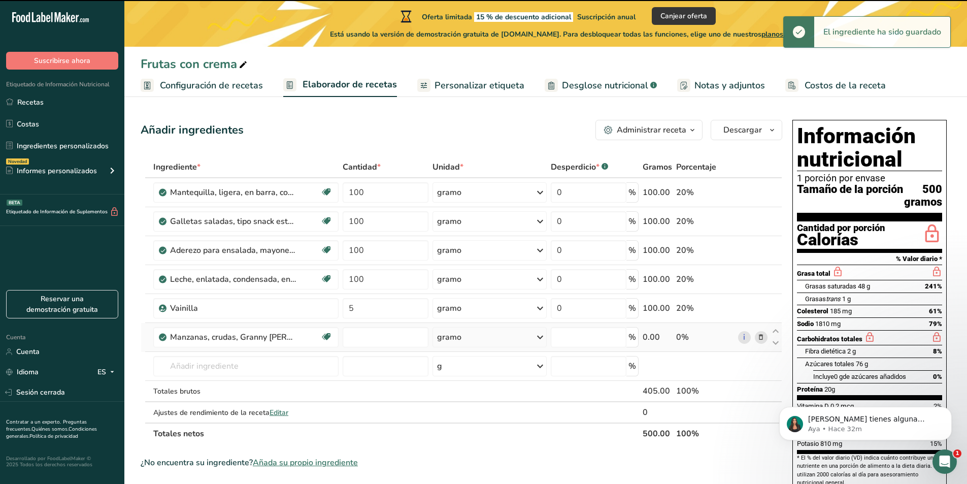
type input "0"
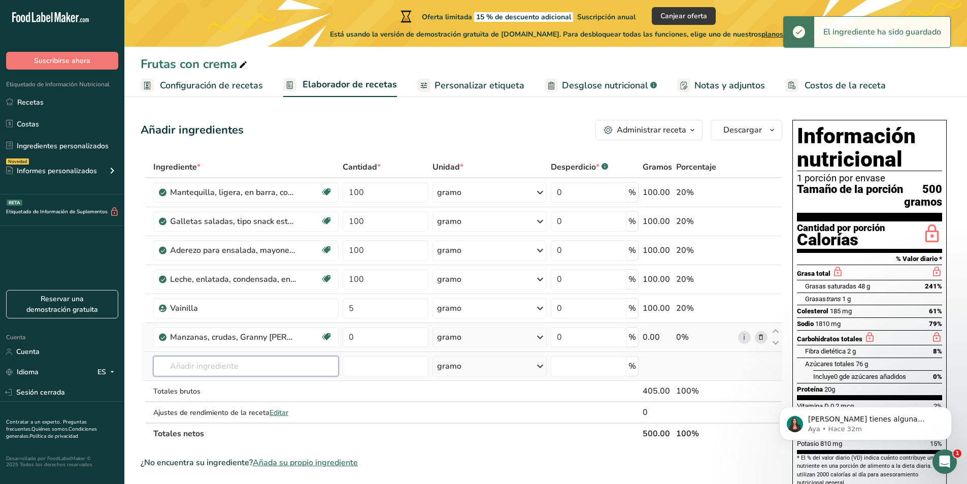
click at [209, 362] on input "text" at bounding box center [245, 366] width 185 height 20
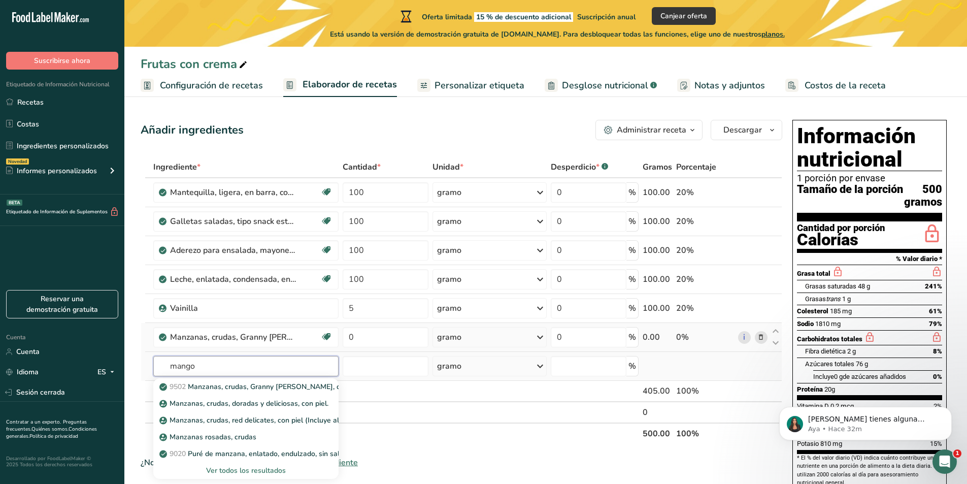
type input "mango"
click at [247, 468] on font "Ver todos los resultados" at bounding box center [246, 470] width 80 height 10
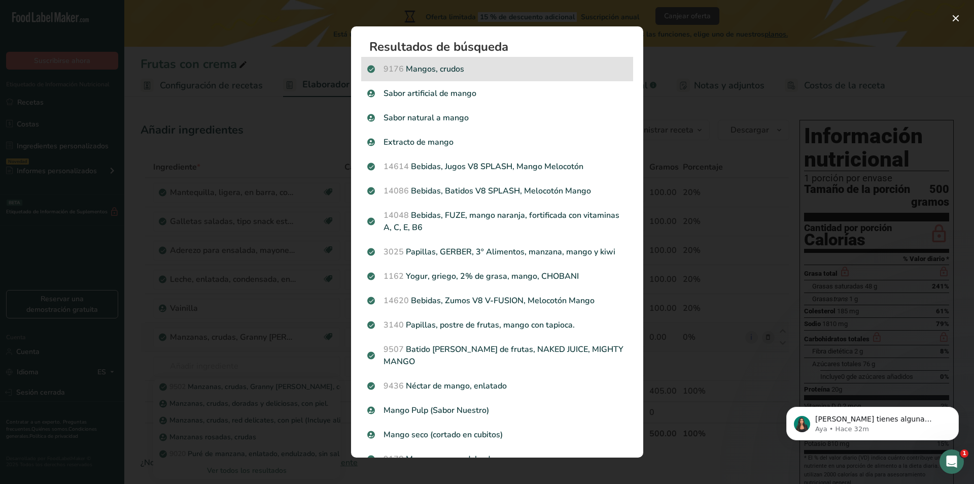
click at [519, 63] on p "9176 Mangos, crudos" at bounding box center [497, 69] width 260 height 12
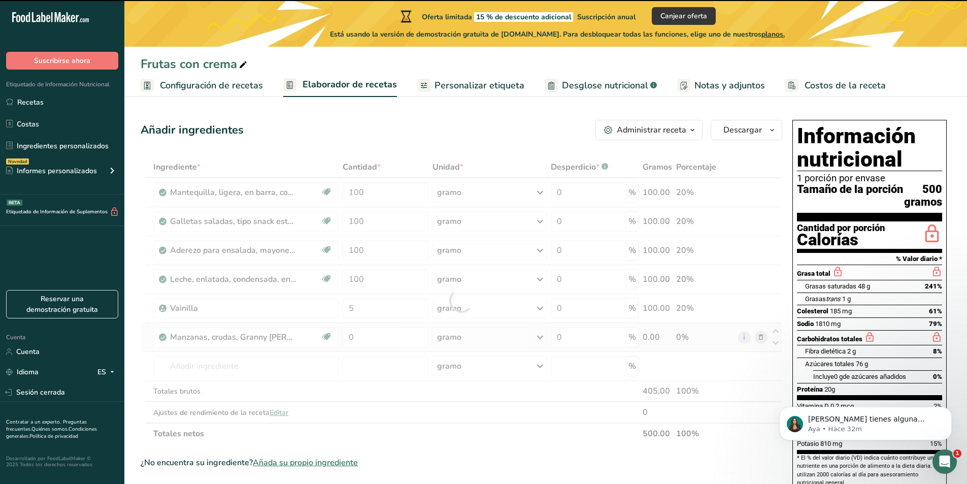
type input "0"
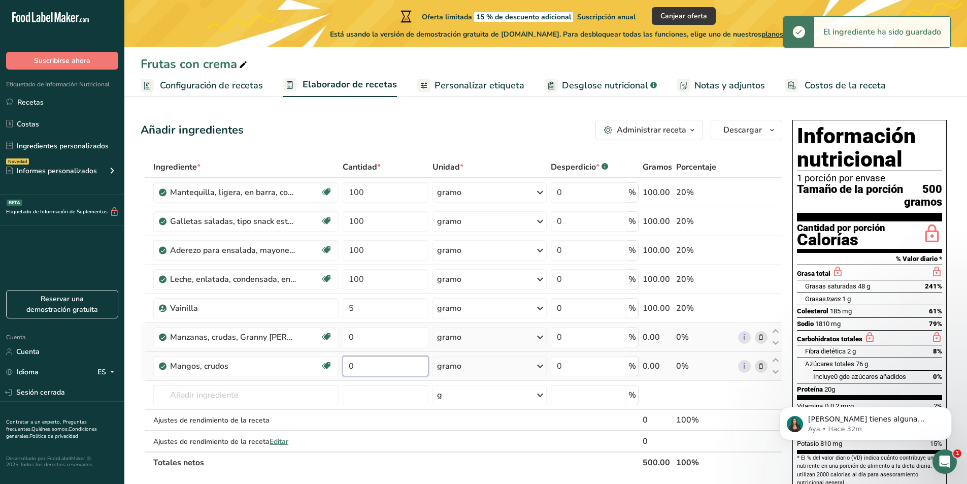
click at [369, 376] on input "0" at bounding box center [386, 366] width 86 height 20
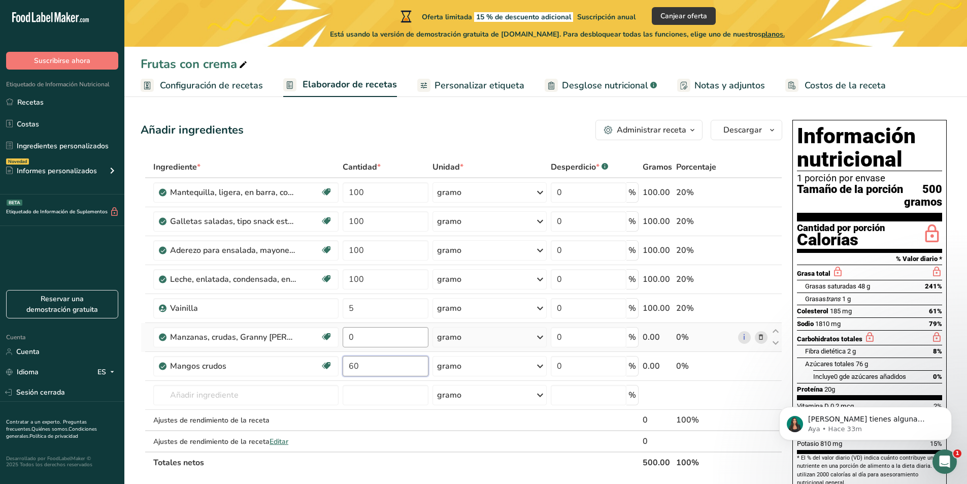
type input "60"
click at [406, 346] on div "Ingrediente * Cantidad * Unidad * Desperdicio * .a-a{fill:#347362;}.b-a{fill:#f…" at bounding box center [462, 314] width 642 height 317
type input "50"
click at [480, 87] on font "Personalizar etiqueta" at bounding box center [479, 85] width 90 height 12
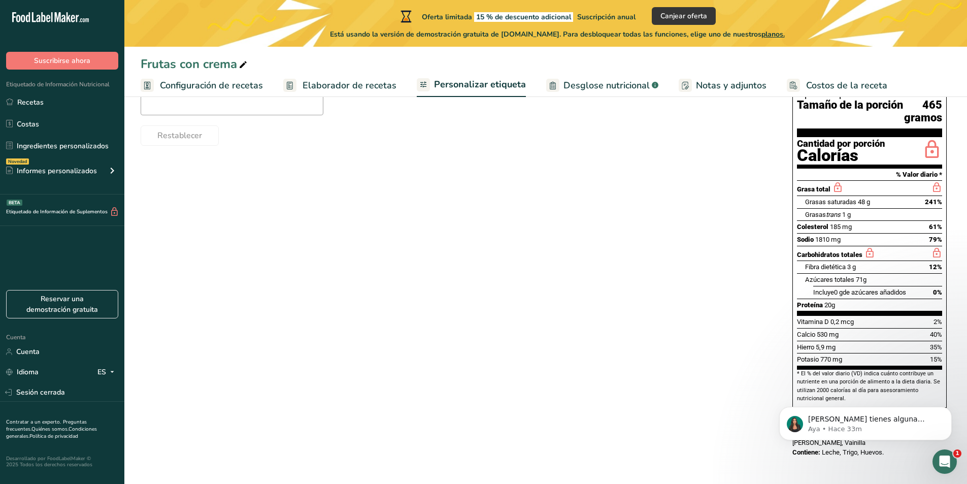
scroll to position [162, 0]
click at [950, 411] on icon "Descartar notificación" at bounding box center [949, 410] width 6 height 6
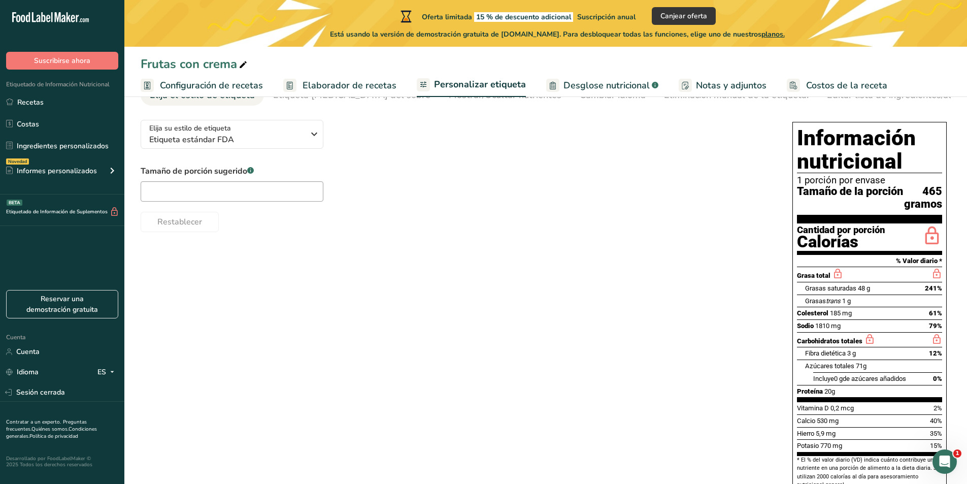
scroll to position [111, 0]
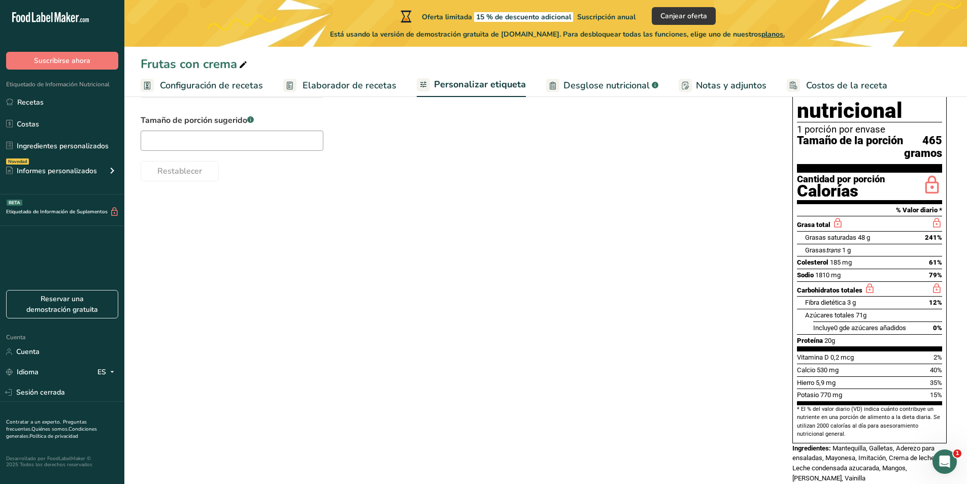
click at [356, 80] on font "Elaborador de recetas" at bounding box center [349, 85] width 94 height 12
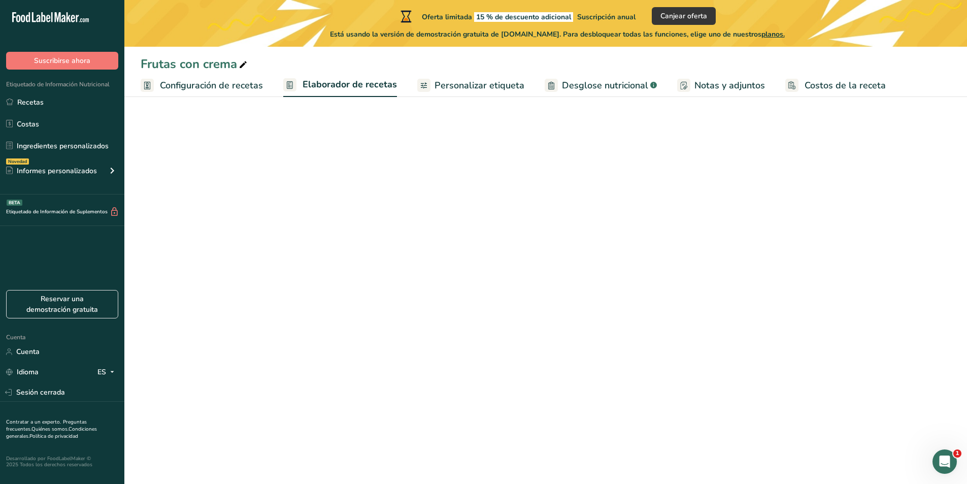
click at [226, 86] on font "Configuración de recetas" at bounding box center [211, 85] width 103 height 12
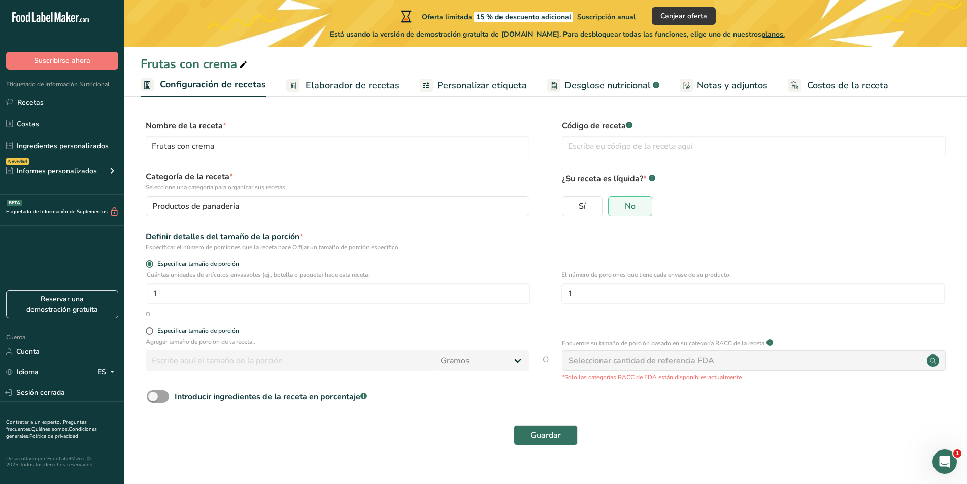
click at [335, 90] on font "Elaborador de recetas" at bounding box center [353, 85] width 94 height 12
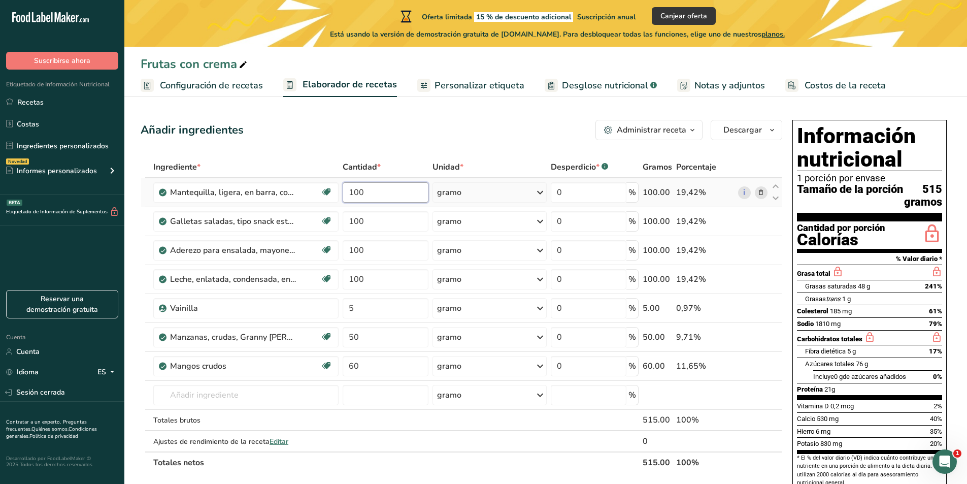
click at [388, 196] on input "100" at bounding box center [386, 192] width 86 height 20
type input "1"
type input "33"
type input "33.3"
click at [375, 216] on div "Ingrediente * Cantidad * Unidad * Desperdicio * .a-a{fill:#347362;}.b-a{fill:#f…" at bounding box center [462, 314] width 642 height 317
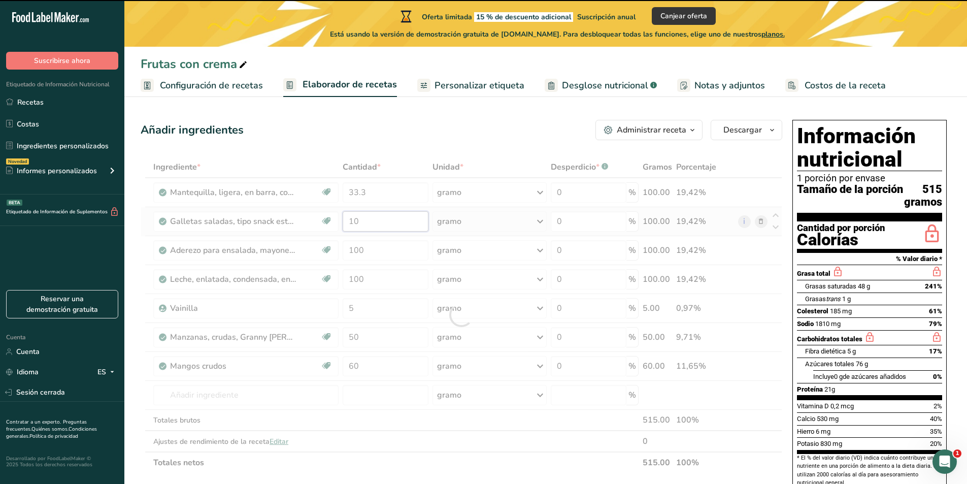
type input "1"
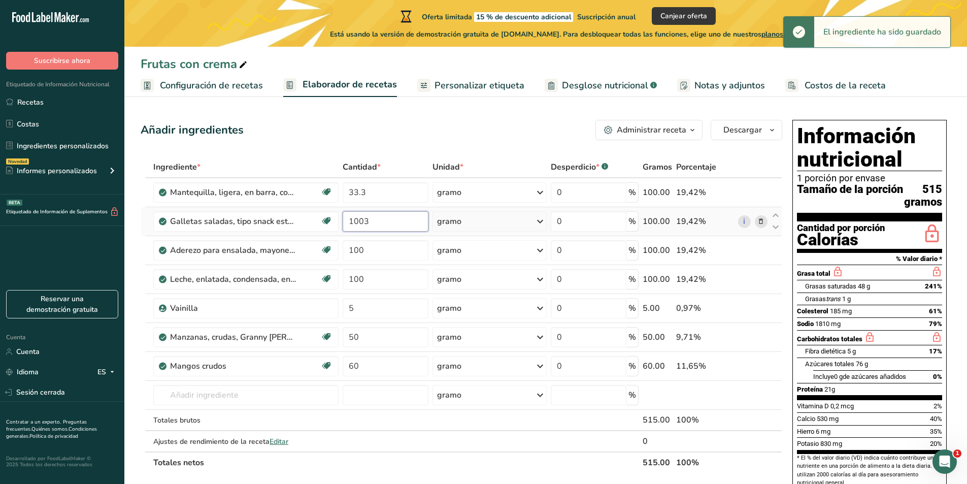
type input "10033"
type input "10033.3"
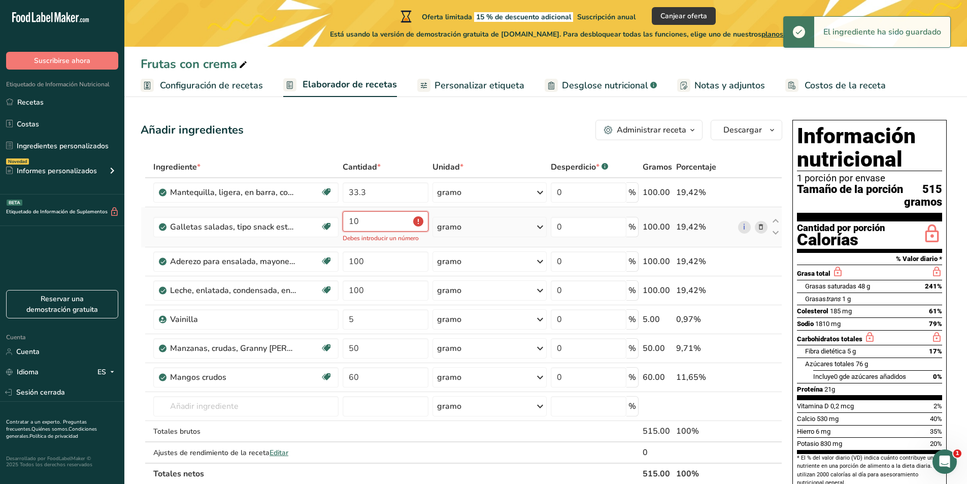
type input "1"
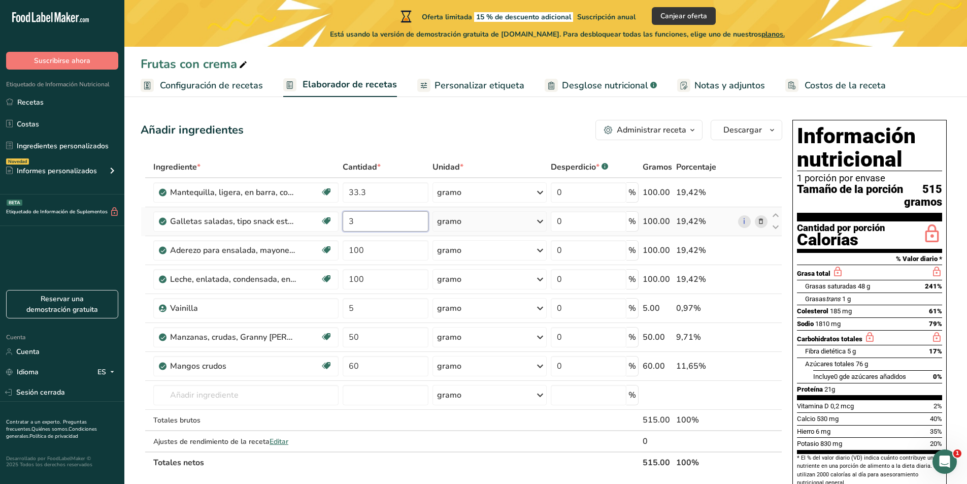
type input "33"
type input "33.3"
